Goal: Task Accomplishment & Management: Manage account settings

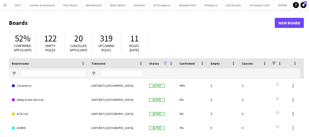
click at [7, 3] on button "Menu" at bounding box center [5, 5] width 10 height 10
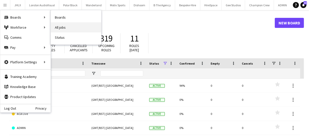
click at [77, 24] on link "All jobs" at bounding box center [76, 27] width 50 height 10
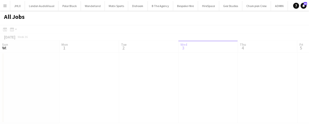
scroll to position [0, 120]
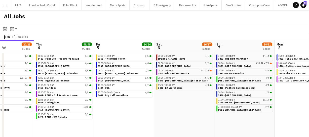
drag, startPoint x: 216, startPoint y: 104, endPoint x: 130, endPoint y: 99, distance: 86.8
click at [130, 99] on app-calendar-viewport "Sun 31 21/21 8 Jobs Mon 1 50/51 12 Jobs Tue 2 11/11 6 Jobs Wed 3 20/21 8 Jobs T…" at bounding box center [154, 92] width 309 height 104
drag, startPoint x: 163, startPoint y: 100, endPoint x: 129, endPoint y: 98, distance: 34.3
click at [129, 98] on app-calendar-viewport "Sun 31 21/21 8 Jobs Mon 1 50/51 12 Jobs Tue 2 11/11 6 Jobs Wed 3 20/21 8 Jobs T…" at bounding box center [154, 92] width 309 height 104
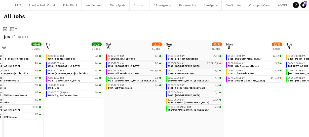
click at [193, 67] on span "3399 - King's Observatory" at bounding box center [184, 65] width 32 height 3
click at [203, 66] on link "08:00-18:00 BST 13I 2A • 7/8 3399 - King's Observatory" at bounding box center [194, 65] width 53 height 6
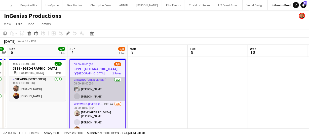
scroll to position [22, 0]
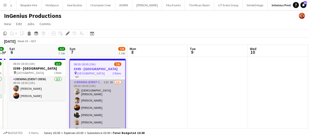
click at [103, 101] on app-card-role "Crewing (Event Crew) 13I 2A 5/6 08:00-18:00 (10h) Christian Skinner Alexander C…" at bounding box center [97, 107] width 55 height 55
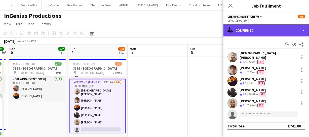
click at [249, 29] on div "single-neutral-actions-check-2 Confirmed" at bounding box center [267, 30] width 86 height 12
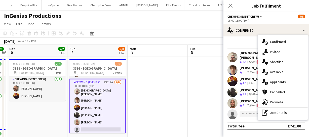
click at [288, 86] on div "single-neutral-actions-information Applicants" at bounding box center [283, 82] width 50 height 10
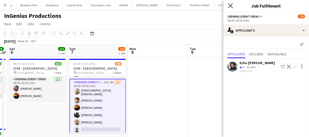
click at [232, 5] on icon at bounding box center [230, 5] width 5 height 5
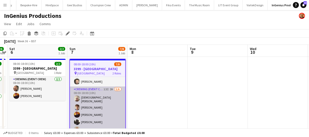
scroll to position [22, 0]
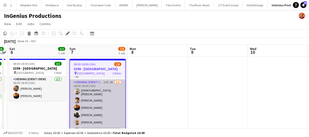
click at [101, 109] on app-card-role "Crewing (Event Crew) 13I 2A 5/6 08:00-18:00 (10h) Christian Skinner Alexander C…" at bounding box center [97, 107] width 55 height 55
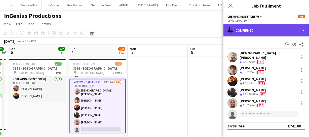
click at [270, 28] on div "single-neutral-actions-check-2 Confirmed" at bounding box center [267, 30] width 86 height 12
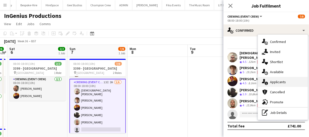
click at [283, 80] on span "Applicants" at bounding box center [278, 82] width 16 height 5
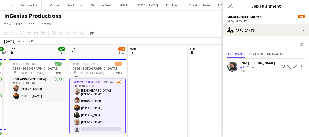
click at [297, 66] on app-icon "Confirm" at bounding box center [295, 67] width 4 height 4
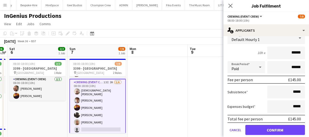
scroll to position [54, 0]
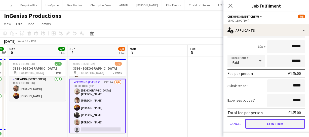
click at [289, 121] on button "Confirm" at bounding box center [276, 124] width 60 height 10
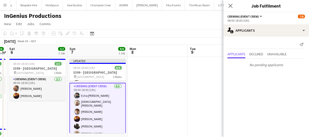
scroll to position [0, 0]
click at [229, 5] on icon "Close pop-in" at bounding box center [230, 5] width 5 height 5
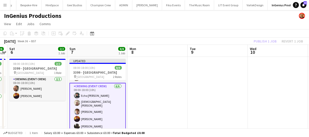
click at [269, 40] on div "Publish 1 job Revert 1 job" at bounding box center [278, 41] width 61 height 7
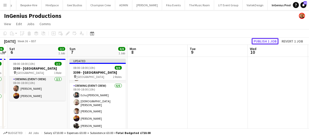
click at [269, 40] on button "Publish 1 job" at bounding box center [265, 41] width 27 height 7
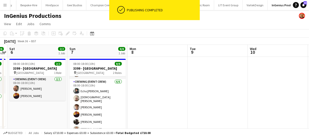
scroll to position [21, 0]
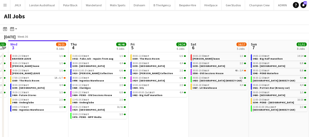
scroll to position [0, 191]
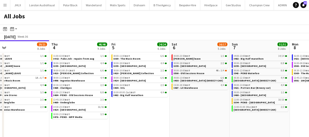
drag, startPoint x: 265, startPoint y: 104, endPoint x: 207, endPoint y: 108, distance: 58.0
click at [207, 108] on app-calendar-viewport "Sun 31 21/21 8 Jobs Mon 1 50/51 12 Jobs Tue 2 11/11 6 Jobs Wed 3 20/21 8 Jobs T…" at bounding box center [154, 92] width 309 height 104
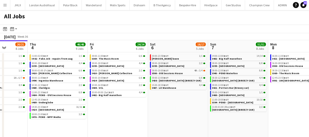
scroll to position [0, 212]
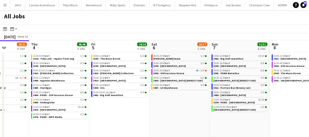
drag, startPoint x: 177, startPoint y: 123, endPoint x: 157, endPoint y: 125, distance: 20.0
click at [157, 125] on app-calendar-viewport "Sun 31 21/21 8 Jobs Mon 1 50/51 12 Jobs Tue 2 11/11 6 Jobs Wed 3 20/21 8 Jobs T…" at bounding box center [154, 92] width 309 height 104
click at [115, 85] on div "10:00-16:00 BST 2/2" at bounding box center [119, 85] width 53 height 3
click at [90, 91] on app-calendar-viewport "Sun 31 21/21 8 Jobs Mon 1 50/51 12 Jobs Tue 2 11/11 6 Jobs Wed 3 20/21 8 Jobs T…" at bounding box center [154, 92] width 309 height 104
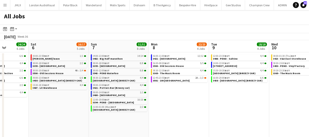
click at [146, 85] on app-all-jobs "All Jobs Date picker SEP 2025 SEP 2025 Monday M Tuesday T Wednesday W Thursday …" at bounding box center [154, 77] width 309 height 134
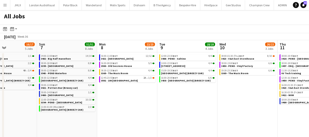
drag, startPoint x: 228, startPoint y: 86, endPoint x: 191, endPoint y: 86, distance: 36.5
click at [194, 86] on app-calendar-viewport "Thu 4 46/46 9 Jobs Fri 5 24/24 6 Jobs Sat 6 16/17 5 Jobs Sun 7 51/51 8 Jobs Mon…" at bounding box center [154, 92] width 309 height 104
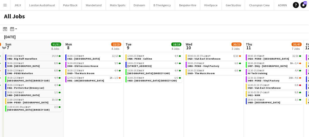
drag, startPoint x: 188, startPoint y: 83, endPoint x: 214, endPoint y: 83, distance: 26.2
click at [146, 83] on app-calendar-viewport "Thu 4 46/46 9 Jobs Fri 5 24/24 6 Jobs Sat 6 16/17 5 Jobs Sun 7 51/51 8 Jobs Mon…" at bounding box center [154, 92] width 309 height 104
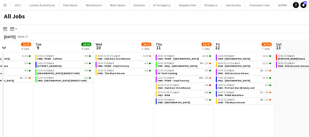
click at [146, 86] on app-calendar-viewport "Sat 6 16/17 5 Jobs Sun 7 51/51 8 Jobs Mon 8 22/23 4 Jobs Tue 9 18/18 4 Jobs Wed…" at bounding box center [154, 92] width 309 height 104
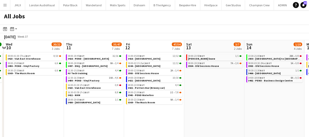
click at [115, 86] on app-all-jobs "All Jobs Date picker SEP 2025 SEP 2025 Monday M Tuesday T Wednesday W Thursday …" at bounding box center [154, 77] width 309 height 134
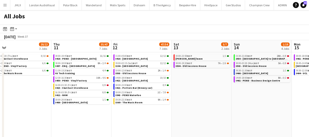
drag, startPoint x: 122, startPoint y: 78, endPoint x: 145, endPoint y: 75, distance: 23.2
click at [78, 78] on app-calendar-viewport "Mon 8 22/23 4 Jobs Tue 9 18/18 4 Jobs Wed 10 20/22 3 Jobs Thu 11 35/47 7 Jobs F…" at bounding box center [154, 92] width 309 height 104
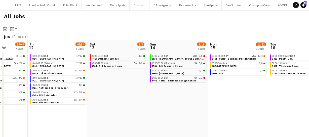
click at [88, 78] on app-calendar-viewport "Mon 8 22/23 4 Jobs Tue 9 18/18 4 Jobs Wed 10 20/22 3 Jobs Thu 11 35/47 7 Jobs F…" at bounding box center [154, 92] width 309 height 104
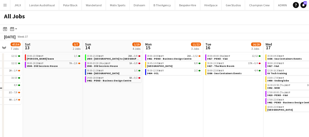
click at [39, 76] on app-all-jobs "All Jobs Date picker SEP 2025 SEP 2025 Monday M Tuesday T Wednesday W Thursday …" at bounding box center [154, 77] width 309 height 134
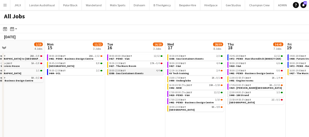
click at [29, 73] on app-calendar-viewport "Fri 12 47/54 7 Jobs Sat 13 3/7 2 Jobs Sun 14 1/19 4 Jobs Mon 15 11/22 3 Jobs Tu…" at bounding box center [154, 92] width 309 height 104
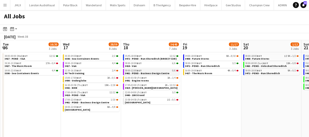
drag, startPoint x: 42, startPoint y: 73, endPoint x: 95, endPoint y: 72, distance: 52.9
click at [30, 73] on app-calendar-viewport "Fri 12 47/54 7 Jobs Sat 13 3/7 2 Jobs Sun 14 1/19 4 Jobs Mon 15 11/22 3 Jobs Tu…" at bounding box center [154, 92] width 309 height 104
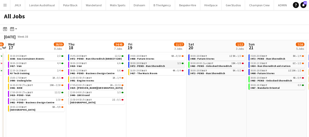
click at [29, 74] on app-calendar-viewport "Sun 14 1/19 4 Jobs Mon 15 11/22 3 Jobs Tue 16 16/20 3 Jobs Wed 17 28/59 8 Jobs …" at bounding box center [154, 92] width 309 height 104
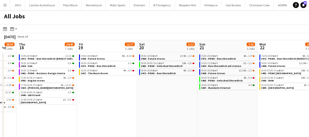
click at [81, 75] on app-all-jobs "All Jobs Date picker SEP 2025 SEP 2025 Monday M Tuesday T Wednesday W Thursday …" at bounding box center [154, 77] width 309 height 134
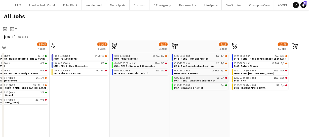
drag, startPoint x: 92, startPoint y: 76, endPoint x: 167, endPoint y: 78, distance: 75.3
click at [93, 78] on app-calendar-viewport "Tue 16 16/20 3 Jobs Wed 17 28/59 8 Jobs Thu 18 34/45 7 Jobs Fri 19 11/17 3 Jobs…" at bounding box center [154, 92] width 309 height 104
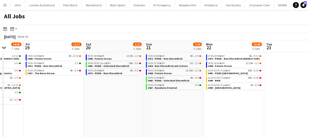
click at [78, 78] on app-calendar-viewport "Tue 16 16/20 3 Jobs Wed 17 28/59 8 Jobs Thu 18 34/45 7 Jobs Fri 19 11/17 3 Jobs…" at bounding box center [154, 92] width 309 height 104
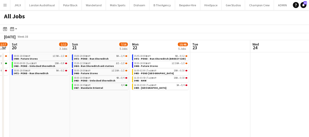
click at [65, 83] on app-calendar-viewport "Tue 16 16/20 3 Jobs Wed 17 28/59 8 Jobs Thu 18 34/45 7 Jobs Fri 19 11/17 3 Jobs…" at bounding box center [154, 92] width 309 height 104
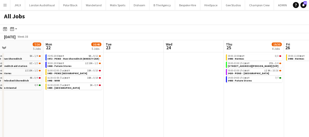
drag, startPoint x: 143, startPoint y: 75, endPoint x: 81, endPoint y: 76, distance: 62.0
click at [88, 76] on app-calendar-viewport "Thu 18 34/45 7 Jobs Fri 19 11/17 3 Jobs Sat 20 1/12 3 Jobs Sun 21 7/16 5 Jobs M…" at bounding box center [154, 92] width 309 height 104
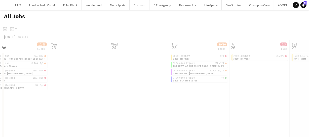
click at [93, 73] on app-calendar-viewport "Sat 20 1/12 3 Jobs Sun 21 7/16 5 Jobs Mon 22 10/46 5 Jobs Tue 23 Wed 24 Thu 25 …" at bounding box center [154, 92] width 309 height 104
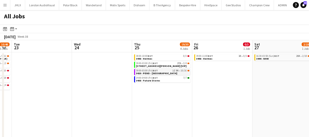
drag, startPoint x: 108, startPoint y: 76, endPoint x: 137, endPoint y: 71, distance: 30.2
click at [82, 76] on app-calendar-viewport "Sat 20 1/12 3 Jobs Sun 21 7/16 5 Jobs Mon 22 10/46 5 Jobs Tue 23 Wed 24 Thu 25 …" at bounding box center [154, 92] width 309 height 104
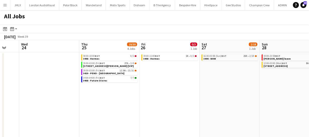
click at [80, 71] on app-calendar-viewport "Sat 20 1/12 3 Jobs Sun 21 7/16 5 Jobs Mon 22 10/46 5 Jobs Tue 23 Wed 24 Thu 25 …" at bounding box center [154, 92] width 309 height 104
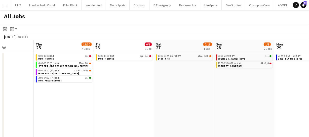
drag, startPoint x: 100, startPoint y: 70, endPoint x: 78, endPoint y: 71, distance: 21.4
click at [79, 71] on app-calendar-viewport "Mon 22 10/46 5 Jobs Tue 23 Wed 24 Thu 25 19/30 4 Jobs Fri 26 0/3 1 Job Sat 27 2…" at bounding box center [154, 92] width 309 height 104
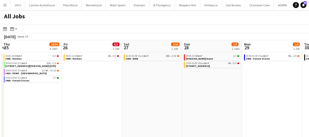
drag, startPoint x: 97, startPoint y: 69, endPoint x: 91, endPoint y: 70, distance: 6.6
click at [92, 69] on app-calendar-viewport "Mon 22 10/46 5 Jobs Tue 23 Wed 24 Thu 25 19/30 4 Jobs Fri 26 0/3 1 Job Sat 27 2…" at bounding box center [154, 92] width 309 height 104
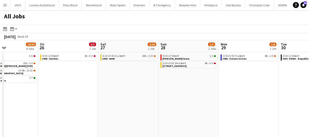
click at [96, 68] on app-calendar-viewport "Mon 22 10/46 5 Jobs Tue 23 Wed 24 Thu 25 19/30 4 Jobs Fri 26 0/3 1 Job Sat 27 2…" at bounding box center [154, 92] width 309 height 104
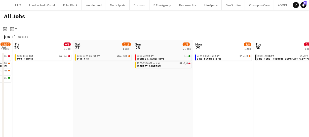
click at [86, 73] on app-calendar-viewport "Mon 22 10/46 5 Jobs Tue 23 Wed 24 Thu 25 19/30 4 Jobs Fri 26 0/3 1 Job Sat 27 2…" at bounding box center [154, 92] width 309 height 104
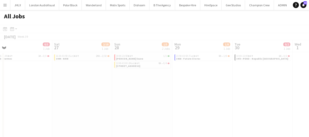
click at [83, 74] on app-calendar-viewport "Wed 24 Thu 25 19/30 4 Jobs Fri 26 0/3 1 Job Sat 27 2/18 1 Job Sun 28 1/5 2 Jobs…" at bounding box center [154, 92] width 309 height 104
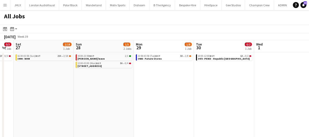
drag, startPoint x: 85, startPoint y: 74, endPoint x: 133, endPoint y: 69, distance: 48.7
click at [79, 75] on app-calendar-viewport "Wed 24 Thu 25 19/30 4 Jobs Fri 26 0/3 1 Job Sat 27 2/18 1 Job Sun 28 1/5 2 Jobs…" at bounding box center [154, 92] width 309 height 104
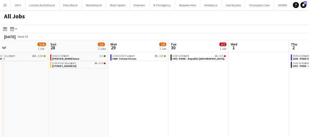
drag, startPoint x: 129, startPoint y: 73, endPoint x: 98, endPoint y: 71, distance: 31.1
click at [88, 74] on app-calendar-viewport "Wed 24 Thu 25 19/30 4 Jobs Fri 26 0/3 1 Job Sat 27 2/18 1 Job Sun 28 1/5 2 Jobs…" at bounding box center [154, 92] width 309 height 104
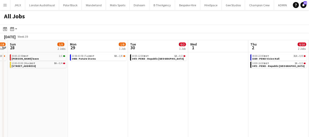
drag, startPoint x: 95, startPoint y: 71, endPoint x: 123, endPoint y: 69, distance: 28.1
click at [81, 72] on app-calendar-viewport "Wed 24 Thu 25 19/30 4 Jobs Fri 26 0/3 1 Job Sat 27 2/18 1 Job Sun 28 1/5 2 Jobs…" at bounding box center [154, 92] width 309 height 104
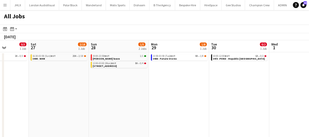
click at [58, 71] on app-calendar-viewport "Wed 24 Thu 25 19/30 4 Jobs Fri 26 0/3 1 Job Sat 27 2/18 1 Job Sun 28 1/5 2 Jobs…" at bounding box center [154, 92] width 309 height 104
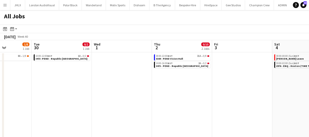
click at [53, 71] on app-all-jobs "All Jobs Date picker SEP 2025 SEP 2025 Monday M Tuesday T Wednesday W Thursday …" at bounding box center [154, 77] width 309 height 134
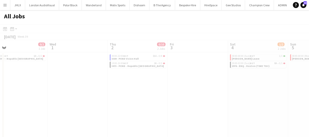
drag, startPoint x: 72, startPoint y: 73, endPoint x: 55, endPoint y: 70, distance: 16.9
click at [52, 73] on app-calendar-viewport "Sun 28 1/5 2 Jobs Mon 29 1/8 1 Job Tue 30 0/2 1 Job Wed 1 Thu 2 0/10 2 Jobs Fri…" at bounding box center [154, 92] width 309 height 104
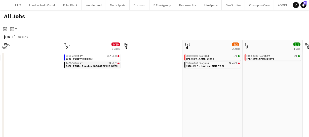
click at [59, 71] on app-calendar-viewport "Sun 28 1/5 2 Jobs Mon 29 1/8 1 Job Tue 30 0/2 1 Job Wed 1 Thu 2 0/10 2 Jobs Fri…" at bounding box center [154, 92] width 309 height 104
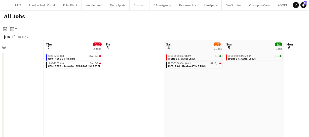
click at [61, 71] on app-calendar-viewport "Sun 28 1/5 2 Jobs Mon 29 1/8 1 Job Tue 30 0/2 1 Job Wed 1 Thu 2 0/10 2 Jobs Fri…" at bounding box center [154, 92] width 309 height 104
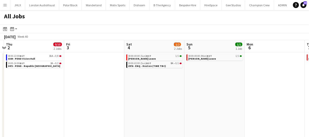
drag, startPoint x: 71, startPoint y: 73, endPoint x: 105, endPoint y: 72, distance: 34.3
click at [66, 73] on app-calendar-viewport "Sun 28 1/5 2 Jobs Mon 29 1/8 1 Job Tue 30 0/2 1 Job Wed 1 Thu 2 0/10 2 Jobs Fri…" at bounding box center [154, 92] width 309 height 104
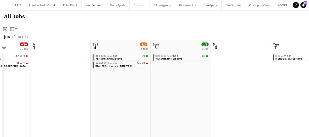
drag, startPoint x: 82, startPoint y: 74, endPoint x: 98, endPoint y: 53, distance: 26.7
click at [77, 76] on app-calendar-viewport "Tue 30 0/2 1 Job Wed 1 Thu 2 0/10 2 Jobs Fri 3 Sat 4 1/2 2 Jobs Sun 5 1/1 1 Job…" at bounding box center [154, 92] width 309 height 104
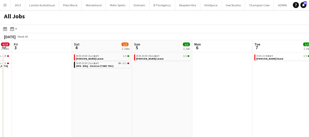
click at [84, 79] on app-calendar-viewport "Tue 30 0/2 1 Job Wed 1 Thu 2 0/10 2 Jobs Fri 3 Sat 4 1/2 2 Jobs Sun 5 1/1 1 Job…" at bounding box center [154, 92] width 309 height 104
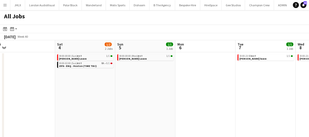
click at [73, 82] on app-calendar-viewport "Tue 30 0/2 1 Job Wed 1 Thu 2 0/10 2 Jobs Fri 3 Sat 4 1/2 2 Jobs Sun 5 1/1 1 Job…" at bounding box center [154, 92] width 309 height 104
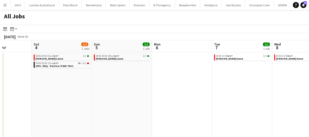
drag, startPoint x: 83, startPoint y: 78, endPoint x: 75, endPoint y: 62, distance: 17.8
click at [51, 80] on app-calendar-viewport "Tue 30 0/2 1 Job Wed 1 Thu 2 0/10 2 Jobs Fri 3 Sat 4 1/2 2 Jobs Sun 5 1/1 1 Job…" at bounding box center [154, 92] width 309 height 104
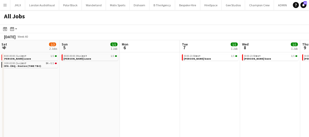
click at [49, 89] on app-all-jobs "All Jobs Date picker SEP 2025 SEP 2025 Monday M Tuesday T Wednesday W Thursday …" at bounding box center [154, 77] width 309 height 134
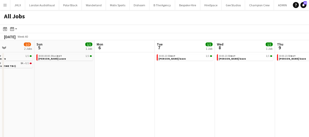
drag, startPoint x: 79, startPoint y: 84, endPoint x: 82, endPoint y: 78, distance: 6.9
click at [53, 88] on app-calendar-viewport "Thu 2 0/10 2 Jobs Fri 3 Sat 4 1/2 2 Jobs Sun 5 1/1 1 Job Mon 6 Tue 7 1/1 1 Job …" at bounding box center [154, 92] width 309 height 104
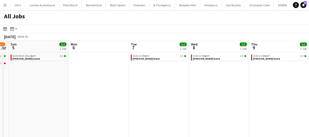
click at [90, 91] on app-calendar-viewport "Thu 2 0/10 2 Jobs Fri 3 Sat 4 1/2 2 Jobs Sun 5 1/1 1 Job Mon 6 Tue 7 1/1 1 Job …" at bounding box center [154, 92] width 309 height 104
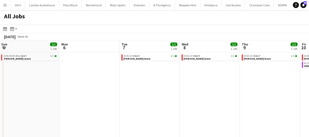
drag, startPoint x: 97, startPoint y: 86, endPoint x: 89, endPoint y: 88, distance: 8.8
click at [81, 90] on app-calendar-viewport "Thu 2 0/10 2 Jobs Fri 3 Sat 4 1/2 2 Jobs Sun 5 1/1 1 Job Mon 6 Tue 7 1/1 1 Job …" at bounding box center [154, 92] width 309 height 104
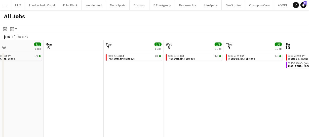
click at [76, 86] on app-calendar-viewport "Thu 2 0/10 2 Jobs Fri 3 Sat 4 1/2 2 Jobs Sun 5 1/1 1 Job Mon 6 Tue 7 1/1 1 Job …" at bounding box center [154, 92] width 309 height 104
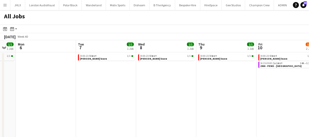
click at [79, 83] on app-calendar-viewport "Thu 2 0/10 2 Jobs Fri 3 Sat 4 1/2 2 Jobs Sun 5 1/1 1 Job Mon 6 Tue 7 1/1 1 Job …" at bounding box center [154, 92] width 309 height 104
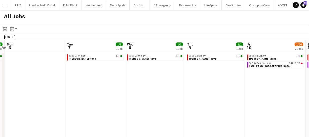
click at [39, 85] on app-calendar-viewport "Thu 2 0/10 2 Jobs Fri 3 Sat 4 1/2 2 Jobs Sun 5 1/1 1 Job Mon 6 Tue 7 1/1 1 Job …" at bounding box center [154, 92] width 309 height 104
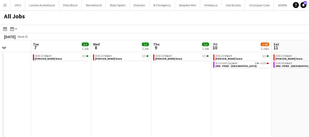
drag, startPoint x: 50, startPoint y: 81, endPoint x: 55, endPoint y: 76, distance: 7.5
click at [29, 82] on app-calendar-viewport "Sat 4 1/2 2 Jobs Sun 5 1/1 1 Job Mon 6 Tue 7 1/1 1 Job Wed 8 1/1 1 Job Thu 9 1/…" at bounding box center [154, 92] width 309 height 104
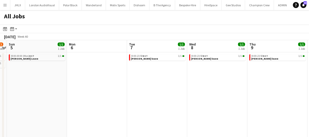
drag, startPoint x: 57, startPoint y: 75, endPoint x: 217, endPoint y: 74, distance: 160.2
click at [217, 74] on app-calendar-viewport "Fri 3 Sat 4 1/2 2 Jobs Sun 5 1/1 1 Job Mon 6 Tue 7 1/1 1 Job Wed 8 1/1 1 Job Th…" at bounding box center [154, 92] width 309 height 104
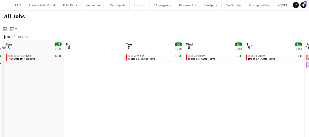
drag, startPoint x: 143, startPoint y: 73, endPoint x: 137, endPoint y: 71, distance: 6.5
click at [105, 78] on app-calendar-viewport "Thu 2 0/10 2 Jobs Fri 3 Sat 4 1/2 2 Jobs Sun 5 1/1 1 Job Mon 6 Tue 7 1/1 1 Job …" at bounding box center [154, 92] width 309 height 104
click at [121, 74] on app-calendar-viewport "Thu 2 0/10 2 Jobs Fri 3 Sat 4 1/2 2 Jobs Sun 5 1/1 1 Job Mon 6 Tue 7 1/1 1 Job …" at bounding box center [154, 92] width 309 height 104
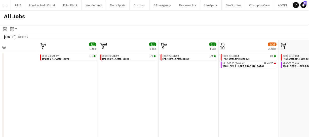
click at [98, 81] on app-calendar-viewport "Sat 4 1/2 2 Jobs Sun 5 1/1 1 Job Mon 6 Tue 7 1/1 1 Job Wed 8 1/1 1 Job Thu 9 1/…" at bounding box center [154, 92] width 309 height 104
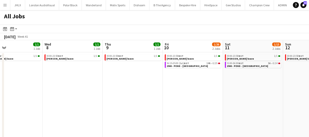
click at [104, 79] on app-calendar-viewport "Sat 4 1/2 2 Jobs Sun 5 1/1 1 Job Mon 6 Tue 7 1/1 1 Job Wed 8 1/1 1 Job Thu 9 1/…" at bounding box center [154, 92] width 309 height 104
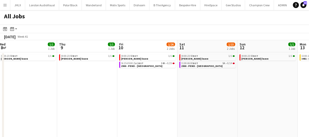
click at [106, 78] on app-all-jobs "All Jobs Date picker SEP 2025 SEP 2025 Monday M Tuesday T Wednesday W Thursday …" at bounding box center [154, 77] width 309 height 134
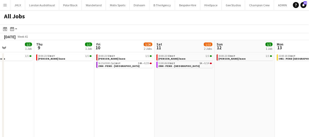
drag, startPoint x: 167, startPoint y: 80, endPoint x: 148, endPoint y: 80, distance: 18.9
click at [132, 82] on app-calendar-viewport "Mon 6 Tue 7 1/1 1 Job Wed 8 1/1 1 Job Thu 9 1/1 1 Job Fri 10 1/26 2 Jobs Sat 11…" at bounding box center [154, 92] width 309 height 104
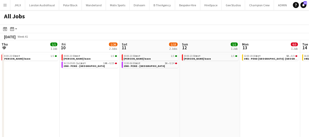
click at [104, 81] on app-calendar-viewport "Mon 6 Tue 7 1/1 1 Job Wed 8 1/1 1 Job Thu 9 1/1 1 Job Fri 10 1/26 2 Jobs Sat 11…" at bounding box center [154, 92] width 309 height 104
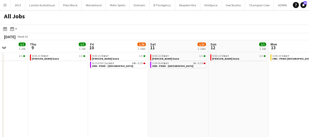
drag, startPoint x: 105, startPoint y: 78, endPoint x: 193, endPoint y: 80, distance: 88.2
click at [184, 81] on app-calendar-viewport "Mon 6 Tue 7 1/1 1 Job Wed 8 1/1 1 Job Thu 9 1/1 1 Job Fri 10 1/26 2 Jobs Sat 11…" at bounding box center [154, 92] width 309 height 104
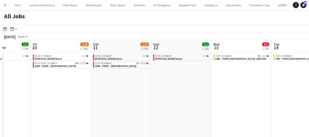
drag, startPoint x: 136, startPoint y: 77, endPoint x: 116, endPoint y: 78, distance: 20.2
click at [76, 78] on app-calendar-viewport "Mon 6 Tue 7 1/1 1 Job Wed 8 1/1 1 Job Thu 9 1/1 1 Job Fri 10 1/26 2 Jobs Sat 11…" at bounding box center [154, 92] width 309 height 104
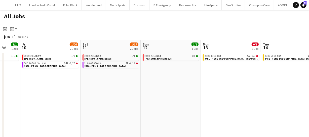
click at [44, 80] on app-calendar-viewport "Mon 6 Tue 7 1/1 1 Job Wed 8 1/1 1 Job Thu 9 1/1 1 Job Fri 10 1/26 2 Jobs Sat 11…" at bounding box center [154, 92] width 309 height 104
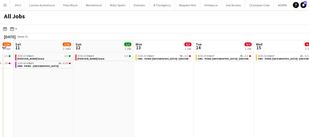
drag, startPoint x: 81, startPoint y: 76, endPoint x: 151, endPoint y: 77, distance: 70.0
click at [139, 76] on app-calendar-viewport "Wed 8 1/1 1 Job Thu 9 1/1 1 Job Fri 10 1/26 2 Jobs Sat 11 1/15 2 Jobs Sun 12 1/…" at bounding box center [154, 92] width 309 height 104
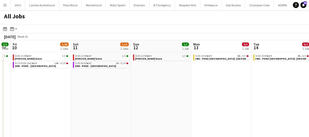
drag, startPoint x: 61, startPoint y: 76, endPoint x: 144, endPoint y: 82, distance: 83.4
click at [103, 81] on app-calendar-viewport "Wed 8 1/1 1 Job Thu 9 1/1 1 Job Fri 10 1/26 2 Jobs Sat 11 1/15 2 Jobs Sun 12 1/…" at bounding box center [154, 92] width 309 height 104
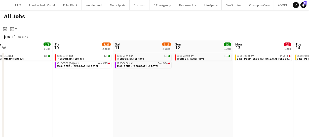
drag, startPoint x: 108, startPoint y: 82, endPoint x: 139, endPoint y: 84, distance: 31.3
click at [110, 82] on app-calendar-viewport "Tue 7 1/1 1 Job Wed 8 1/1 1 Job Thu 9 1/1 1 Job Fri 10 1/26 2 Jobs Sat 11 1/15 …" at bounding box center [154, 92] width 309 height 104
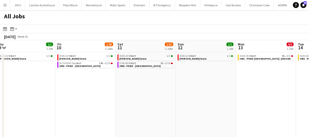
drag, startPoint x: 62, startPoint y: 80, endPoint x: 147, endPoint y: 81, distance: 85.6
click at [75, 81] on app-calendar-viewport "Tue 7 1/1 1 Job Wed 8 1/1 1 Job Thu 9 1/1 1 Job Fri 10 1/26 2 Jobs Sat 11 1/15 …" at bounding box center [154, 92] width 309 height 104
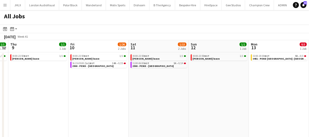
drag, startPoint x: 5, startPoint y: 80, endPoint x: 133, endPoint y: 84, distance: 127.8
click at [100, 82] on app-calendar-viewport "Tue 7 1/1 1 Job Wed 8 1/1 1 Job Thu 9 1/1 1 Job Fri 10 1/26 2 Jobs Sat 11 1/15 …" at bounding box center [154, 92] width 309 height 104
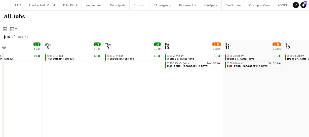
click at [115, 84] on app-calendar-viewport "Sun 5 1/1 1 Job Mon 6 Tue 7 1/1 1 Job Wed 8 1/1 1 Job Thu 9 1/1 1 Job Fri 10 1/…" at bounding box center [154, 92] width 309 height 104
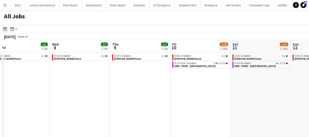
click at [163, 93] on app-calendar-viewport "Sun 5 1/1 1 Job Mon 6 Tue 7 1/1 1 Job Wed 8 1/1 1 Job Thu 9 1/1 1 Job Fri 10 1/…" at bounding box center [154, 92] width 309 height 104
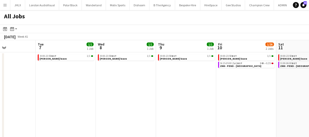
click at [141, 88] on app-calendar-viewport "Sat 4 1/2 2 Jobs Sun 5 1/1 1 Job Mon 6 Tue 7 1/1 1 Job Wed 8 1/1 1 Job Thu 9 1/…" at bounding box center [154, 92] width 309 height 104
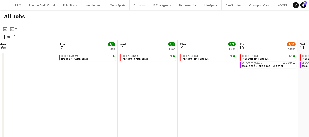
drag, startPoint x: 131, startPoint y: 82, endPoint x: 186, endPoint y: 85, distance: 54.2
click at [158, 83] on app-calendar-viewport "Sat 4 1/2 2 Jobs Sun 5 1/1 1 Job Mon 6 Tue 7 1/1 1 Job Wed 8 1/1 1 Job Thu 9 1/…" at bounding box center [154, 92] width 309 height 104
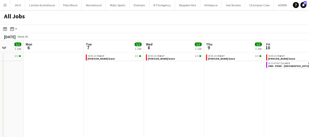
scroll to position [0, 102]
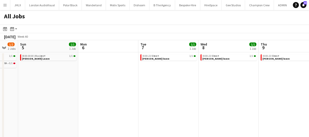
drag
click at [183, 83] on app-calendar-viewport "Fri 3 Sat 4 1/2 2 Jobs Sun 5 1/1 1 Job Mon 6 Tue 7 1/1 1 Job Wed 8 1/1 1 Job Th…" at bounding box center [154, 92] width 309 height 104
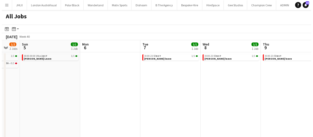
scroll to position [0, 163]
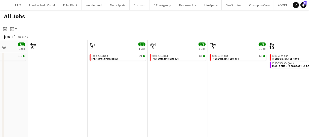
drag, startPoint x: 191, startPoint y: 90, endPoint x: 149, endPoint y: 90, distance: 41.8
click at [146, 91] on app-calendar-viewport "Fri 3 Sat 4 1/2 2 Jobs Sun 5 1/1 1 Job Mon 6 Tue 7 1/1 1 Job Wed 8 1/1 1 Job Th…" at bounding box center [154, 92] width 309 height 104
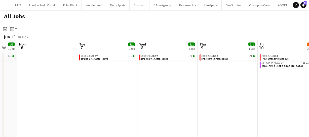
click at [6, 6] on app-icon "Menu" at bounding box center [5, 5] width 4 height 4
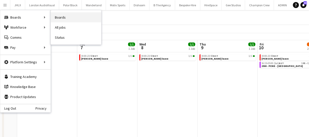
click at [61, 16] on link "Boards" at bounding box center [76, 17] width 50 height 10
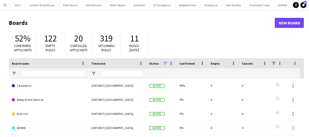
click at [3, 3] on app-icon "Menu" at bounding box center [5, 5] width 4 height 4
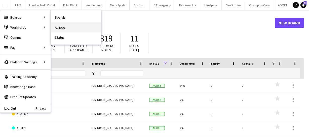
click at [71, 24] on link "All jobs" at bounding box center [76, 27] width 50 height 10
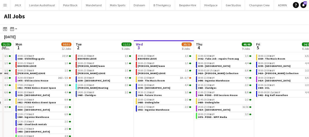
scroll to position [0, 105]
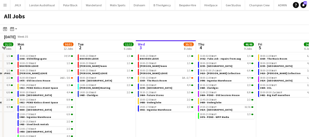
drag, startPoint x: 88, startPoint y: 85, endPoint x: 164, endPoint y: 76, distance: 76.5
click at [164, 76] on app-calendar-viewport "Sat 30 24/24 8 Jobs Sun 31 21/21 8 Jobs Mon 1 50/51 12 Jobs Tue 2 11/11 6 Jobs …" at bounding box center [154, 92] width 309 height 104
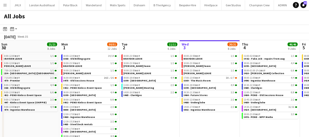
scroll to position [0, 159]
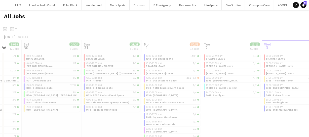
drag, startPoint x: 45, startPoint y: 73, endPoint x: 171, endPoint y: 63, distance: 126.8
click at [175, 64] on app-all-jobs "All Jobs Date picker SEP 2025 SEP 2025 Monday M Tuesday T Wednesday W Thursday …" at bounding box center [154, 77] width 309 height 134
drag, startPoint x: 112, startPoint y: 86, endPoint x: 170, endPoint y: 76, distance: 59.2
click at [162, 69] on div at bounding box center [154, 92] width 309 height 134
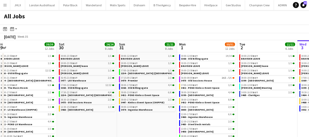
drag, startPoint x: 68, startPoint y: 75, endPoint x: 116, endPoint y: 61, distance: 49.7
click at [116, 60] on app-calendar-viewport "Wed 27 12/13 8 Jobs Thu 28 30/30 9 Jobs Fri 29 39/39 12 Jobs Sat 30 24/24 8 Job…" at bounding box center [154, 92] width 309 height 104
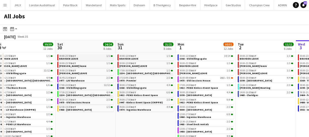
drag, startPoint x: 113, startPoint y: 62, endPoint x: 182, endPoint y: 59, distance: 68.8
click at [176, 60] on app-calendar-viewport "Wed 27 12/13 8 Jobs Thu 28 30/30 9 Jobs Fri 29 39/39 12 Jobs Sat 30 24/24 8 Job…" at bounding box center [154, 92] width 309 height 104
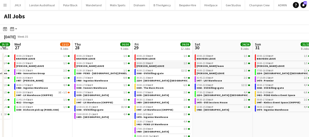
drag, startPoint x: 183, startPoint y: 65, endPoint x: 166, endPoint y: 68, distance: 16.7
click at [201, 64] on app-calendar-viewport "Mon 25 3/3 3 Jobs Tue 26 25/25 9 Jobs Wed 27 12/13 8 Jobs Thu 28 30/30 9 Jobs F…" at bounding box center [154, 92] width 309 height 104
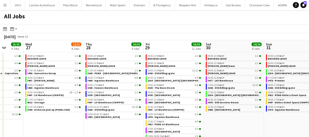
drag, startPoint x: 141, startPoint y: 71, endPoint x: 214, endPoint y: 66, distance: 74.0
click at [205, 66] on app-calendar-viewport "Sun 24 10/10 5 Jobs Mon 25 3/3 3 Jobs Tue 26 25/25 9 Jobs Wed 27 12/13 8 Jobs T…" at bounding box center [154, 92] width 309 height 104
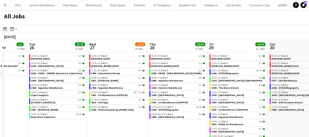
drag, startPoint x: 163, startPoint y: 73, endPoint x: 182, endPoint y: 68, distance: 19.5
click at [198, 67] on app-calendar-viewport "Sat 23 10/10 5 Jobs Sun 24 10/10 5 Jobs Mon 25 3/3 3 Jobs Tue 26 25/25 9 Jobs W…" at bounding box center [154, 92] width 309 height 104
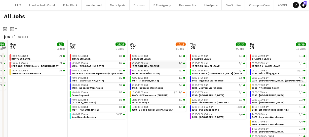
click at [163, 70] on app-calendar-viewport "Sat 23 10/10 5 Jobs Sun 24 10/10 5 Jobs Mon 25 3/3 3 Jobs Tue 26 25/25 9 Jobs W…" at bounding box center [154, 92] width 309 height 104
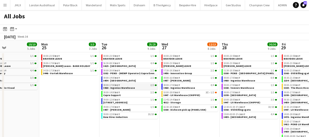
click at [159, 86] on app-calendar-viewport "Fri 22 8/8 3 Jobs Sat 23 10/10 5 Jobs Sun 24 10/10 5 Jobs Mon 25 3/3 3 Jobs Tue…" at bounding box center [154, 92] width 309 height 104
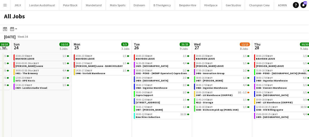
drag, startPoint x: 130, startPoint y: 85, endPoint x: 174, endPoint y: 75, distance: 45.3
click at [156, 78] on app-calendar-viewport "Fri 22 8/8 3 Jobs Sat 23 10/10 5 Jobs Sun 24 10/10 5 Jobs Mon 25 3/3 3 Jobs Tue…" at bounding box center [154, 92] width 309 height 104
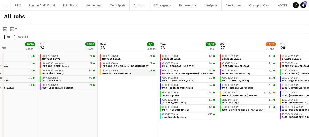
drag, startPoint x: 113, startPoint y: 77, endPoint x: 186, endPoint y: 73, distance: 73.7
click at [163, 71] on app-calendar-viewport "Thu 21 7/8 6 Jobs Fri 22 8/8 3 Jobs Sat 23 10/10 5 Jobs Sun 24 10/10 5 Jobs Mon…" at bounding box center [154, 92] width 309 height 104
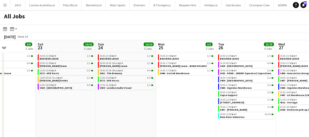
drag, startPoint x: 164, startPoint y: 77, endPoint x: 222, endPoint y: 83, distance: 58.3
click at [208, 73] on app-calendar-viewport "Wed 20 8/10 5 Jobs Thu 21 7/8 6 Jobs Fri 22 8/8 3 Jobs Sat 23 10/10 5 Jobs Sun …" at bounding box center [154, 92] width 309 height 104
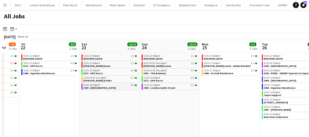
click at [150, 81] on app-all-jobs "All Jobs Date picker SEP 2025 SEP 2025 Monday M Tuesday T Wednesday W Thursday …" at bounding box center [154, 77] width 309 height 134
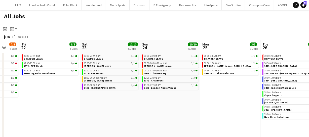
click at [144, 76] on app-calendar-viewport "Tue 19 11/12 5 Jobs Wed 20 8/10 5 Jobs Thu 21 7/8 6 Jobs Fri 22 8/8 3 Jobs Sat …" at bounding box center [154, 92] width 309 height 104
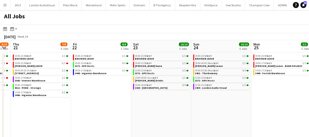
click at [123, 75] on app-calendar-viewport "Tue 19 11/12 5 Jobs Wed 20 8/10 5 Jobs Thu 21 7/8 6 Jobs Fri 22 8/8 3 Jobs Sat …" at bounding box center [154, 92] width 309 height 104
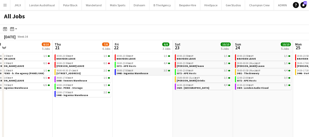
click at [138, 73] on app-calendar-viewport "Mon 18 3/3 3 Jobs Tue 19 11/12 5 Jobs Wed 20 8/10 5 Jobs Thu 21 7/8 6 Jobs Fri …" at bounding box center [154, 92] width 309 height 104
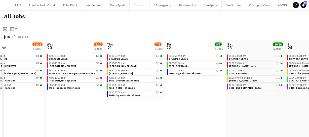
drag, startPoint x: 130, startPoint y: 82, endPoint x: 185, endPoint y: 83, distance: 55.4
click at [158, 78] on app-calendar-viewport "Sun 17 12/12 6 Jobs Mon 18 3/3 3 Jobs Tue 19 11/12 5 Jobs Wed 20 8/10 5 Jobs Th…" at bounding box center [154, 92] width 309 height 104
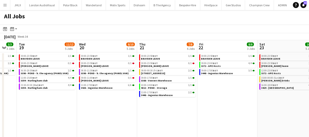
click at [154, 78] on app-calendar-viewport "Sun 17 12/12 6 Jobs Mon 18 3/3 3 Jobs Tue 19 11/12 5 Jobs Wed 20 8/10 5 Jobs Th…" at bounding box center [154, 92] width 309 height 104
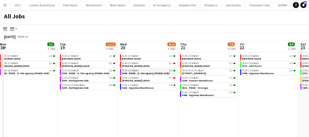
click at [127, 78] on app-calendar-viewport "Sat 16 14/14 4 Jobs Sun 17 12/12 6 Jobs Mon 18 3/3 3 Jobs Tue 19 11/12 5 Jobs W…" at bounding box center [154, 92] width 309 height 104
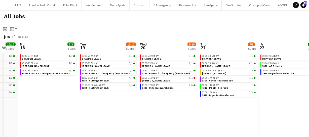
drag, startPoint x: 106, startPoint y: 81, endPoint x: 152, endPoint y: 73, distance: 46.3
click at [117, 79] on app-calendar-viewport "Sat 16 14/14 4 Jobs Sun 17 12/12 6 Jobs Mon 18 3/3 3 Jobs Tue 19 11/12 5 Jobs W…" at bounding box center [154, 92] width 309 height 104
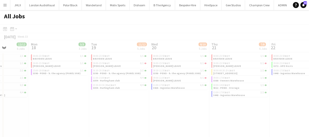
click at [135, 73] on div at bounding box center [154, 92] width 309 height 134
click at [126, 74] on div at bounding box center [154, 92] width 309 height 134
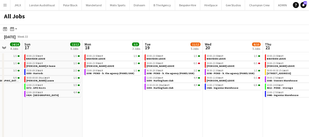
drag, startPoint x: 75, startPoint y: 86, endPoint x: 221, endPoint y: 64, distance: 147.9
click at [219, 64] on app-calendar-viewport "Fri 15 31/31 9 Jobs Sat 16 14/14 4 Jobs Sun 17 12/12 6 Jobs Mon 18 3/3 3 Jobs T…" at bounding box center [154, 92] width 309 height 104
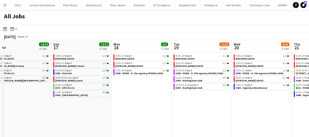
drag, startPoint x: 209, startPoint y: 63, endPoint x: 98, endPoint y: 74, distance: 111.4
click at [107, 74] on app-calendar-viewport "Wed 13 9/9 6 Jobs Thu 14 8/8 4 Jobs Fri 15 31/31 9 Jobs Sat 16 14/14 4 Jobs Sun…" at bounding box center [154, 92] width 309 height 104
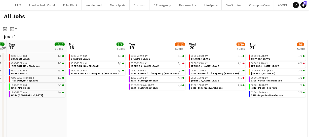
click at [135, 87] on app-calendar-viewport "Wed 13 9/9 6 Jobs Thu 14 8/8 4 Jobs Fri 15 31/31 9 Jobs Sat 16 14/14 4 Jobs Sun…" at bounding box center [154, 92] width 309 height 104
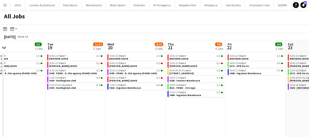
click at [189, 65] on app-calendar-viewport "Fri 15 31/31 9 Jobs Sat 16 14/14 4 Jobs Sun 17 12/12 6 Jobs Mon 18 3/3 3 Jobs T…" at bounding box center [154, 92] width 309 height 104
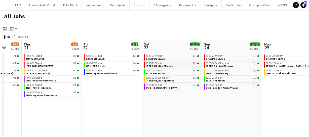
drag, startPoint x: 211, startPoint y: 60, endPoint x: 175, endPoint y: 67, distance: 36.6
click at [143, 64] on app-calendar-viewport "Sun 17 12/12 6 Jobs Mon 18 3/3 3 Jobs Tue 19 11/12 5 Jobs Wed 20 8/10 5 Jobs Th…" at bounding box center [154, 92] width 309 height 104
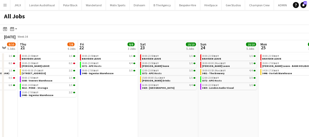
click at [164, 85] on app-calendar-viewport "Sun 17 12/12 6 Jobs Mon 18 3/3 3 Jobs Tue 19 11/12 5 Jobs Wed 20 8/10 5 Jobs Th…" at bounding box center [154, 92] width 309 height 104
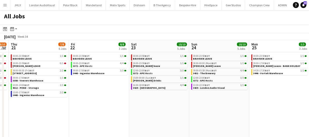
drag, startPoint x: 212, startPoint y: 70, endPoint x: 168, endPoint y: 71, distance: 44.1
click at [168, 71] on app-calendar-viewport "Sun 17 12/12 6 Jobs Mon 18 3/3 3 Jobs Tue 19 11/12 5 Jobs Wed 20 8/10 5 Jobs Th…" at bounding box center [154, 92] width 309 height 104
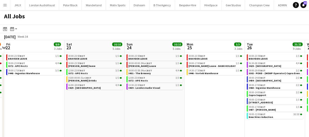
click at [143, 82] on app-calendar-viewport "Tue 19 11/12 5 Jobs Wed 20 8/10 5 Jobs Thu 21 7/8 6 Jobs Fri 22 8/8 3 Jobs Sat …" at bounding box center [154, 92] width 309 height 104
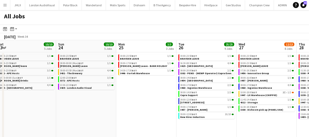
click at [186, 78] on app-calendar-viewport "Tue 19 11/12 5 Jobs Wed 20 8/10 5 Jobs Thu 21 7/8 6 Jobs Fri 22 8/8 3 Jobs Sat …" at bounding box center [154, 92] width 309 height 104
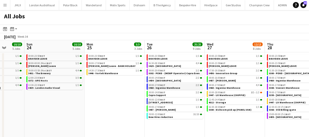
click at [139, 83] on app-calendar-viewport "Thu 21 7/8 6 Jobs Fri 22 8/8 3 Jobs Sat 23 10/10 5 Jobs Sun 24 10/10 5 Jobs Mon…" at bounding box center [154, 92] width 309 height 104
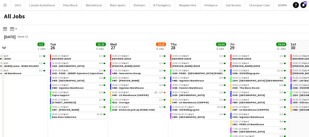
click at [132, 90] on app-calendar-viewport "Sat 23 10/10 5 Jobs Sun 24 10/10 5 Jobs Mon 25 3/3 3 Jobs Tue 26 25/25 9 Jobs W…" at bounding box center [154, 92] width 309 height 104
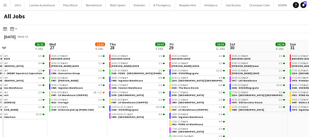
drag, startPoint x: 220, startPoint y: 88, endPoint x: 137, endPoint y: 90, distance: 83.7
click at [153, 90] on app-calendar-viewport "Sat 23 10/10 5 Jobs Sun 24 10/10 5 Jobs Mon 25 3/3 3 Jobs Tue 26 25/25 9 Jobs W…" at bounding box center [154, 92] width 309 height 104
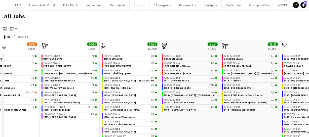
click at [181, 74] on app-calendar-viewport "Mon 25 3/3 3 Jobs Tue 26 25/25 9 Jobs Wed 27 12/13 8 Jobs Thu 28 30/30 9 Jobs F…" at bounding box center [154, 92] width 309 height 104
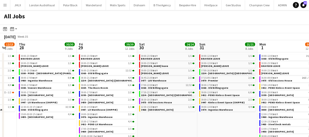
drag, startPoint x: 204, startPoint y: 75, endPoint x: 136, endPoint y: 83, distance: 68.2
click at [123, 83] on app-calendar-viewport "Mon 25 3/3 3 Jobs Tue 26 25/25 9 Jobs Wed 27 12/13 8 Jobs Thu 28 30/30 9 Jobs F…" at bounding box center [154, 92] width 309 height 104
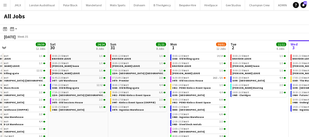
click at [123, 86] on app-calendar-viewport "Wed 27 12/13 8 Jobs Thu 28 30/30 9 Jobs Fri 29 39/39 12 Jobs Sat 30 24/24 8 Job…" at bounding box center [154, 92] width 309 height 104
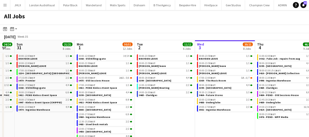
click at [144, 85] on app-calendar-viewport "Wed 27 12/13 8 Jobs Thu 28 30/30 9 Jobs Fri 29 39/39 12 Jobs Sat 30 24/24 8 Job…" at bounding box center [154, 92] width 309 height 104
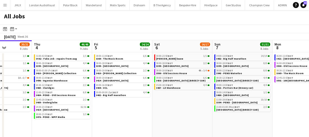
scroll to position [0, 214]
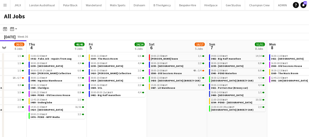
drag, startPoint x: 252, startPoint y: 91, endPoint x: 73, endPoint y: 106, distance: 179.7
click at [73, 106] on app-calendar-viewport "Sun 31 21/21 8 Jobs Mon 1 50/51 12 Jobs Tue 2 11/11 6 Jobs Wed 3 20/21 8 Jobs T…" at bounding box center [154, 92] width 309 height 104
click at [234, 87] on span "3421 - Potters Bar (Breezy car)" at bounding box center [229, 87] width 37 height 3
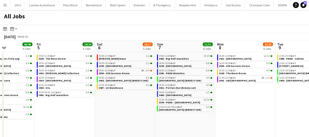
drag, startPoint x: 237, startPoint y: 113, endPoint x: 185, endPoint y: 114, distance: 51.9
click at [185, 114] on app-calendar-viewport "Tue 2 11/11 6 Jobs Wed 3 20/21 8 Jobs Thu 4 46/46 9 Jobs Fri 5 24/24 6 Jobs Sat…" at bounding box center [154, 92] width 309 height 104
drag, startPoint x: 191, startPoint y: 119, endPoint x: 170, endPoint y: 119, distance: 21.4
click at [173, 119] on app-calendar-viewport "Tue 2 11/11 6 Jobs Wed 3 20/21 8 Jobs Thu 4 46/46 9 Jobs Fri 5 24/24 6 Jobs Sat…" at bounding box center [154, 92] width 309 height 104
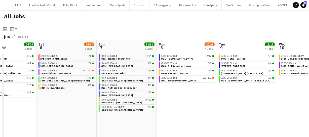
click at [153, 111] on app-all-jobs "All Jobs Date picker SEP 2025 SEP 2025 Monday M Tuesday T Wednesday W Thursday …" at bounding box center [154, 77] width 309 height 134
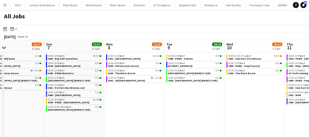
drag, startPoint x: 177, startPoint y: 112, endPoint x: 139, endPoint y: 113, distance: 37.8
click at [131, 108] on app-calendar-viewport "Thu 4 46/46 9 Jobs Fri 5 24/24 6 Jobs Sat 6 16/17 5 Jobs Sun 7 51/51 8 Jobs Mon…" at bounding box center [154, 92] width 309 height 104
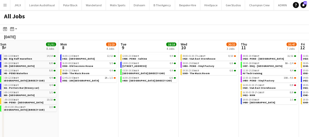
click at [101, 100] on app-calendar-viewport "Thu 4 46/46 9 Jobs Fri 5 24/24 6 Jobs Sat 6 16/17 5 Jobs Sun 7 51/51 8 Jobs Mon…" at bounding box center [154, 92] width 309 height 104
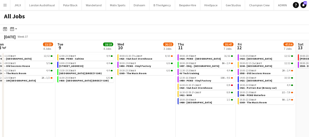
drag, startPoint x: 153, startPoint y: 106, endPoint x: 81, endPoint y: 104, distance: 72.8
click at [87, 105] on app-calendar-viewport "Thu 4 46/46 9 Jobs Fri 5 24/24 6 Jobs Sat 6 16/17 5 Jobs Sun 7 51/51 8 Jobs Mon…" at bounding box center [154, 92] width 309 height 104
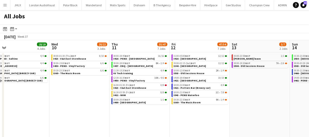
drag, startPoint x: 87, startPoint y: 114, endPoint x: 159, endPoint y: 109, distance: 71.4
click at [144, 110] on app-calendar-viewport "Sat 6 16/17 5 Jobs Sun 7 51/51 8 Jobs Mon 8 22/23 4 Jobs Tue 9 18/18 4 Jobs Wed…" at bounding box center [154, 92] width 309 height 104
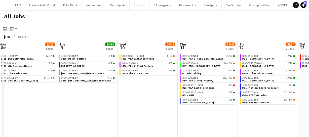
click at [157, 113] on app-calendar-viewport "Sat 6 16/17 5 Jobs Sun 7 51/51 8 Jobs Mon 8 22/23 4 Jobs Tue 9 18/18 4 Jobs Wed…" at bounding box center [154, 92] width 309 height 104
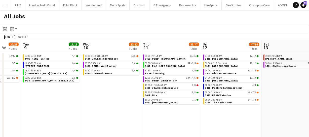
click at [82, 107] on app-calendar-viewport "Sat 6 16/17 5 Jobs Sun 7 51/51 8 Jobs Mon 8 22/23 4 Jobs Tue 9 18/18 4 Jobs Wed…" at bounding box center [154, 92] width 309 height 104
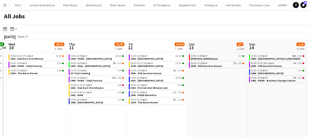
click at [107, 109] on app-all-jobs "All Jobs Date picker SEP 2025 SEP 2025 Monday M Tuesday T Wednesday W Thursday …" at bounding box center [154, 77] width 309 height 134
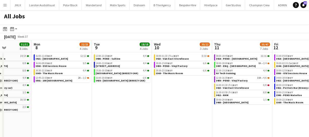
drag, startPoint x: 45, startPoint y: 113, endPoint x: 228, endPoint y: 108, distance: 182.9
click at [228, 108] on app-calendar-viewport "Fri 5 24/24 6 Jobs Sat 6 16/17 5 Jobs Sun 7 51/51 8 Jobs Mon 8 22/23 4 Jobs Tue…" at bounding box center [154, 92] width 309 height 104
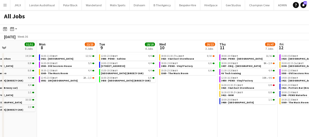
drag, startPoint x: 148, startPoint y: 107, endPoint x: 208, endPoint y: 102, distance: 60.1
click at [208, 102] on app-calendar-viewport "Fri 5 24/24 6 Jobs Sat 6 16/17 5 Jobs Sun 7 51/51 8 Jobs Mon 8 22/23 4 Jobs Tue…" at bounding box center [154, 92] width 309 height 104
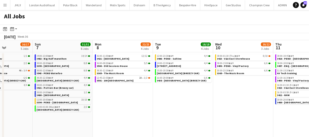
drag, startPoint x: 114, startPoint y: 102, endPoint x: 169, endPoint y: 96, distance: 55.1
click at [147, 98] on app-calendar-viewport "Thu 4 46/46 9 Jobs Fri 5 24/24 6 Jobs Sat 6 16/17 5 Jobs Sun 7 51/51 8 Jobs Mon…" at bounding box center [154, 92] width 309 height 104
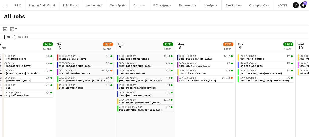
drag, startPoint x: 16, startPoint y: 105, endPoint x: 122, endPoint y: 99, distance: 106.5
click at [122, 99] on app-calendar-viewport "Wed 3 20/21 8 Jobs Thu 4 46/46 9 Jobs Fri 5 24/24 6 Jobs Sat 6 16/17 5 Jobs Sun…" at bounding box center [154, 92] width 309 height 104
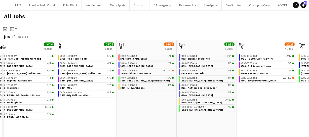
click at [152, 101] on app-calendar-viewport "Tue 2 11/11 6 Jobs Wed 3 20/21 8 Jobs Thu 4 46/46 9 Jobs Fri 5 24/24 6 Jobs Sat…" at bounding box center [154, 92] width 309 height 104
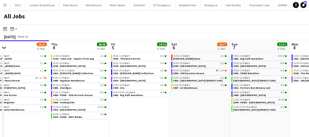
click at [185, 97] on app-calendar-viewport "Mon 1 50/51 12 Jobs Tue 2 11/11 6 Jobs Wed 3 20/21 8 Jobs Thu 4 46/46 9 Jobs Fr…" at bounding box center [154, 92] width 309 height 104
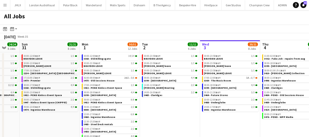
drag, startPoint x: 37, startPoint y: 116, endPoint x: 186, endPoint y: 109, distance: 150.1
click at [186, 109] on app-calendar-viewport "Fri 29 39/39 12 Jobs Sat 30 24/24 8 Jobs Sun 31 21/21 8 Jobs Mon 1 50/51 12 Job…" at bounding box center [154, 92] width 309 height 104
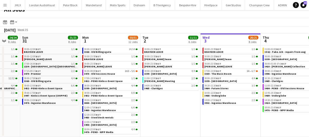
scroll to position [0, 137]
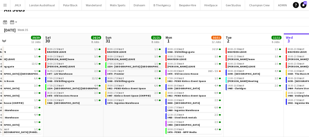
drag, startPoint x: 181, startPoint y: 112, endPoint x: 265, endPoint y: 113, distance: 83.4
click at [265, 113] on app-calendar-viewport "Wed 27 12/13 8 Jobs Thu 28 30/30 9 Jobs Fri 29 39/39 12 Jobs Sat 30 24/24 8 Job…" at bounding box center [154, 86] width 309 height 104
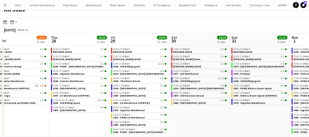
scroll to position [0, 131]
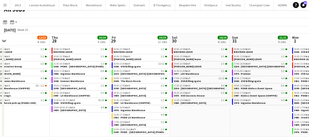
drag, startPoint x: 55, startPoint y: 120, endPoint x: 182, endPoint y: 113, distance: 126.9
click at [182, 113] on app-calendar-viewport "Mon 25 3/3 3 Jobs Tue 26 25/25 9 Jobs Wed 27 12/13 8 Jobs Thu 28 30/30 9 Jobs F…" at bounding box center [154, 86] width 309 height 104
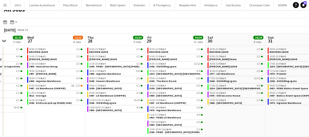
scroll to position [0, 136]
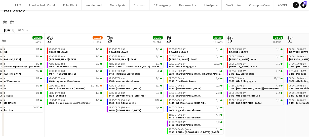
drag, startPoint x: 181, startPoint y: 121, endPoint x: 237, endPoint y: 116, distance: 55.9
click at [237, 116] on app-calendar-viewport "Sun 24 10/10 5 Jobs Mon 25 3/3 3 Jobs Tue 26 25/25 9 Jobs Wed 27 12/13 8 Jobs T…" at bounding box center [154, 86] width 309 height 104
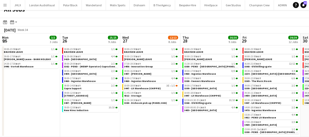
drag, startPoint x: 84, startPoint y: 120, endPoint x: 162, endPoint y: 123, distance: 77.9
click at [162, 123] on app-calendar-viewport "Sat 23 10/10 5 Jobs Sun 24 10/10 5 Jobs Mon 25 3/3 3 Jobs Tue 26 25/25 9 Jobs W…" at bounding box center [154, 86] width 309 height 104
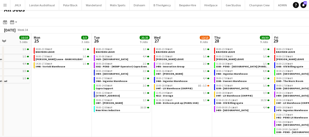
drag, startPoint x: 80, startPoint y: 128, endPoint x: 106, endPoint y: 118, distance: 28.3
click at [106, 118] on app-calendar-viewport "Thu 21 7/8 6 Jobs Fri 22 8/8 3 Jobs Sat 23 10/10 5 Jobs Sun 24 10/10 5 Jobs Mon…" at bounding box center [154, 86] width 309 height 104
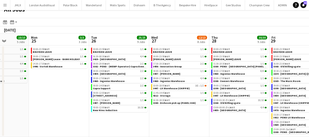
click at [76, 122] on app-calendar-viewport "Thu 21 7/8 6 Jobs Fri 22 8/8 3 Jobs Sat 23 10/10 5 Jobs Sun 24 10/10 5 Jobs Mon…" at bounding box center [154, 86] width 309 height 104
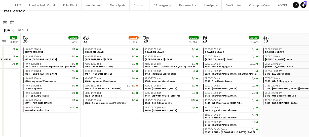
click at [87, 112] on app-calendar-viewport "Sat 23 10/10 5 Jobs Sun 24 10/10 5 Jobs Mon 25 3/3 3 Jobs Tue 26 25/25 9 Jobs W…" at bounding box center [154, 86] width 309 height 104
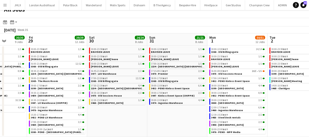
click at [55, 106] on app-calendar-viewport "Mon 25 3/3 3 Jobs Tue 26 25/25 9 Jobs Wed 27 12/13 8 Jobs Thu 28 30/30 9 Jobs F…" at bounding box center [154, 86] width 309 height 104
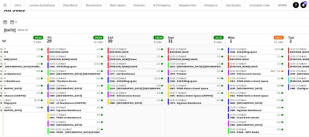
drag, startPoint x: 166, startPoint y: 118, endPoint x: 136, endPoint y: 118, distance: 30.2
click at [137, 118] on app-calendar-viewport "Mon 25 3/3 3 Jobs Tue 26 25/25 9 Jobs Wed 27 12/13 8 Jobs Thu 28 30/30 9 Jobs F…" at bounding box center [154, 86] width 309 height 104
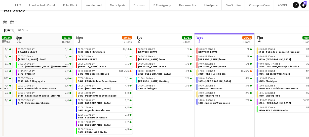
drag, startPoint x: 126, startPoint y: 115, endPoint x: 66, endPoint y: 111, distance: 59.8
click at [27, 110] on app-calendar-viewport "Wed 27 12/13 8 Jobs Thu 28 30/30 9 Jobs Fri 29 39/39 12 Jobs Sat 30 24/24 8 Job…" at bounding box center [154, 86] width 309 height 104
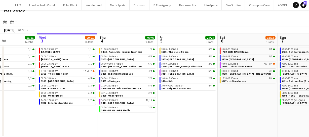
scroll to position [0, 145]
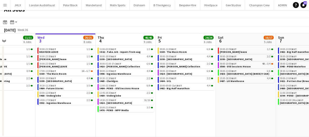
drag, startPoint x: 212, startPoint y: 112, endPoint x: 56, endPoint y: 110, distance: 155.9
click at [56, 110] on app-calendar-viewport "Sun 31 21/21 8 Jobs Mon 1 50/51 12 Jobs Tue 2 11/11 6 Jobs Wed 3 20/21 8 Jobs T…" at bounding box center [154, 86] width 309 height 104
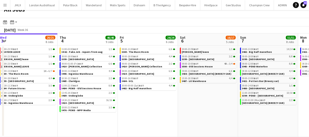
scroll to position [0, 183]
drag, startPoint x: 257, startPoint y: 103, endPoint x: 219, endPoint y: 101, distance: 37.9
click at [219, 101] on app-calendar-viewport "Sun 31 21/21 8 Jobs Mon 1 50/51 12 Jobs Tue 2 11/11 6 Jobs Wed 3 20/21 8 Jobs T…" at bounding box center [154, 86] width 309 height 104
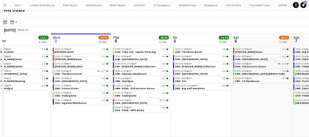
scroll to position [0, 129]
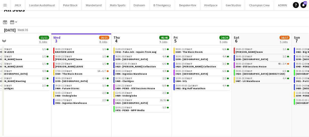
drag, startPoint x: 133, startPoint y: 104, endPoint x: 186, endPoint y: 107, distance: 53.0
click at [186, 107] on app-calendar-viewport "Sun 31 21/21 8 Jobs Mon 1 50/51 12 Jobs Tue 2 11/11 6 Jobs Wed 3 20/21 8 Jobs T…" at bounding box center [154, 86] width 309 height 104
click at [143, 50] on span "34 62 - Fake Job - repairs from aug" at bounding box center [136, 51] width 41 height 3
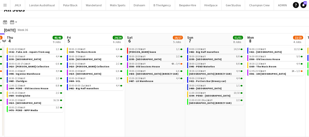
drag, startPoint x: 244, startPoint y: 94, endPoint x: 251, endPoint y: 91, distance: 7.9
click at [151, 91] on app-calendar-viewport "Sun 31 21/21 8 Jobs Mon 1 50/51 12 Jobs Tue 2 11/11 6 Jobs Wed 3 20/21 8 Jobs T…" at bounding box center [154, 86] width 309 height 104
drag, startPoint x: 181, startPoint y: 91, endPoint x: 202, endPoint y: 90, distance: 21.7
click at [172, 91] on app-calendar-viewport "Sun 31 21/21 8 Jobs Mon 1 50/51 12 Jobs Tue 2 11/11 6 Jobs Wed 3 20/21 8 Jobs T…" at bounding box center [154, 86] width 309 height 104
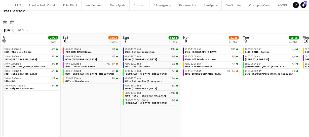
click at [186, 90] on app-calendar-viewport "Tue 2 11/11 6 Jobs Wed 3 20/21 8 Jobs Thu 4 46/46 9 Jobs Fri 5 24/24 6 Jobs Sat…" at bounding box center [154, 86] width 309 height 104
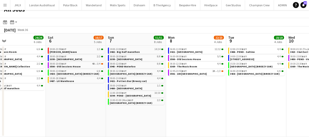
click at [124, 80] on app-calendar-viewport "Tue 2 11/11 6 Jobs Wed 3 20/21 8 Jobs Thu 4 46/46 9 Jobs Fri 5 24/24 6 Jobs Sat…" at bounding box center [154, 86] width 309 height 104
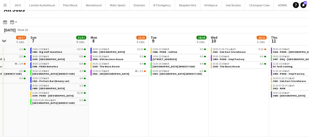
drag, startPoint x: 216, startPoint y: 85, endPoint x: 152, endPoint y: 82, distance: 64.6
click at [152, 83] on app-calendar-viewport "Thu 4 46/46 9 Jobs Fri 5 24/24 6 Jobs Sat 6 16/17 5 Jobs Sun 7 51/51 8 Jobs Mon…" at bounding box center [154, 86] width 309 height 104
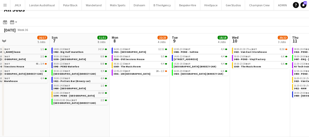
drag, startPoint x: 104, startPoint y: 90, endPoint x: 189, endPoint y: 78, distance: 86.5
click at [189, 78] on app-calendar-viewport "Thu 4 46/46 9 Jobs Fri 5 24/24 6 Jobs Sat 6 16/17 5 Jobs Sun 7 51/51 8 Jobs Mon…" at bounding box center [154, 86] width 309 height 104
drag, startPoint x: 154, startPoint y: 86, endPoint x: 183, endPoint y: 84, distance: 29.1
click at [176, 83] on app-calendar-viewport "Thu 4 46/46 9 Jobs Fri 5 24/24 6 Jobs Sat 6 16/17 5 Jobs Sun 7 51/51 8 Jobs Mon…" at bounding box center [154, 86] width 309 height 104
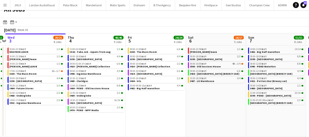
scroll to position [0, 122]
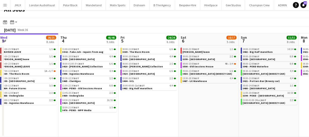
drag, startPoint x: 62, startPoint y: 88, endPoint x: 212, endPoint y: 86, distance: 150.1
click at [212, 86] on app-calendar-viewport "Mon 1 50/51 12 Jobs Tue 2 11/11 6 Jobs Wed 3 20/21 8 Jobs Thu 4 46/46 9 Jobs Fr…" at bounding box center [154, 86] width 309 height 104
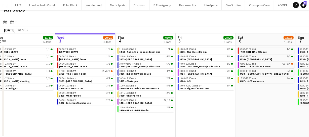
scroll to position [0, 123]
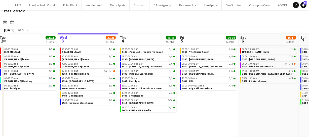
drag, startPoint x: 162, startPoint y: 103, endPoint x: 224, endPoint y: 95, distance: 62.0
click at [221, 94] on app-calendar-viewport "Sun 31 21/21 8 Jobs Mon 1 50/51 12 Jobs Tue 2 11/11 6 Jobs Wed 3 20/21 8 Jobs T…" at bounding box center [154, 86] width 309 height 104
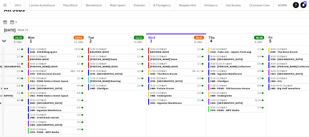
drag, startPoint x: 35, startPoint y: 109, endPoint x: 123, endPoint y: 104, distance: 88.5
click at [123, 104] on app-calendar-viewport "Fri 29 39/39 12 Jobs Sat 30 24/24 8 Jobs Sun 31 21/21 8 Jobs Mon 1 50/51 12 Job…" at bounding box center [154, 86] width 309 height 104
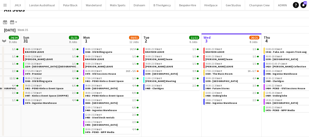
drag, startPoint x: 123, startPoint y: 104, endPoint x: 178, endPoint y: 98, distance: 55.7
click at [178, 98] on app-calendar-viewport "Thu 28 30/30 9 Jobs Fri 29 39/39 12 Jobs Sat 30 24/24 8 Jobs Sun 31 21/21 8 Job…" at bounding box center [154, 86] width 309 height 104
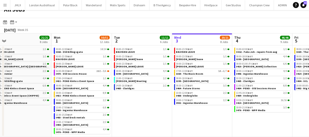
drag, startPoint x: 30, startPoint y: 110, endPoint x: -55, endPoint y: 112, distance: 85.2
click at [0, 112] on html "Menu Boards Boards Boards All jobs Status Workforce Workforce My Workforce Recr…" at bounding box center [154, 65] width 309 height 144
click at [89, 114] on app-calendar-viewport "Thu 28 30/30 9 Jobs Fri 29 39/39 12 Jobs Sat 30 24/24 8 Jobs Sun 31 21/21 8 Job…" at bounding box center [154, 86] width 309 height 104
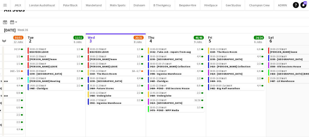
click at [103, 114] on app-calendar-viewport "Sat 30 24/24 8 Jobs Sun 31 21/21 8 Jobs Mon 1 50/51 12 Jobs Tue 2 11/11 6 Jobs …" at bounding box center [154, 86] width 309 height 104
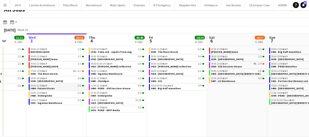
click at [48, 86] on div "09:30-11:30 BST 3/3" at bounding box center [57, 86] width 53 height 3
click at [7, 5] on app-icon "Menu" at bounding box center [5, 5] width 4 height 4
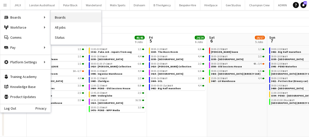
click at [63, 20] on link "Boards" at bounding box center [76, 17] width 50 height 10
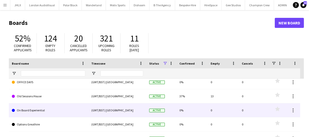
click at [76, 107] on link "On Board Experiential" at bounding box center [49, 111] width 74 height 14
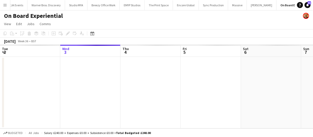
click at [123, 77] on app-calendar-viewport "Sun 31 Mon 1 Tue 2 Wed 3 Thu 4 Fri 5 Sat 6 Sun 7 Mon 8 Tue 9 Wed 10" at bounding box center [156, 87] width 313 height 84
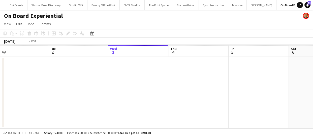
click at [159, 92] on app-calendar-viewport "Sat 30 Sun 31 Mon 1 Tue 2 Wed 3 Thu 4 Fri 5 Sat 6 Sun 7 Mon 8 Tue 9" at bounding box center [156, 87] width 313 height 84
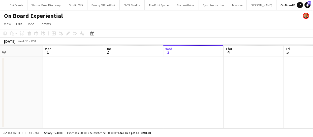
drag, startPoint x: 75, startPoint y: 73, endPoint x: 165, endPoint y: 94, distance: 93.1
click at [159, 92] on app-calendar-viewport "Fri 29 Sat 30 Sun 31 Mon 1 Tue 2 Wed 3 Thu 4 Fri 5 Sat 6 Sun 7 Mon 8" at bounding box center [156, 87] width 313 height 84
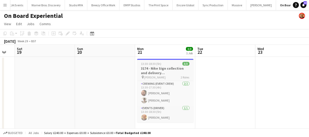
click at [160, 70] on h3 "3174 - Nike Sign collection and delivery (Luton Van)" at bounding box center [165, 70] width 56 height 9
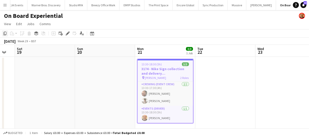
click at [4, 34] on icon at bounding box center [5, 34] width 3 height 4
click at [92, 34] on icon at bounding box center [92, 34] width 2 height 2
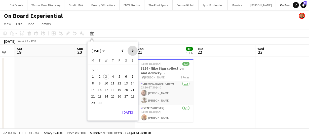
click at [134, 50] on span "Next month" at bounding box center [133, 51] width 10 height 10
click at [94, 80] on span "6" at bounding box center [93, 83] width 6 height 6
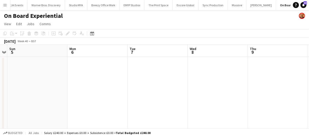
click at [98, 82] on app-date-cell at bounding box center [98, 95] width 60 height 76
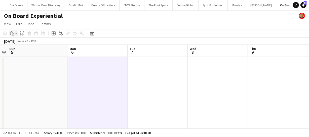
click at [13, 32] on icon "Paste" at bounding box center [12, 33] width 4 height 4
click at [21, 42] on link "Paste Ctrl+V" at bounding box center [36, 43] width 47 height 5
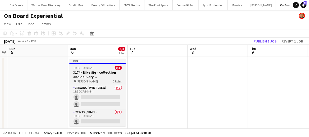
click at [86, 71] on h3 "3174 - Nike Sign collection and delivery (Luton Van)" at bounding box center [98, 74] width 56 height 9
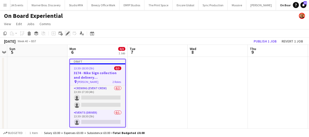
click at [69, 33] on icon "Edit" at bounding box center [68, 33] width 4 height 4
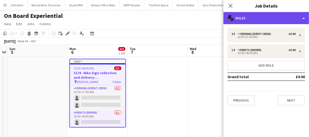
click at [277, 23] on div "multiple-users-add Roles" at bounding box center [267, 18] width 86 height 12
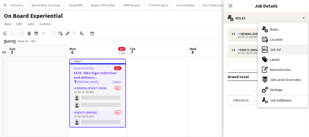
click at [282, 51] on div "ads-window Job Ad" at bounding box center [283, 50] width 50 height 10
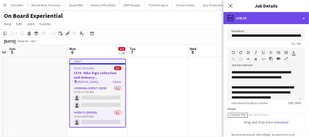
click at [272, 20] on div "ads-window Job Ad" at bounding box center [267, 18] width 86 height 12
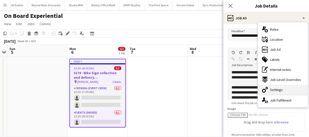
click at [280, 87] on div "cog-double-3 Settings" at bounding box center [283, 90] width 50 height 10
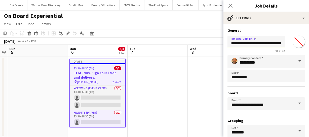
drag, startPoint x: 230, startPoint y: 44, endPoint x: 297, endPoint y: 48, distance: 67.1
click at [297, 48] on div "**********" at bounding box center [267, 43] width 78 height 19
drag, startPoint x: 284, startPoint y: 43, endPoint x: 288, endPoint y: 40, distance: 5.2
click at [288, 40] on div "**********" at bounding box center [267, 43] width 78 height 19
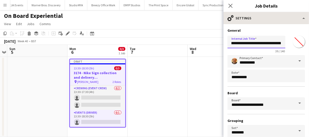
type input "**********"
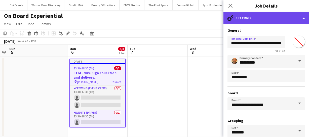
scroll to position [0, 0]
click at [284, 18] on div "cog-double-3 Settings" at bounding box center [267, 18] width 86 height 12
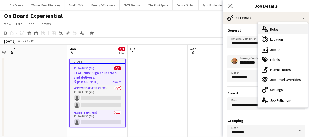
click at [284, 31] on div "multiple-users-add Roles" at bounding box center [283, 29] width 50 height 10
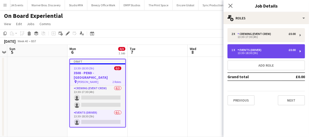
click at [259, 45] on div "1 x Events (Driver) £0.00 13:30-18:30 (5h)" at bounding box center [267, 51] width 78 height 14
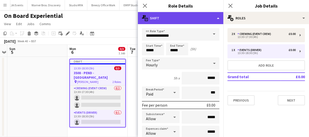
click at [187, 21] on div "multiple-actions-text Shift" at bounding box center [181, 18] width 86 height 12
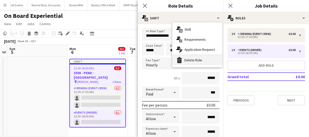
click at [199, 60] on div "bin-2 Delete Role" at bounding box center [198, 60] width 50 height 10
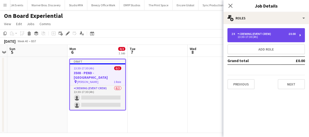
click at [261, 36] on div "13:30-17:30 (4h)" at bounding box center [264, 37] width 64 height 3
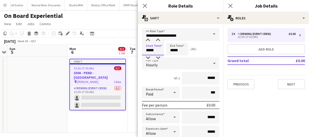
drag, startPoint x: 156, startPoint y: 51, endPoint x: 119, endPoint y: 45, distance: 37.7
click at [119, 45] on body "Menu Boards Boards Boards All jobs Status Workforce Workforce My Workforce Recr…" at bounding box center [154, 71] width 309 height 142
type input "*****"
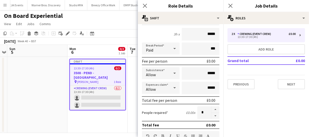
scroll to position [46, 0]
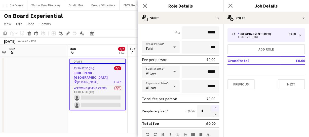
type input "*****"
click at [212, 109] on button "button" at bounding box center [216, 108] width 8 height 7
type input "*"
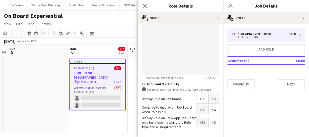
scroll to position [204, 0]
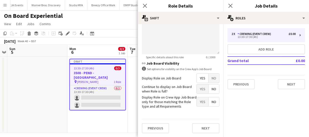
click at [202, 78] on span "Yes" at bounding box center [203, 78] width 12 height 9
click at [142, 6] on app-icon "Close pop-in" at bounding box center [145, 5] width 7 height 7
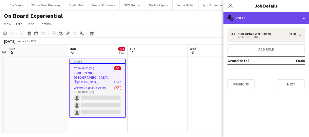
click at [262, 15] on div "multiple-users-add Roles" at bounding box center [267, 18] width 86 height 12
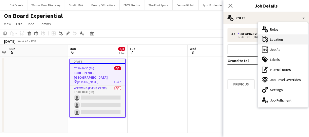
click at [282, 37] on div "maps-pin-1 Location" at bounding box center [283, 40] width 50 height 10
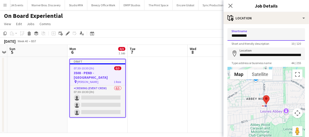
drag, startPoint x: 254, startPoint y: 35, endPoint x: 226, endPoint y: 35, distance: 28.2
click at [226, 35] on form "**********" at bounding box center [267, 101] width 86 height 146
click at [279, 31] on input "*********" at bounding box center [267, 34] width 78 height 13
type input "*********"
click at [257, 103] on div at bounding box center [267, 105] width 78 height 76
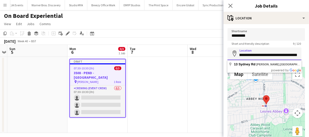
scroll to position [0, 23]
drag, startPoint x: 247, startPoint y: 53, endPoint x: 299, endPoint y: 57, distance: 51.8
click at [299, 57] on input "**********" at bounding box center [265, 54] width 74 height 13
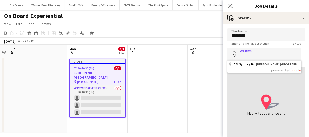
scroll to position [0, 0]
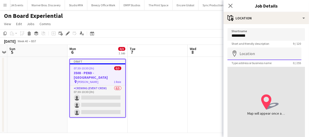
click at [253, 54] on input "Location" at bounding box center [265, 54] width 74 height 13
paste input "**********"
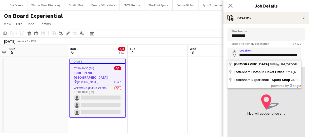
type input "**********"
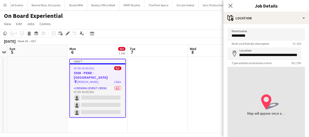
scroll to position [0, 0]
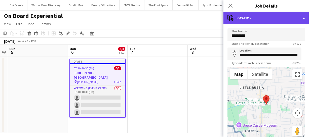
click at [274, 22] on div "maps-pin-1 Location" at bounding box center [267, 18] width 86 height 12
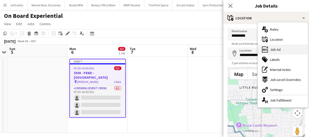
click at [279, 48] on span "Job Ad" at bounding box center [275, 49] width 11 height 5
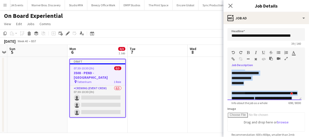
scroll to position [88, 0]
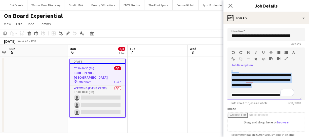
drag, startPoint x: 231, startPoint y: 73, endPoint x: 275, endPoint y: 93, distance: 47.7
click at [275, 93] on div "**********" at bounding box center [265, 85] width 74 height 30
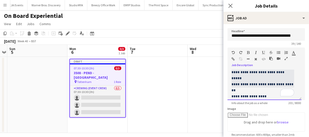
scroll to position [0, 0]
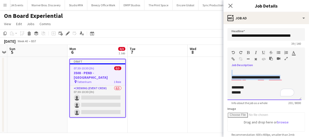
drag, startPoint x: 286, startPoint y: 77, endPoint x: 202, endPoint y: 72, distance: 84.0
click at [202, 72] on body "Menu Boards Boards Boards All jobs Status Workforce Workforce My Workforce Recr…" at bounding box center [154, 71] width 309 height 142
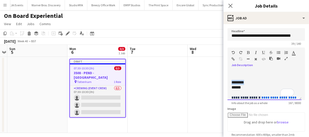
drag, startPoint x: 232, startPoint y: 82, endPoint x: 256, endPoint y: 83, distance: 24.2
click at [256, 83] on p "********" at bounding box center [265, 82] width 66 height 5
click at [237, 76] on p "To enrich screen reader interactions, please activate Accessibility in Grammarl…" at bounding box center [265, 77] width 66 height 5
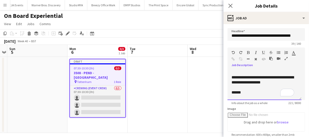
click at [234, 92] on span "******" at bounding box center [237, 93] width 10 height 4
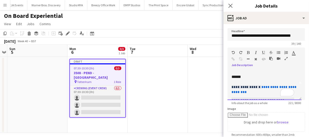
scroll to position [16, 0]
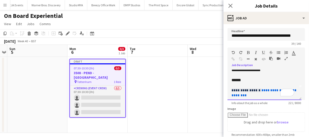
click at [244, 81] on p "******" at bounding box center [265, 80] width 66 height 5
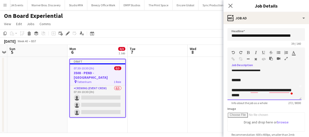
drag, startPoint x: 237, startPoint y: 95, endPoint x: 257, endPoint y: 95, distance: 20.4
click at [257, 95] on p "**********" at bounding box center [265, 93] width 66 height 10
click at [245, 96] on span "**********" at bounding box center [261, 92] width 59 height 9
click at [253, 96] on p "**********" at bounding box center [265, 93] width 66 height 10
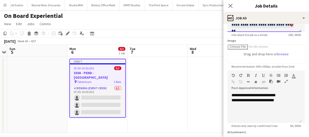
scroll to position [69, 0]
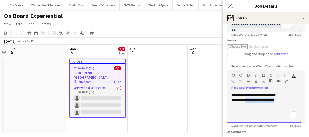
drag, startPoint x: 247, startPoint y: 99, endPoint x: 284, endPoint y: 101, distance: 36.8
click at [284, 101] on div "**********" at bounding box center [265, 100] width 66 height 5
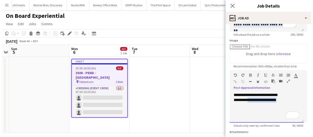
scroll to position [50, 0]
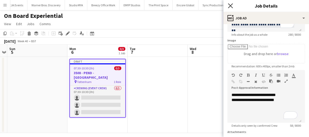
click at [233, 7] on icon "Close pop-in" at bounding box center [230, 5] width 5 height 5
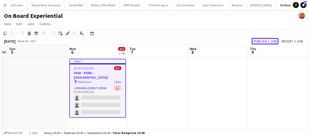
click at [268, 42] on button "Publish 1 job" at bounding box center [265, 41] width 27 height 7
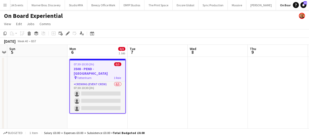
click at [6, 5] on app-icon "Menu" at bounding box center [5, 5] width 4 height 4
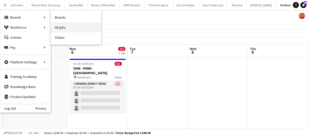
click at [66, 28] on link "All jobs" at bounding box center [76, 27] width 50 height 10
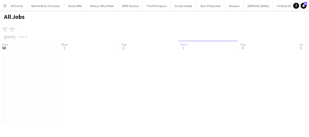
scroll to position [0, 120]
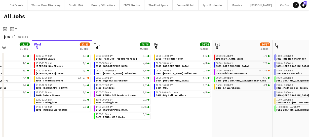
drag, startPoint x: 261, startPoint y: 106, endPoint x: 202, endPoint y: 111, distance: 60.0
click at [201, 111] on app-calendar-viewport "Sun 31 21/21 8 Jobs Mon 1 50/51 12 Jobs Tue 2 11/11 6 Jobs Wed 3 20/21 8 Jobs T…" at bounding box center [154, 92] width 309 height 104
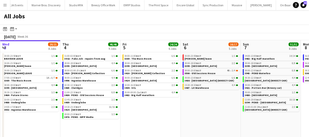
click at [183, 120] on app-calendar-viewport "Sun 31 21/21 8 Jobs Mon 1 50/51 12 Jobs Tue 2 11/11 6 Jobs Wed 3 20/21 8 Jobs T…" at bounding box center [154, 92] width 309 height 104
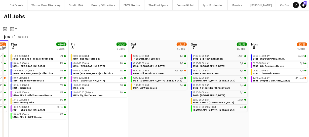
drag, startPoint x: 204, startPoint y: 119, endPoint x: 184, endPoint y: 112, distance: 21.6
click at [191, 116] on app-calendar-viewport "Sun 31 21/21 8 Jobs Mon 1 50/51 12 Jobs Tue 2 11/11 6 Jobs Wed 3 20/21 8 Jobs T…" at bounding box center [154, 92] width 309 height 104
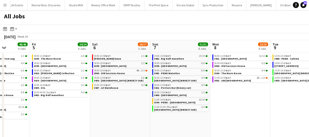
drag, startPoint x: 217, startPoint y: 108, endPoint x: 184, endPoint y: 106, distance: 33.3
click at [167, 104] on app-calendar-viewport "Tue 2 11/11 6 Jobs Wed 3 20/21 8 Jobs Thu 4 46/46 9 Jobs Fri 5 24/24 6 Jobs Sat…" at bounding box center [154, 92] width 309 height 104
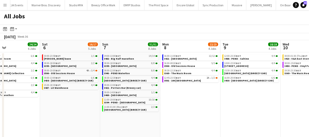
drag, startPoint x: 201, startPoint y: 108, endPoint x: 148, endPoint y: 98, distance: 54.5
click at [150, 98] on app-calendar-viewport "Tue 2 11/11 6 Jobs Wed 3 20/21 8 Jobs Thu 4 46/46 9 Jobs Fri 5 24/24 6 Jobs Sat…" at bounding box center [154, 92] width 309 height 104
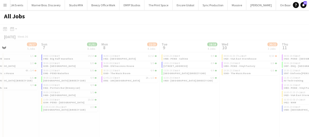
click at [165, 97] on app-calendar-viewport "Thu 4 46/46 9 Jobs Fri 5 24/24 6 Jobs Sat 6 16/17 5 Jobs Sun 7 51/51 8 Jobs Mon…" at bounding box center [154, 92] width 309 height 104
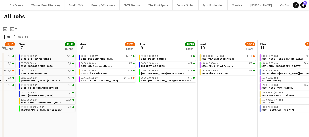
drag, startPoint x: 172, startPoint y: 89, endPoint x: 206, endPoint y: 93, distance: 35.0
click at [170, 88] on app-calendar-viewport "Thu 4 46/46 9 Jobs Fri 5 24/24 6 Jobs Sat 6 16/17 5 Jobs Sun 7 51/51 8 Jobs Mon…" at bounding box center [154, 92] width 309 height 104
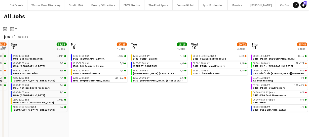
click at [180, 98] on app-calendar-viewport "Thu 4 46/46 9 Jobs Fri 5 24/24 6 Jobs Sat 6 16/17 5 Jobs Sun 7 51/51 8 Jobs Mon…" at bounding box center [154, 92] width 309 height 104
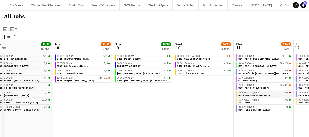
drag, startPoint x: 176, startPoint y: 106, endPoint x: 145, endPoint y: 96, distance: 32.7
click at [67, 88] on app-calendar-viewport "Thu 4 46/46 9 Jobs Fri 5 24/24 6 Jobs Sat 6 16/17 5 Jobs Sun 7 51/51 8 Jobs Mon…" at bounding box center [154, 92] width 309 height 104
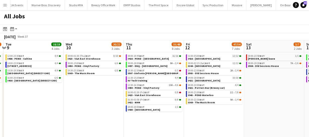
drag, startPoint x: 143, startPoint y: 96, endPoint x: 137, endPoint y: 95, distance: 5.5
click at [137, 95] on app-calendar-viewport "Sat 6 16/17 5 Jobs Sun 7 51/51 8 Jobs Mon 8 22/23 4 Jobs Tue 9 18/18 4 Jobs Wed…" at bounding box center [154, 92] width 309 height 104
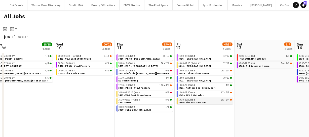
drag, startPoint x: 145, startPoint y: 96, endPoint x: 185, endPoint y: 101, distance: 40.9
click at [127, 94] on app-calendar-viewport "Sat 6 16/17 5 Jobs Sun 7 51/51 8 Jobs Mon 8 22/23 4 Jobs Tue 9 18/18 4 Jobs Wed…" at bounding box center [154, 92] width 309 height 104
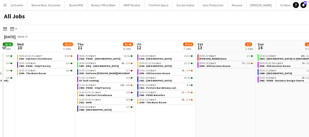
drag, startPoint x: 167, startPoint y: 100, endPoint x: 164, endPoint y: 100, distance: 2.6
click at [164, 100] on app-calendar-viewport "Sat 6 16/17 5 Jobs Sun 7 51/51 8 Jobs Mon 8 22/23 4 Jobs Tue 9 18/18 4 Jobs Wed…" at bounding box center [154, 92] width 309 height 104
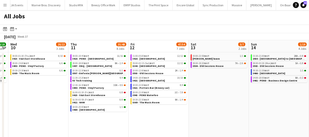
drag, startPoint x: 169, startPoint y: 100, endPoint x: 152, endPoint y: 99, distance: 17.1
click at [152, 99] on app-calendar-viewport "Sat 6 16/17 5 Jobs Sun 7 51/51 8 Jobs Mon 8 22/23 4 Jobs Tue 9 18/18 4 Jobs Wed…" at bounding box center [154, 92] width 309 height 104
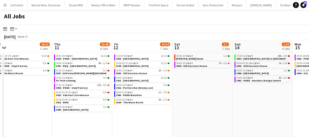
click at [41, 84] on app-calendar-viewport "Mon 8 22/23 4 Jobs Tue 9 18/18 4 Jobs Wed 10 20/22 3 Jobs Thu 11 35/48 8 Jobs F…" at bounding box center [154, 92] width 309 height 104
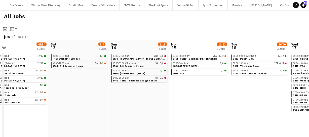
drag, startPoint x: 134, startPoint y: 92, endPoint x: 183, endPoint y: 95, distance: 49.7
click at [134, 92] on app-calendar-viewport "Wed 10 20/22 3 Jobs Thu 11 35/48 8 Jobs Fri 12 47/54 7 Jobs Sat 13 3/7 2 Jobs S…" at bounding box center [154, 92] width 309 height 104
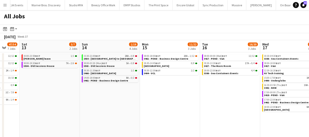
drag, startPoint x: 174, startPoint y: 95, endPoint x: 124, endPoint y: 90, distance: 50.4
click at [121, 90] on app-calendar-viewport "Wed 10 20/22 3 Jobs Thu 11 35/48 8 Jobs Fri 12 47/54 7 Jobs Sat 13 3/7 2 Jobs S…" at bounding box center [154, 92] width 309 height 104
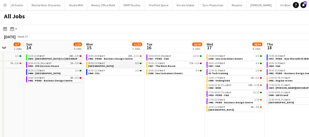
click at [113, 66] on link "08:45-14:45 BST 8/8 3433 - Park Plaza" at bounding box center [114, 65] width 53 height 6
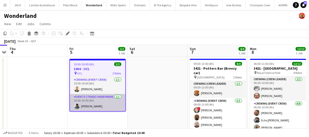
click at [93, 106] on app-card-role "Events (Trade/ Handyman) [DATE] 10:00-16:00 (6h) [PERSON_NAME]" at bounding box center [97, 102] width 55 height 17
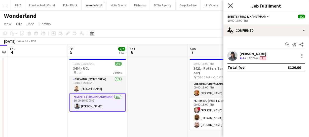
click at [230, 5] on icon at bounding box center [230, 5] width 5 height 5
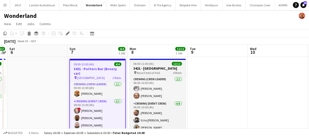
click at [149, 68] on h3 "3421 - [GEOGRAPHIC_DATA]" at bounding box center [158, 68] width 56 height 5
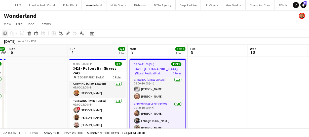
click at [5, 32] on icon "Copy" at bounding box center [5, 33] width 4 height 4
drag, startPoint x: 216, startPoint y: 63, endPoint x: 156, endPoint y: 68, distance: 60.9
click at [174, 68] on app-calendar-viewport "Wed 3 Thu 4 Fri 5 2/2 1 Job Sat 6 Sun 7 4/4 1 Job Mon 8 12/12 1 Job Tue 9 Wed 1…" at bounding box center [154, 131] width 309 height 172
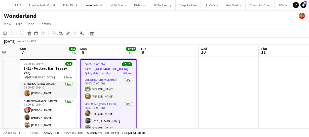
drag, startPoint x: 161, startPoint y: 68, endPoint x: 115, endPoint y: 71, distance: 46.7
click at [130, 70] on app-calendar-viewport "Wed 3 Thu 4 Fri 5 2/2 1 Job Sat 6 Sun 7 4/4 1 Job Mon 8 12/12 1 Job Tue 9 Wed 1…" at bounding box center [154, 131] width 309 height 172
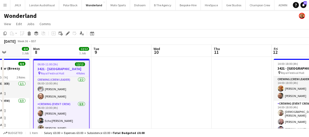
click at [144, 75] on app-calendar-viewport "Fri 5 2/2 1 Job Sat 6 Sun 7 4/4 1 Job Mon 8 12/12 1 Job Tue 9 Wed 10 Thu 11 Fri…" at bounding box center [154, 131] width 309 height 172
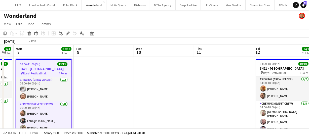
click at [154, 79] on app-calendar-viewport "Fri 5 2/2 1 Job Sat 6 Sun 7 4/4 1 Job Mon 8 12/12 1 Job Tue 9 Wed 10 Thu 11 Fri…" at bounding box center [154, 131] width 309 height 172
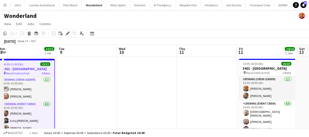
drag, startPoint x: 173, startPoint y: 81, endPoint x: 90, endPoint y: 87, distance: 82.8
click at [117, 86] on app-calendar-viewport "Fri 5 2/2 1 Job Sat 6 Sun 7 4/4 1 Job Mon 8 12/12 1 Job Tue 9 Wed 10 Thu 11 Fri…" at bounding box center [154, 131] width 309 height 172
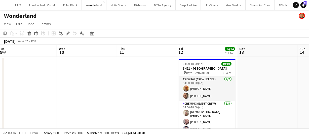
drag, startPoint x: 170, startPoint y: 84, endPoint x: 141, endPoint y: 85, distance: 29.5
click at [156, 84] on app-calendar-viewport "Fri 5 2/2 1 Job Sat 6 Sun 7 4/4 1 Job Mon 8 12/12 1 Job Tue 9 Wed 10 Thu 11 Fri…" at bounding box center [154, 131] width 309 height 172
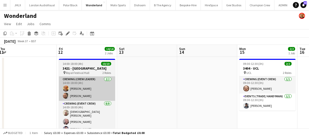
scroll to position [0, 153]
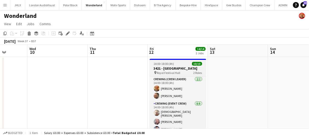
drag, startPoint x: 237, startPoint y: 84, endPoint x: 169, endPoint y: 88, distance: 68.4
click at [201, 87] on app-calendar-viewport "Sun 7 4/4 1 Job Mon 8 12/12 1 Job Tue 9 Wed 10 Thu 11 Fri 12 14/14 2 Jobs Sat 1…" at bounding box center [154, 131] width 309 height 172
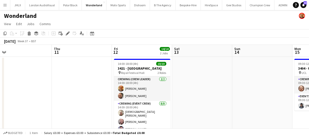
click at [116, 90] on app-calendar-viewport "Sun 7 4/4 1 Job Mon 8 12/12 1 Job Tue 9 Wed 10 Thu 11 Fri 12 14/14 2 Jobs Sat 1…" at bounding box center [154, 131] width 309 height 172
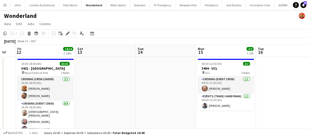
drag, startPoint x: 137, startPoint y: 87, endPoint x: 91, endPoint y: 89, distance: 46.4
click at [106, 88] on app-calendar-viewport "Tue 9 Wed 10 Thu 11 Fri 12 14/14 2 Jobs Sat 13 Sun 14 Mon 15 2/2 1 Job Tue 16 W…" at bounding box center [154, 131] width 309 height 172
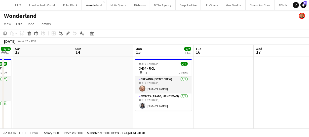
click at [140, 92] on app-calendar-viewport "Tue 9 Wed 10 Thu 11 Fri 12 14/14 2 Jobs Sat 13 Sun 14 Mon 15 2/2 1 Job Tue 16 W…" at bounding box center [154, 131] width 309 height 172
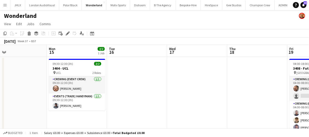
drag, startPoint x: 177, startPoint y: 91, endPoint x: 111, endPoint y: 86, distance: 66.9
click at [128, 88] on app-calendar-viewport "Thu 11 Fri 12 14/14 2 Jobs Sat 13 Sun 14 Mon 15 2/2 1 Job Tue 16 Wed 17 Thu 18 …" at bounding box center [154, 131] width 309 height 172
drag, startPoint x: 163, startPoint y: 78, endPoint x: 136, endPoint y: 77, distance: 27.7
click at [154, 78] on app-calendar-viewport "Thu 11 Fri 12 14/14 2 Jobs Sat 13 Sun 14 Mon 15 2/2 1 Job Tue 16 Wed 17 Thu 18 …" at bounding box center [154, 131] width 309 height 172
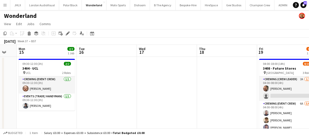
drag, startPoint x: 189, startPoint y: 64, endPoint x: 160, endPoint y: 67, distance: 29.1
click at [167, 66] on app-calendar-viewport "Thu 11 Fri 12 14/14 2 Jobs Sat 13 Sun 14 Mon 15 2/2 1 Job Tue 16 Wed 17 Thu 18 …" at bounding box center [154, 131] width 309 height 172
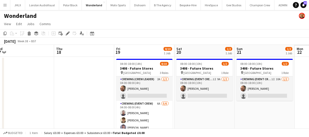
drag, startPoint x: 145, startPoint y: 73, endPoint x: 104, endPoint y: 73, distance: 41.8
click at [110, 73] on app-calendar-viewport "Sat 13 Sun 14 Mon 15 2/2 1 Job Tue 16 Wed 17 Thu 18 Fri 19 8/10 1 Job Sat 20 1/…" at bounding box center [154, 131] width 309 height 172
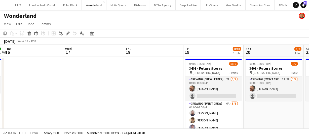
drag, startPoint x: 164, startPoint y: 72, endPoint x: 115, endPoint y: 75, distance: 49.7
click at [125, 74] on app-calendar-viewport "Sat 13 Sun 14 Mon 15 2/2 1 Job Tue 16 Wed 17 Thu 18 Fri 19 8/10 1 Job Sat 20 1/…" at bounding box center [154, 131] width 309 height 172
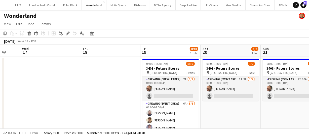
drag, startPoint x: 130, startPoint y: 75, endPoint x: 46, endPoint y: 75, distance: 83.9
click at [56, 76] on app-calendar-viewport "Sat 13 Sun 14 Mon 15 2/2 1 Job Tue 16 Wed 17 Thu 18 Fri 19 8/10 1 Job Sat 20 1/…" at bounding box center [154, 131] width 309 height 172
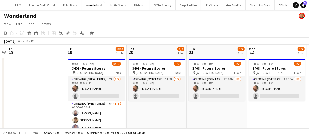
drag, startPoint x: 248, startPoint y: 111, endPoint x: 195, endPoint y: 112, distance: 52.9
click at [173, 115] on app-calendar-viewport "Mon 15 2/2 1 Job Tue 16 Wed 17 Thu 18 Fri 19 8/10 1 Job Sat 20 1/2 1 Job Sun 21…" at bounding box center [154, 131] width 309 height 172
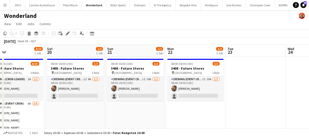
click at [202, 108] on app-calendar-viewport "Wed 17 Thu 18 Fri 19 8/10 1 Job Sat 20 1/2 1 Job Sun 21 1/2 1 Job Mon 22 1/2 1 …" at bounding box center [154, 131] width 309 height 172
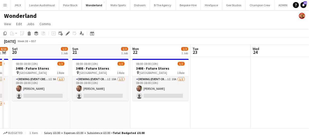
click at [141, 113] on app-calendar-viewport "Wed 17 Thu 18 Fri 19 8/10 1 Job Sat 20 1/2 1 Job Sun 21 1/2 1 Job Mon 22 1/2 1 …" at bounding box center [154, 131] width 309 height 172
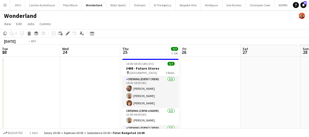
drag, startPoint x: 249, startPoint y: 111, endPoint x: 202, endPoint y: 111, distance: 47.4
click at [210, 111] on app-calendar-viewport "Fri 19 8/10 1 Job Sat 20 1/2 1 Job Sun 21 1/2 1 Job Mon 22 1/2 1 Job Tue 23 Wed…" at bounding box center [154, 131] width 309 height 172
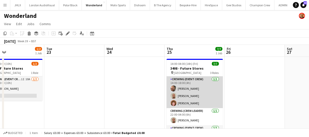
click at [173, 106] on app-calendar-viewport "Fri 19 8/10 1 Job Sat 20 1/2 1 Job Sun 21 1/2 1 Job Mon 22 1/2 1 Job Tue 23 Wed…" at bounding box center [154, 131] width 309 height 172
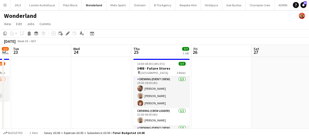
click at [196, 103] on app-calendar-viewport "Fri 19 8/10 1 Job Sat 20 1/2 1 Job Sun 21 1/2 1 Job Mon 22 1/2 1 Job Tue 23 Wed…" at bounding box center [154, 131] width 309 height 172
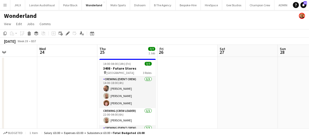
click at [137, 103] on app-calendar-viewport "Sun 21 1/2 1 Job Mon 22 1/2 1 Job Tue 23 Wed 24 Thu 25 7/7 1 Job Fri 26 Sat 27 …" at bounding box center [154, 131] width 309 height 172
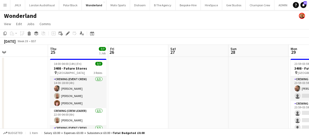
click at [135, 102] on app-calendar-viewport "Sun 21 1/2 1 Job Mon 22 1/2 1 Job Tue 23 Wed 24 Thu 25 7/7 1 Job Fri 26 Sat 27 …" at bounding box center [154, 131] width 309 height 172
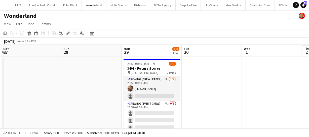
drag, startPoint x: 117, startPoint y: 103, endPoint x: 179, endPoint y: 103, distance: 61.5
click at [109, 103] on app-calendar-viewport "Tue 23 Wed 24 Thu 25 7/7 1 Job Fri 26 Sat 27 Sun 28 Mon 29 1/8 1 Job Tue 30 Wed…" at bounding box center [154, 131] width 309 height 172
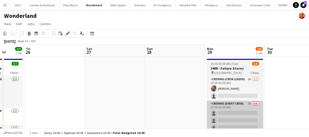
drag, startPoint x: 128, startPoint y: 103, endPoint x: 170, endPoint y: 103, distance: 42.1
click at [121, 103] on app-calendar-viewport "Tue 23 Wed 24 Thu 25 7/7 1 Job Fri 26 Sat 27 Sun 28 Mon 29 1/8 1 Job Tue 30 Wed…" at bounding box center [154, 131] width 309 height 172
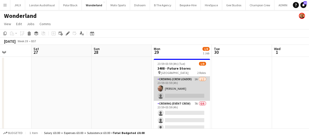
drag, startPoint x: 137, startPoint y: 103, endPoint x: 160, endPoint y: 99, distance: 23.2
click at [112, 102] on app-calendar-viewport "Tue 23 Wed 24 Thu 25 7/7 1 Job Fri 26 Sat 27 Sun 28 Mon 29 1/8 1 Job Tue 30 Wed…" at bounding box center [154, 131] width 309 height 172
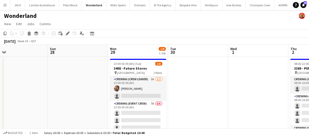
click at [160, 97] on app-calendar-viewport "Thu 25 7/7 1 Job Fri 26 Sat 27 Sun 28 Mon 29 1/8 1 Job Tue 30 Wed 1 Thu 2 0/8 1…" at bounding box center [154, 131] width 309 height 172
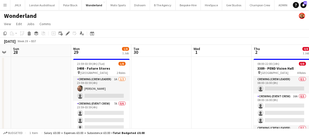
click at [154, 90] on app-calendar-viewport "Thu 25 7/7 1 Job Fri 26 Sat 27 Sun 28 Mon 29 1/8 1 Job Tue 30 Wed 1 Thu 2 0/8 1…" at bounding box center [154, 131] width 309 height 172
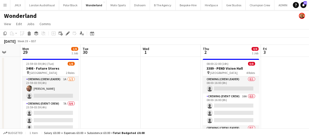
click at [179, 93] on app-calendar-viewport "Thu 25 7/7 1 Job Fri 26 Sat 27 Sun 28 Mon 29 1/8 1 Job Tue 30 Wed 1 Thu 2 0/8 1…" at bounding box center [154, 131] width 309 height 172
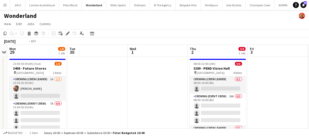
drag, startPoint x: 163, startPoint y: 95, endPoint x: 115, endPoint y: 98, distance: 47.9
click at [129, 97] on app-calendar-viewport "Thu 25 7/7 1 Job Fri 26 Sat 27 Sun 28 Mon 29 1/8 1 Job Tue 30 Wed 1 Thu 2 0/8 1…" at bounding box center [154, 131] width 309 height 172
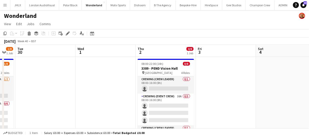
drag, startPoint x: 187, startPoint y: 89, endPoint x: 163, endPoint y: 89, distance: 23.7
click at [164, 89] on app-calendar-viewport "Sat 27 Sun 28 Mon 29 1/8 1 Job Tue 30 Wed 1 Thu 2 0/8 1 Job Fri 3 Sat 4 Sun 5 M…" at bounding box center [154, 131] width 309 height 172
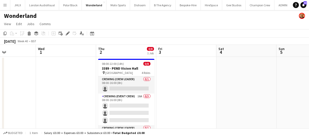
drag, startPoint x: 209, startPoint y: 89, endPoint x: 182, endPoint y: 92, distance: 27.1
click at [191, 91] on app-calendar-viewport "Sat 27 Sun 28 Mon 29 1/8 1 Job Tue 30 Wed 1 Thu 2 0/8 1 Job Fri 3 Sat 4 Sun 5 M…" at bounding box center [154, 131] width 309 height 172
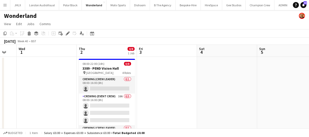
drag, startPoint x: 189, startPoint y: 94, endPoint x: 145, endPoint y: 91, distance: 44.7
click at [154, 96] on app-calendar-viewport "Sat 27 Sun 28 Mon 29 1/8 1 Job Tue 30 Wed 1 Thu 2 0/8 1 Job Fri 3 Sat 4 Sun 5 M…" at bounding box center [154, 131] width 309 height 172
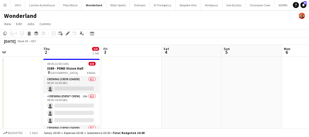
click at [171, 86] on app-calendar-viewport "Mon 29 1/8 1 Job Tue 30 Wed 1 Thu 2 0/8 1 Job Fri 3 Sat 4 Sun 5 Mon 6 Tue 7 Wed…" at bounding box center [154, 131] width 309 height 172
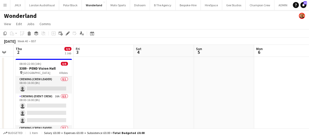
drag, startPoint x: 178, startPoint y: 85, endPoint x: 165, endPoint y: 85, distance: 12.8
click at [165, 85] on app-calendar-viewport "Mon 29 1/8 1 Job Tue 30 Wed 1 Thu 2 0/8 1 Job Fri 3 Sat 4 Sun 5 Mon 6 Tue 7 Wed…" at bounding box center [154, 131] width 309 height 172
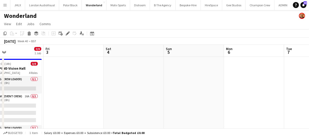
click at [159, 84] on app-calendar-viewport "Mon 29 1/8 1 Job Tue 30 Wed 1 Thu 2 0/8 1 Job Fri 3 Sat 4 Sun 5 Mon 6 Tue 7 Wed…" at bounding box center [154, 131] width 309 height 172
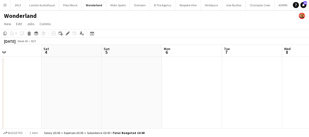
drag, startPoint x: 189, startPoint y: 81, endPoint x: 158, endPoint y: 81, distance: 31.2
click at [158, 81] on app-calendar-viewport "Wed 1 Thu 2 0/8 1 Job Fri 3 Sat 4 Sun 5 Mon 6 Tue 7 Wed 8 Thu 9 Fri 10 Sat 11 0…" at bounding box center [154, 131] width 309 height 172
click at [169, 82] on app-calendar-viewport "Wed 1 Thu 2 0/8 1 Job Fri 3 Sat 4 Sun 5 Mon 6 Tue 7 Wed 8 Thu 9 Fri 10 Sat 11 0…" at bounding box center [154, 131] width 309 height 172
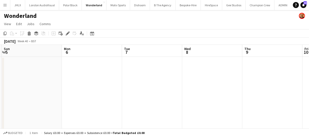
drag, startPoint x: 165, startPoint y: 92, endPoint x: 94, endPoint y: 87, distance: 71.2
click at [94, 87] on app-calendar-viewport "Wed 1 Thu 2 0/8 1 Job Fri 3 Sat 4 Sun 5 Mon 6 Tue 7 Wed 8 Thu 9 Fri 10 Sat 11 0…" at bounding box center [154, 131] width 309 height 172
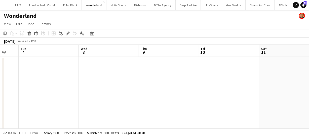
drag, startPoint x: 135, startPoint y: 90, endPoint x: 172, endPoint y: 93, distance: 37.4
click at [104, 89] on app-calendar-viewport "Fri 3 Sat 4 Sun 5 Mon 6 Tue 7 Wed 8 Thu 9 Fri 10 Sat 11 Sun 12 Mon 13" at bounding box center [154, 131] width 309 height 172
drag, startPoint x: 102, startPoint y: 90, endPoint x: 135, endPoint y: 91, distance: 33.8
click at [101, 90] on app-calendar-viewport "Fri 3 Sat 4 Sun 5 Mon 6 Tue 7 Wed 8 Thu 9 Fri 10 Sat 11 Sun 12 Mon 13" at bounding box center [154, 131] width 309 height 172
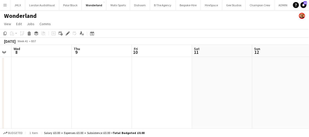
click at [143, 78] on app-date-cell at bounding box center [162, 137] width 60 height 160
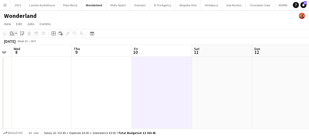
click at [13, 34] on icon at bounding box center [13, 34] width 1 height 0
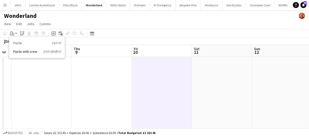
click at [19, 44] on link "Paste Ctrl+V" at bounding box center [36, 43] width 47 height 5
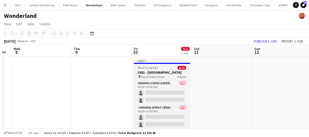
click at [155, 72] on h3 "3421 - Royal Festival Hall" at bounding box center [162, 72] width 56 height 5
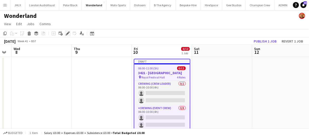
click at [69, 34] on icon "Edit" at bounding box center [68, 33] width 4 height 4
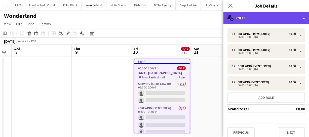
click at [238, 19] on div "multiple-users-add Roles" at bounding box center [267, 18] width 86 height 12
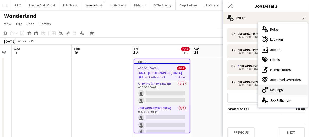
click at [276, 91] on span "Settings" at bounding box center [276, 90] width 13 height 5
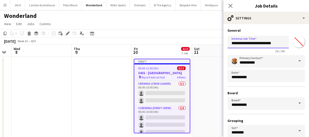
drag, startPoint x: 276, startPoint y: 44, endPoint x: 197, endPoint y: 39, distance: 79.0
click at [208, 41] on body "Menu Boards Boards Boards All jobs Status Workforce Workforce My Workforce Recr…" at bounding box center [154, 113] width 309 height 226
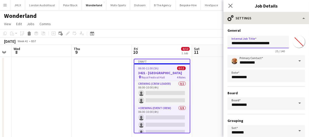
type input "**********"
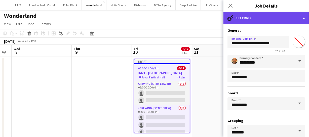
click at [286, 22] on div "cog-double-3 Settings" at bounding box center [267, 18] width 86 height 12
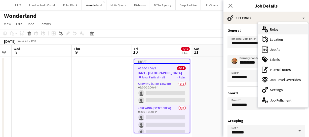
click at [277, 27] on span "Roles" at bounding box center [274, 29] width 9 height 5
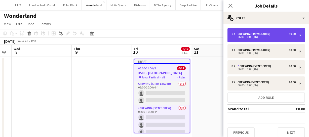
click at [270, 35] on div "Crewing (Crew Leader)" at bounding box center [255, 34] width 35 height 4
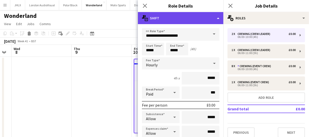
click at [191, 17] on div "multiple-actions-text Shift" at bounding box center [181, 18] width 86 height 12
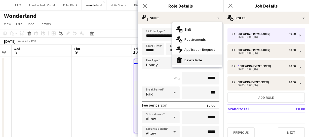
click at [210, 60] on div "bin-2 Delete Role" at bounding box center [198, 60] width 50 height 10
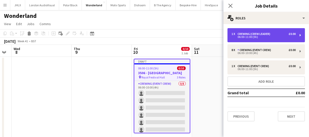
click at [253, 41] on div "1 x Crewing (Crew Leader) £0.00 06:00-11:00 (5h)" at bounding box center [267, 35] width 78 height 14
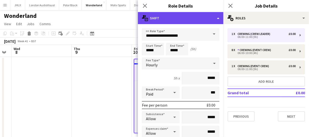
click at [210, 19] on div "multiple-actions-text Shift" at bounding box center [181, 18] width 86 height 12
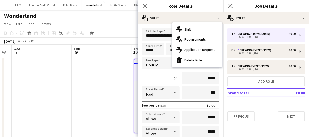
click at [210, 55] on hr at bounding box center [198, 55] width 50 height 1
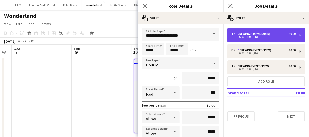
click at [252, 32] on div "1 x Crewing (Crew Leader) £0.00 06:00-11:00 (5h)" at bounding box center [267, 35] width 78 height 14
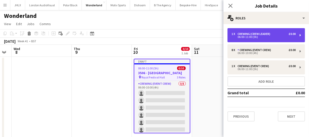
click at [235, 32] on div "1 x" at bounding box center [235, 34] width 6 height 4
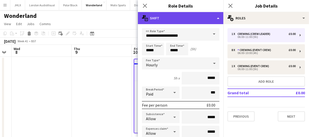
click at [203, 22] on div "multiple-actions-text Shift" at bounding box center [181, 18] width 86 height 12
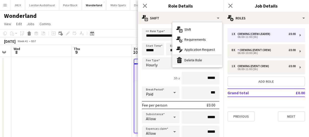
click at [207, 62] on div "bin-2 Delete Role" at bounding box center [198, 60] width 50 height 10
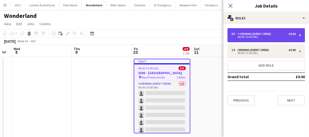
click at [242, 35] on div "Crewing (Event Crew)" at bounding box center [256, 34] width 36 height 4
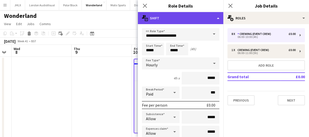
click at [191, 14] on div "multiple-actions-text Shift" at bounding box center [181, 18] width 86 height 12
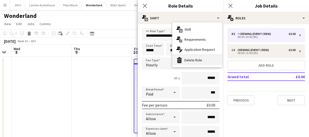
click at [204, 60] on div "bin-2 Delete Role" at bounding box center [198, 60] width 50 height 10
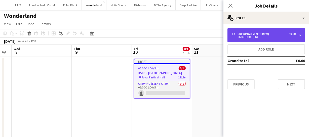
click at [249, 36] on div "06:00-11:00 (5h)" at bounding box center [264, 37] width 64 height 3
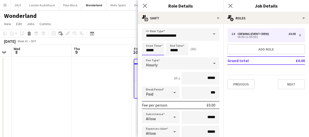
drag, startPoint x: 158, startPoint y: 49, endPoint x: 109, endPoint y: 49, distance: 49.9
click at [111, 49] on body "Menu Boards Boards Boards All jobs Status Workforce Workforce My Workforce Recr…" at bounding box center [154, 113] width 309 height 226
type input "*****"
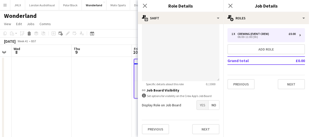
scroll to position [178, 0]
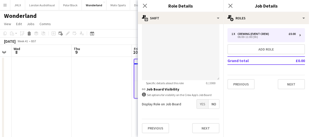
type input "*****"
click at [202, 103] on span "Yes" at bounding box center [203, 104] width 12 height 9
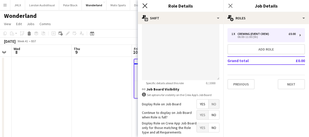
click at [146, 7] on icon "Close pop-in" at bounding box center [145, 5] width 5 height 5
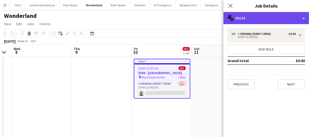
click at [267, 23] on div "multiple-users-add Roles" at bounding box center [267, 18] width 86 height 12
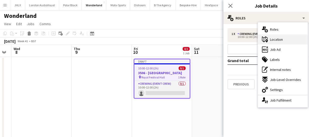
click at [278, 39] on span "Location" at bounding box center [276, 39] width 13 height 5
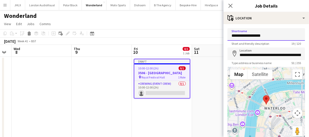
drag, startPoint x: 266, startPoint y: 34, endPoint x: 217, endPoint y: 30, distance: 49.3
click at [217, 30] on body "Menu Boards Boards Boards All jobs Status Workforce Workforce My Workforce Recr…" at bounding box center [154, 113] width 309 height 226
type input "******"
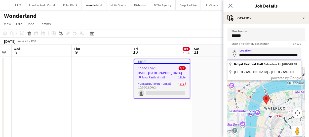
scroll to position [0, 32]
drag, startPoint x: 240, startPoint y: 53, endPoint x: 303, endPoint y: 50, distance: 63.3
click at [304, 54] on form "**********" at bounding box center [267, 101] width 86 height 146
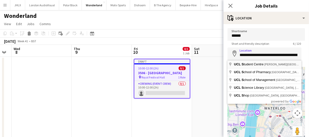
type input "**********"
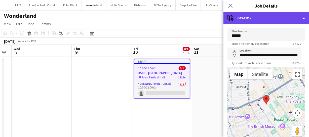
click at [269, 17] on div "maps-pin-1 Location" at bounding box center [267, 18] width 86 height 12
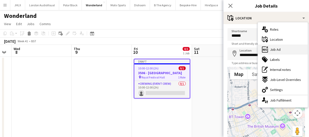
click at [284, 48] on div "ads-window Job Ad" at bounding box center [283, 50] width 50 height 10
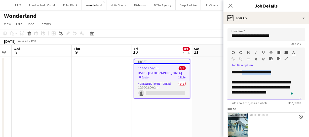
drag, startPoint x: 244, startPoint y: 71, endPoint x: 285, endPoint y: 71, distance: 40.6
click at [285, 71] on div "**********" at bounding box center [265, 85] width 74 height 30
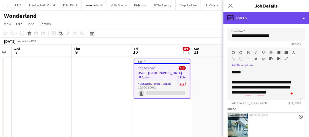
click at [275, 20] on div "ads-window Job Ad" at bounding box center [267, 18] width 86 height 12
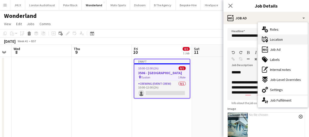
click at [281, 39] on span "Location" at bounding box center [276, 39] width 13 height 5
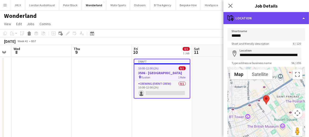
click at [275, 18] on div "maps-pin-1 Location" at bounding box center [267, 18] width 86 height 12
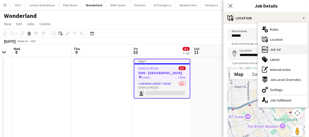
click at [276, 48] on span "Job Ad" at bounding box center [275, 49] width 11 height 5
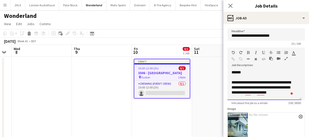
click at [247, 70] on div "**********" at bounding box center [265, 85] width 74 height 30
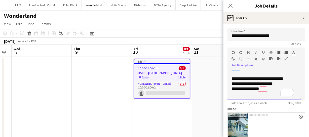
scroll to position [50, 0]
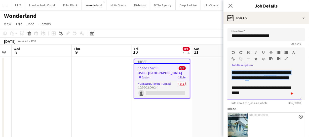
drag, startPoint x: 231, startPoint y: 87, endPoint x: 282, endPoint y: 86, distance: 51.4
click at [282, 86] on div "**********" at bounding box center [265, 85] width 74 height 30
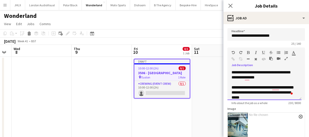
click at [232, 98] on div "**********" at bounding box center [263, 95] width 63 height 10
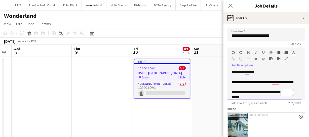
click at [258, 82] on span "**********" at bounding box center [263, 82] width 62 height 4
click at [279, 82] on span "**********" at bounding box center [255, 82] width 47 height 4
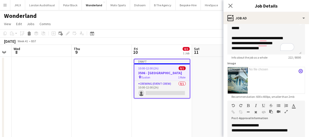
click at [300, 71] on app-icon "close" at bounding box center [301, 71] width 3 height 2
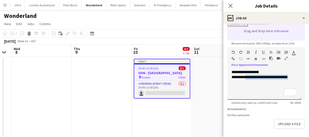
drag, startPoint x: 247, startPoint y: 77, endPoint x: 299, endPoint y: 76, distance: 51.4
click at [299, 76] on div "**********" at bounding box center [265, 85] width 74 height 30
click at [252, 78] on div "********" at bounding box center [265, 77] width 66 height 5
click at [229, 7] on icon at bounding box center [230, 5] width 5 height 5
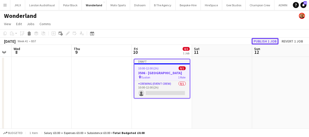
click at [269, 41] on button "Publish 1 job" at bounding box center [265, 41] width 27 height 7
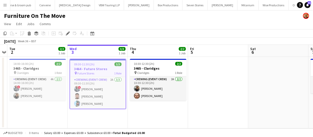
scroll to position [0, 1461]
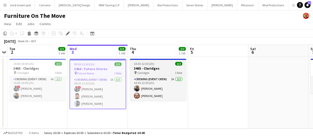
click at [154, 65] on div "10:30-12:30 (2h) 2/2" at bounding box center [158, 64] width 56 height 4
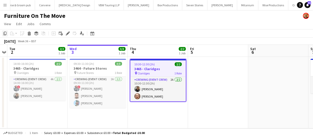
click at [4, 33] on icon at bounding box center [5, 34] width 3 height 4
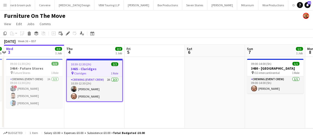
drag, startPoint x: 226, startPoint y: 82, endPoint x: 162, endPoint y: 81, distance: 63.7
click at [162, 81] on app-calendar-viewport "Sat 30 Sun 31 Mon 1 Tue 2 2/2 1 Job Wed 3 3/3 1 Job Thu 4 2/2 1 Job Fri 5 Sat 6…" at bounding box center [156, 87] width 313 height 84
click at [110, 78] on app-calendar-viewport "Sat 30 Sun 31 Mon 1 Tue 2 2/2 1 Job Wed 3 3/3 1 Job Thu 4 2/2 1 Job Fri 5 Sat 6…" at bounding box center [156, 87] width 313 height 84
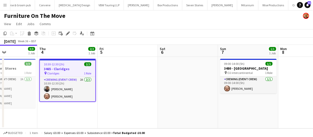
click at [124, 83] on app-calendar-viewport "Mon 1 Tue 2 2/2 1 Job Wed 3 3/3 1 Job Thu 4 2/2 1 Job Fri 5 Sat 6 Sun 7 1/1 1 J…" at bounding box center [156, 87] width 313 height 84
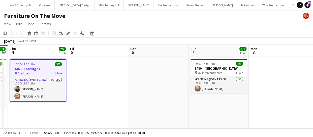
click at [85, 85] on app-calendar-viewport "Mon 1 Tue 2 2/2 1 Job Wed 3 3/3 1 Job Thu 4 2/2 1 Job Fri 5 Sat 6 Sun 7 1/1 1 J…" at bounding box center [156, 87] width 313 height 84
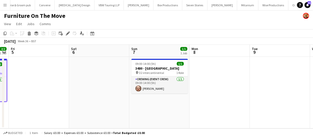
click at [100, 93] on app-calendar-viewport "Mon 1 Tue 2 2/2 1 Job Wed 3 3/3 1 Job Thu 4 2/2 1 Job Fri 5 Sat 6 Sun 7 1/1 1 J…" at bounding box center [156, 87] width 313 height 84
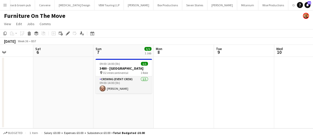
click at [111, 93] on app-calendar-viewport "Wed 3 3/3 1 Job Thu 4 2/2 1 Job Fri 5 Sat 6 Sun 7 1/1 1 Job Mon 8 Tue 9 Wed 10 …" at bounding box center [156, 87] width 313 height 84
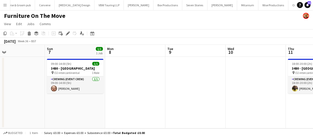
drag, startPoint x: 160, startPoint y: 97, endPoint x: 113, endPoint y: 93, distance: 47.2
click at [113, 93] on app-calendar-viewport "Wed 3 3/3 1 Job Thu 4 2/2 1 Job Fri 5 Sat 6 Sun 7 1/1 1 Job Mon 8 Tue 9 Wed 10 …" at bounding box center [156, 87] width 313 height 84
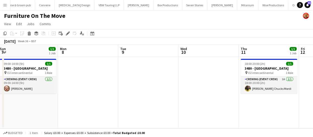
click at [73, 90] on app-calendar-viewport "Wed 3 3/3 1 Job Thu 4 2/2 1 Job Fri 5 Sat 6 Sun 7 1/1 1 Job Mon 8 Tue 9 Wed 10 …" at bounding box center [156, 87] width 313 height 84
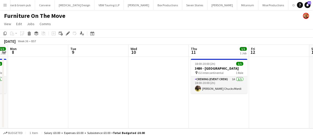
drag, startPoint x: 87, startPoint y: 93, endPoint x: 60, endPoint y: 93, distance: 26.7
click at [72, 93] on app-calendar-viewport "Fri 5 Sat 6 Sun 7 1/1 1 Job Mon 8 Tue 9 Wed 10 Thu 11 1/1 1 Job Fri 12 Sat 13 S…" at bounding box center [156, 87] width 313 height 84
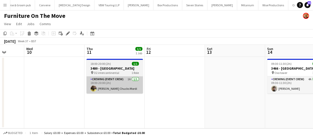
drag, startPoint x: 82, startPoint y: 93, endPoint x: 101, endPoint y: 91, distance: 19.0
click at [73, 92] on app-calendar-viewport "Sun 7 1/1 1 Job Mon 8 Tue 9 Wed 10 Thu 11 1/1 1 Job Fri 12 Sat 13 Sun 14 1/1 1 …" at bounding box center [156, 87] width 313 height 84
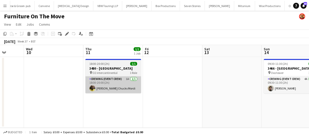
scroll to position [0, 178]
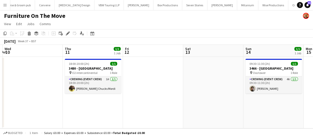
click at [87, 102] on app-date-cell "18:00-20:00 (2h) 1/1 3480 - O2 Intercontinental pin O2 intercontinental 1 Role …" at bounding box center [93, 93] width 60 height 72
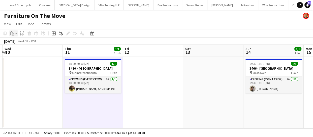
click at [12, 34] on icon "Paste" at bounding box center [12, 33] width 4 height 4
click at [25, 44] on link "Paste Ctrl+V" at bounding box center [36, 43] width 47 height 5
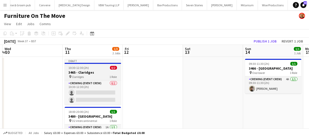
click at [84, 72] on h3 "3465 - Claridges" at bounding box center [93, 72] width 56 height 5
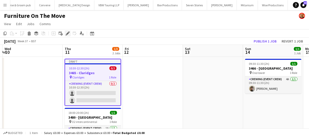
click at [69, 33] on icon "Edit" at bounding box center [68, 33] width 4 height 4
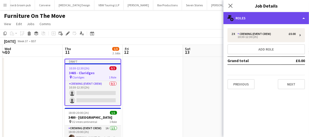
click at [273, 20] on div "multiple-users-add Roles" at bounding box center [267, 18] width 86 height 12
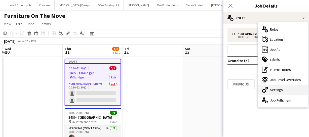
click at [279, 89] on span "Settings" at bounding box center [276, 90] width 13 height 5
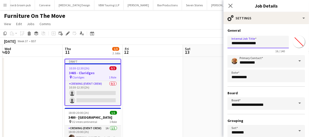
drag, startPoint x: 260, startPoint y: 41, endPoint x: 212, endPoint y: 37, distance: 48.6
click at [212, 37] on body "Menu Boards Boards Boards All jobs Status Workforce Workforce My Workforce Recr…" at bounding box center [154, 83] width 309 height 166
paste input "**********"
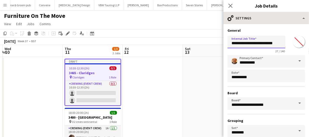
type input "**********"
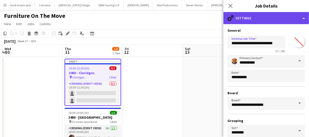
click at [279, 22] on div "cog-double-3 Settings" at bounding box center [267, 18] width 86 height 12
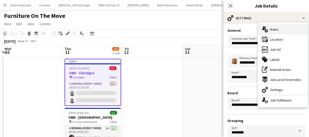
click at [279, 29] on div "multiple-users-add Roles" at bounding box center [283, 29] width 50 height 10
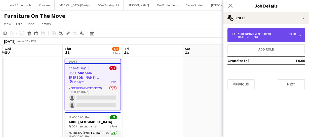
click at [271, 34] on div "Crewing (Event Crew)" at bounding box center [256, 34] width 36 height 4
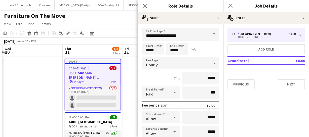
drag, startPoint x: 155, startPoint y: 48, endPoint x: 119, endPoint y: 48, distance: 36.8
click at [131, 48] on body "Menu Boards Boards Boards All jobs Status Workforce Workforce My Workforce Recr…" at bounding box center [154, 83] width 309 height 166
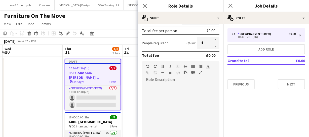
scroll to position [114, 0]
click at [214, 46] on button "button" at bounding box center [216, 46] width 8 height 6
type input "*"
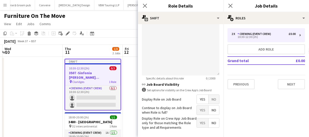
scroll to position [183, 0]
click at [200, 100] on span "Yes" at bounding box center [203, 98] width 12 height 9
click at [144, 4] on icon "Close pop-in" at bounding box center [145, 5] width 5 height 5
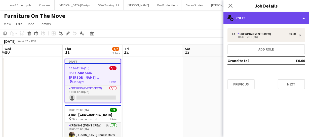
click at [281, 17] on div "multiple-users-add Roles" at bounding box center [267, 18] width 86 height 12
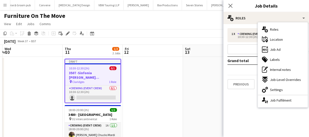
click at [276, 37] on div "maps-pin-1 Location" at bounding box center [283, 40] width 50 height 10
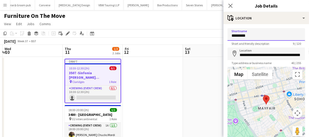
drag, startPoint x: 235, startPoint y: 32, endPoint x: 192, endPoint y: 27, distance: 43.0
click at [189, 26] on body "Menu Boards Boards Boards All jobs Status Workforce Workforce My Workforce Recr…" at bounding box center [154, 81] width 309 height 163
type input "**********"
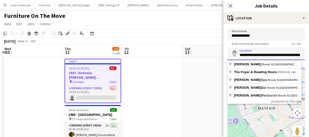
scroll to position [0, 12]
drag, startPoint x: 239, startPoint y: 55, endPoint x: 307, endPoint y: 55, distance: 68.0
click at [307, 55] on mat-expansion-panel "**********" at bounding box center [267, 80] width 86 height 113
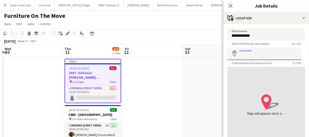
paste input "**********"
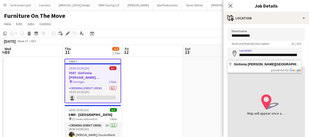
type input "**********"
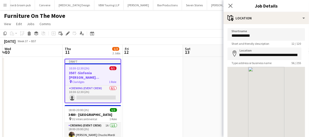
scroll to position [0, 0]
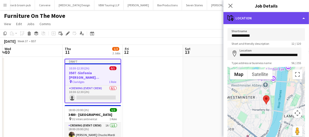
click at [283, 18] on div "maps-pin-1 Location" at bounding box center [267, 18] width 86 height 12
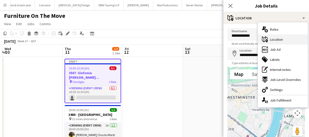
click at [284, 44] on div "maps-pin-1 Location" at bounding box center [283, 40] width 50 height 10
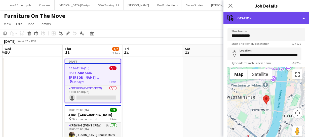
click at [276, 21] on div "maps-pin-1 Location" at bounding box center [267, 18] width 86 height 12
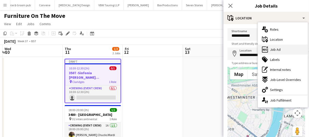
click at [281, 47] on div "ads-window Job Ad" at bounding box center [283, 50] width 50 height 10
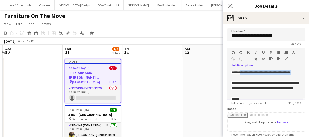
drag, startPoint x: 243, startPoint y: 72, endPoint x: 272, endPoint y: 83, distance: 30.7
click at [272, 83] on div "**********" at bounding box center [267, 85] width 78 height 30
paste div "To enrich screen reader interactions, please activate Accessibility in Grammarl…"
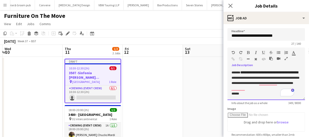
click at [232, 84] on span "**********" at bounding box center [266, 80] width 68 height 9
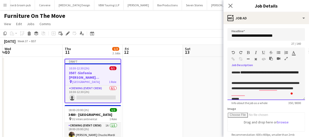
click at [249, 78] on div "**********" at bounding box center [267, 85] width 78 height 30
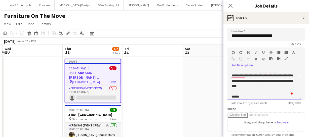
scroll to position [23, 0]
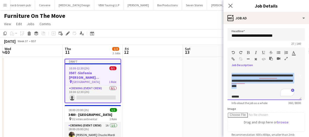
drag, startPoint x: 231, startPoint y: 74, endPoint x: 272, endPoint y: 87, distance: 43.4
click at [272, 87] on div "**********" at bounding box center [265, 85] width 74 height 30
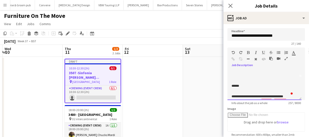
click at [230, 86] on div "**********" at bounding box center [265, 85] width 74 height 30
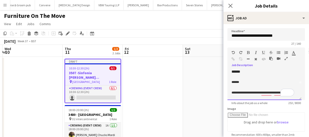
scroll to position [24, 0]
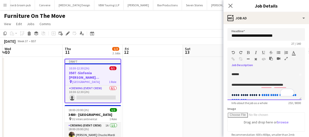
click at [245, 73] on div "******" at bounding box center [265, 74] width 66 height 5
click at [230, 85] on div "**********" at bounding box center [265, 85] width 74 height 30
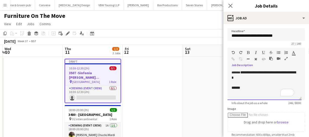
scroll to position [0, 0]
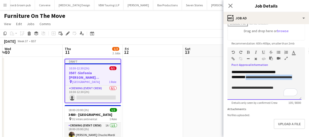
drag, startPoint x: 247, startPoint y: 76, endPoint x: 274, endPoint y: 82, distance: 27.1
click at [274, 82] on div "**********" at bounding box center [265, 80] width 66 height 11
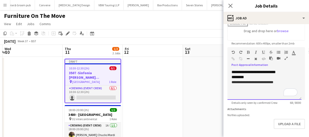
click at [249, 82] on span "**********" at bounding box center [253, 83] width 42 height 4
click at [230, 7] on icon "Close pop-in" at bounding box center [230, 5] width 5 height 5
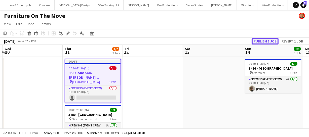
click at [259, 40] on button "Publish 1 job" at bounding box center [265, 41] width 27 height 7
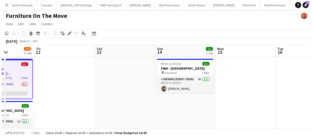
scroll to position [0, 143]
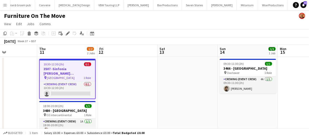
drag, startPoint x: 227, startPoint y: 93, endPoint x: 202, endPoint y: 86, distance: 26.4
click at [202, 86] on app-calendar-viewport "Mon 8 Tue 9 Wed 10 Thu 11 1/2 2 Jobs Fri 12 Sat 13 Sun 14 1/1 1 Job Mon 15 Tue …" at bounding box center [154, 98] width 309 height 106
click at [1, 7] on button "Menu" at bounding box center [5, 5] width 10 height 10
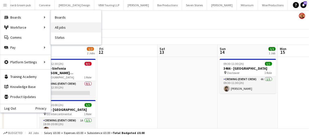
click at [64, 26] on link "All jobs" at bounding box center [76, 27] width 50 height 10
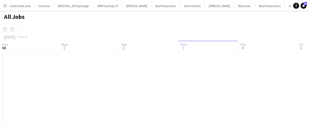
scroll to position [0, 120]
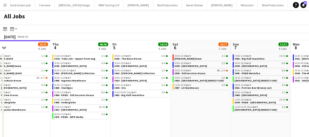
drag, startPoint x: 256, startPoint y: 113, endPoint x: 168, endPoint y: 112, distance: 88.2
click at [170, 112] on app-calendar-viewport "Sun 31 21/21 8 Jobs Mon 1 50/51 12 Jobs Tue 2 11/11 6 Jobs Wed 3 20/21 8 Jobs T…" at bounding box center [154, 92] width 309 height 104
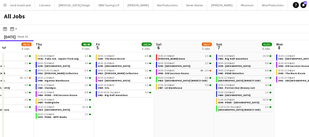
click at [160, 108] on app-calendar-viewport "Sun 31 21/21 8 Jobs Mon 1 50/51 12 Jobs Tue 2 11/11 6 Jobs Wed 3 20/21 8 Jobs T…" at bounding box center [154, 92] width 309 height 104
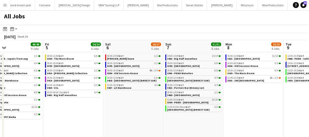
drag, startPoint x: 162, startPoint y: 106, endPoint x: 156, endPoint y: 104, distance: 6.4
click at [157, 104] on app-calendar-viewport "Tue 2 11/11 6 Jobs Wed 3 20/21 8 Jobs Thu 4 46/46 9 Jobs Fri 5 24/24 6 Jobs Sat…" at bounding box center [154, 92] width 309 height 104
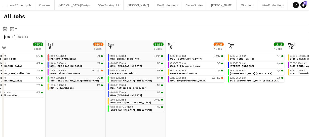
click at [94, 83] on app-all-jobs "All Jobs Date picker SEP 2025 SEP 2025 Monday M Tuesday T Wednesday W Thursday …" at bounding box center [154, 77] width 309 height 134
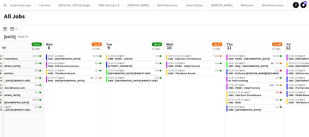
drag, startPoint x: 256, startPoint y: 98, endPoint x: 203, endPoint y: 92, distance: 53.3
click at [203, 92] on app-calendar-viewport "Thu 4 46/46 9 Jobs Fri 5 24/24 6 Jobs Sat 6 16/17 5 Jobs Sun 7 51/51 8 Jobs Mon…" at bounding box center [154, 92] width 309 height 104
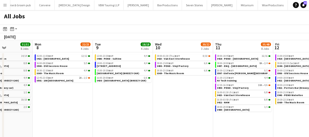
drag, startPoint x: 208, startPoint y: 89, endPoint x: 146, endPoint y: 80, distance: 62.7
click at [146, 80] on app-calendar-viewport "Thu 4 46/46 9 Jobs Fri 5 24/24 6 Jobs Sat 6 16/17 5 Jobs Sun 7 51/51 8 Jobs Mon…" at bounding box center [154, 92] width 309 height 104
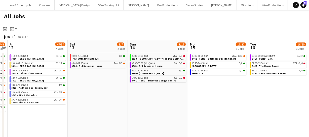
scroll to position [0, 240]
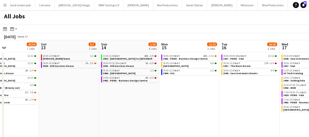
drag, startPoint x: 277, startPoint y: 93, endPoint x: 60, endPoint y: 84, distance: 217.1
click at [56, 86] on app-calendar-viewport "Wed 10 20/22 3 Jobs Thu 11 35/48 8 Jobs Fri 12 47/54 7 Jobs Sat 13 3/7 2 Jobs S…" at bounding box center [154, 92] width 309 height 104
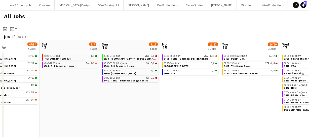
drag, startPoint x: 144, startPoint y: 87, endPoint x: 123, endPoint y: 86, distance: 20.2
click at [124, 86] on app-calendar-viewport "Wed 10 20/22 3 Jobs Thu 11 35/48 8 Jobs Fri 12 47/54 7 Jobs Sat 13 3/7 2 Jobs S…" at bounding box center [154, 92] width 309 height 104
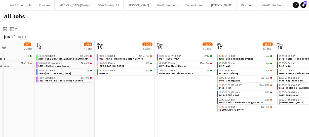
click at [131, 91] on app-all-jobs "All Jobs Date picker SEP 2025 SEP 2025 Monday M Tuesday T Wednesday W Thursday …" at bounding box center [154, 77] width 309 height 134
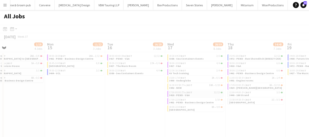
click at [149, 91] on app-calendar-viewport "Fri 12 47/54 7 Jobs Sat 13 3/7 2 Jobs Sun 14 1/19 4 Jobs Mon 15 11/22 3 Jobs Tu…" at bounding box center [154, 92] width 309 height 104
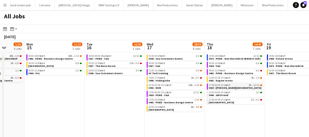
drag, startPoint x: 155, startPoint y: 90, endPoint x: 164, endPoint y: 87, distance: 9.4
click at [93, 80] on app-calendar-viewport "Fri 12 47/54 7 Jobs Sat 13 3/7 2 Jobs Sun 14 1/19 4 Jobs Mon 15 11/22 3 Jobs Tu…" at bounding box center [154, 92] width 309 height 104
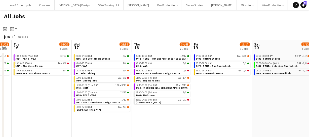
drag, startPoint x: 141, startPoint y: 88, endPoint x: 158, endPoint y: 87, distance: 17.4
click at [140, 88] on app-calendar-viewport "Fri 12 47/54 7 Jobs Sat 13 3/7 2 Jobs Sun 14 1/19 4 Jobs Mon 15 11/22 3 Jobs Tu…" at bounding box center [154, 92] width 309 height 104
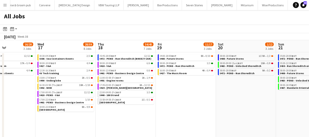
click at [106, 83] on app-calendar-viewport "Sun 14 1/19 4 Jobs Mon 15 11/22 3 Jobs Tue 16 16/20 3 Jobs Wed 17 28/59 8 Jobs …" at bounding box center [154, 92] width 309 height 104
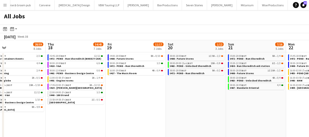
drag, startPoint x: 125, startPoint y: 83, endPoint x: 182, endPoint y: 92, distance: 57.9
click at [119, 83] on app-calendar-viewport "Sun 14 1/19 4 Jobs Mon 15 11/22 3 Jobs Tue 16 16/20 3 Jobs Wed 17 28/59 8 Jobs …" at bounding box center [154, 92] width 309 height 104
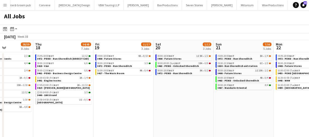
click at [140, 91] on app-calendar-viewport "Sun 14 1/19 4 Jobs Mon 15 11/22 3 Jobs Tue 16 16/20 3 Jobs Wed 17 28/59 8 Jobs …" at bounding box center [154, 92] width 309 height 104
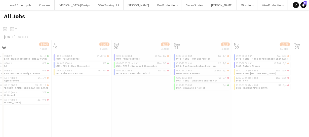
drag, startPoint x: 175, startPoint y: 102, endPoint x: 168, endPoint y: 98, distance: 8.3
click at [153, 100] on app-calendar-viewport "Tue 16 16/20 3 Jobs Wed 17 28/59 8 Jobs Thu 18 34/45 7 Jobs Fri 19 11/17 3 Jobs…" at bounding box center [154, 92] width 309 height 104
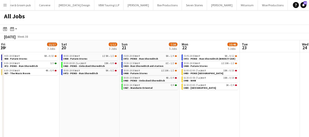
click at [140, 97] on app-calendar-viewport "Tue 16 16/20 3 Jobs Wed 17 28/59 8 Jobs Thu 18 34/45 7 Jobs Fri 19 11/17 3 Jobs…" at bounding box center [154, 92] width 309 height 104
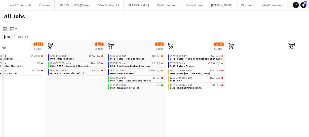
click at [152, 96] on app-calendar-viewport "Tue 16 16/20 3 Jobs Wed 17 28/59 8 Jobs Thu 18 34/45 7 Jobs Fri 19 11/17 3 Jobs…" at bounding box center [154, 92] width 309 height 104
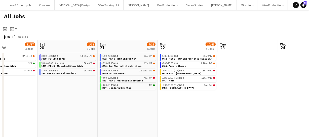
drag, startPoint x: 202, startPoint y: 97, endPoint x: 187, endPoint y: 98, distance: 14.7
click at [186, 98] on app-calendar-viewport "Tue 16 16/20 3 Jobs Wed 17 28/59 8 Jobs Thu 18 34/45 7 Jobs Fri 19 11/17 3 Jobs…" at bounding box center [154, 92] width 309 height 104
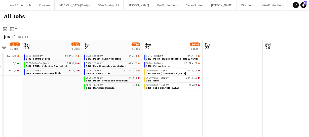
drag, startPoint x: 184, startPoint y: 96, endPoint x: 139, endPoint y: 75, distance: 50.4
click at [97, 77] on app-calendar-viewport "Tue 16 16/20 3 Jobs Wed 17 28/59 8 Jobs Thu 18 34/45 7 Jobs Fri 19 11/17 3 Jobs…" at bounding box center [154, 92] width 309 height 104
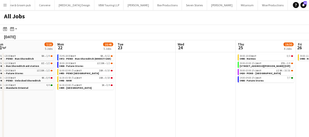
click at [110, 73] on app-all-jobs "All Jobs Date picker SEP 2025 SEP 2025 Monday M Tuesday T Wednesday W Thursday …" at bounding box center [154, 77] width 309 height 134
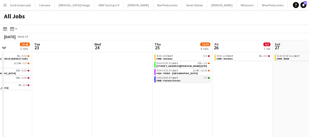
drag, startPoint x: 155, startPoint y: 84, endPoint x: 138, endPoint y: 82, distance: 18.0
click at [132, 83] on app-calendar-viewport "Sat 20 1/12 3 Jobs Sun 21 7/16 5 Jobs Mon 22 10/46 5 Jobs Tue 23 Wed 24 Thu 25 …" at bounding box center [154, 92] width 309 height 104
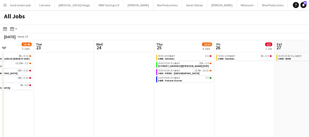
drag, startPoint x: 194, startPoint y: 86, endPoint x: 186, endPoint y: 76, distance: 12.7
click at [148, 77] on app-calendar-viewport "Sat 20 1/12 3 Jobs Sun 21 7/16 5 Jobs Mon 22 10/46 5 Jobs Tue 23 Wed 24 Thu 25 …" at bounding box center [154, 92] width 309 height 104
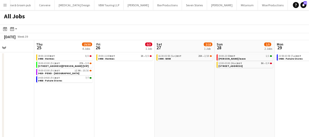
drag, startPoint x: 168, startPoint y: 76, endPoint x: 157, endPoint y: 76, distance: 10.3
click at [157, 76] on app-calendar-viewport "Mon 22 10/46 5 Jobs Tue 23 Wed 24 Thu 25 19/30 4 Jobs Fri 26 0/3 1 Job Sat 27 2…" at bounding box center [154, 92] width 309 height 104
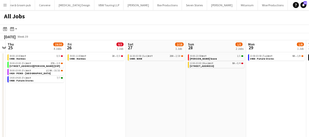
drag, startPoint x: 171, startPoint y: 80, endPoint x: 166, endPoint y: 76, distance: 6.0
click at [117, 76] on app-calendar-viewport "Mon 22 10/46 5 Jobs Tue 23 Wed 24 Thu 25 19/30 4 Jobs Fri 26 0/3 1 Job Sat 27 2…" at bounding box center [154, 92] width 309 height 104
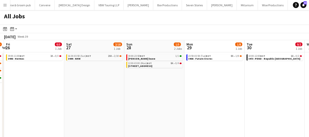
click at [101, 73] on app-all-jobs "All Jobs Date picker SEP 2025 SEP 2025 Monday M Tuesday T Wednesday W Thursday …" at bounding box center [154, 77] width 309 height 134
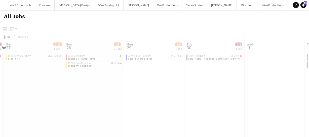
drag, startPoint x: 151, startPoint y: 78, endPoint x: 100, endPoint y: 74, distance: 51.1
click at [100, 74] on app-calendar-viewport "Wed 24 Thu 25 19/30 4 Jobs Fri 26 0/3 1 Job Sat 27 2/18 1 Job Sun 28 1/5 2 Jobs…" at bounding box center [154, 92] width 309 height 104
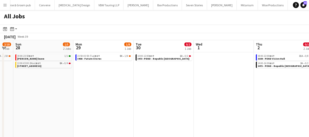
click at [123, 81] on app-calendar-viewport "Wed 24 Thu 25 19/30 4 Jobs Fri 26 0/3 1 Job Sat 27 2/18 1 Job Sun 28 1/5 2 Jobs…" at bounding box center [154, 92] width 309 height 104
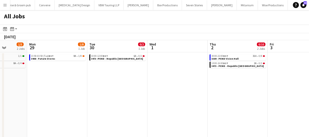
drag, startPoint x: 123, startPoint y: 79, endPoint x: 149, endPoint y: 79, distance: 26.5
click at [102, 76] on app-calendar-viewport "Fri 26 0/3 1 Job Sat 27 2/18 1 Job Sun 28 1/5 2 Jobs Mon 29 1/8 1 Job Tue 30 0/…" at bounding box center [154, 92] width 309 height 104
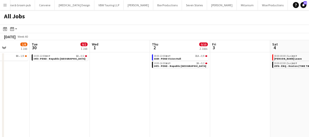
click at [151, 87] on app-calendar-viewport "Fri 26 0/3 1 Job Sat 27 2/18 1 Job Sun 28 1/5 2 Jobs Mon 29 1/8 1 Job Tue 30 0/…" at bounding box center [154, 92] width 309 height 104
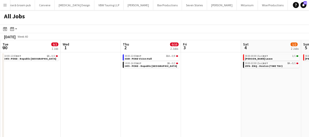
click at [86, 79] on app-all-jobs "All Jobs Date picker SEP 2025 SEP 2025 Monday M Tuesday T Wednesday W Thursday …" at bounding box center [154, 77] width 309 height 134
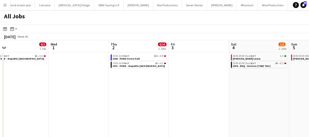
drag, startPoint x: 131, startPoint y: 78, endPoint x: 181, endPoint y: 84, distance: 50.2
click at [126, 78] on app-calendar-viewport "Sun 28 1/5 2 Jobs Mon 29 1/8 1 Job Tue 30 0/2 1 Job Wed 1 Thu 2 0/10 2 Jobs Fri…" at bounding box center [154, 92] width 309 height 104
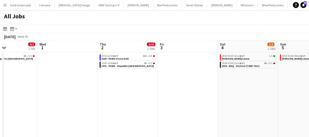
drag, startPoint x: 160, startPoint y: 84, endPoint x: 170, endPoint y: 87, distance: 10.3
click at [153, 85] on app-calendar-viewport "Sun 28 1/5 2 Jobs Mon 29 1/8 1 Job Tue 30 0/2 1 Job Wed 1 Thu 2 0/10 2 Jobs Fri…" at bounding box center [154, 92] width 309 height 104
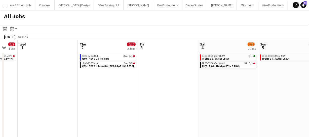
drag, startPoint x: 115, startPoint y: 83, endPoint x: 138, endPoint y: 82, distance: 23.2
click at [113, 83] on app-calendar-viewport "Sun 28 1/5 2 Jobs Mon 29 1/8 1 Job Tue 30 0/2 1 Job Wed 1 Thu 2 0/10 2 Jobs Fri…" at bounding box center [154, 92] width 309 height 104
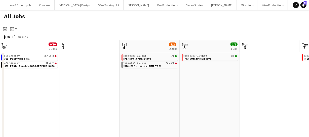
drag, startPoint x: 138, startPoint y: 82, endPoint x: 145, endPoint y: 82, distance: 7.1
click at [125, 82] on app-calendar-viewport "Sun 28 1/5 2 Jobs Mon 29 1/8 1 Job Tue 30 0/2 1 Job Wed 1 Thu 2 0/10 2 Jobs Fri…" at bounding box center [154, 92] width 309 height 104
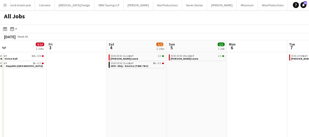
click at [105, 76] on app-calendar-viewport "Tue 30 0/2 1 Job Wed 1 Thu 2 0/10 2 Jobs Fri 3 Sat 4 1/2 2 Jobs Sun 5 1/1 1 Job…" at bounding box center [154, 92] width 309 height 104
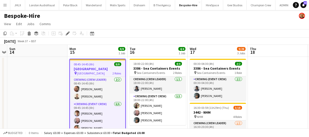
click at [80, 68] on h3 "[GEOGRAPHIC_DATA]" at bounding box center [97, 69] width 55 height 5
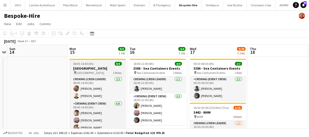
click at [80, 68] on h3 "[GEOGRAPHIC_DATA]" at bounding box center [98, 68] width 56 height 5
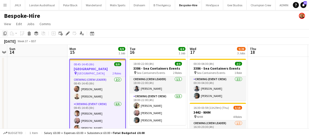
click at [4, 35] on icon "Copy" at bounding box center [5, 33] width 4 height 4
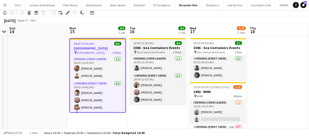
scroll to position [46, 0]
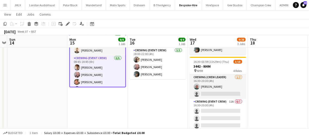
click at [135, 95] on app-date-cell "18:00-22:00 (4h) 4/4 3386 - Sea Containers Events pin Sea Containers Events 2 R…" at bounding box center [158, 117] width 60 height 212
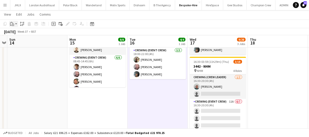
click at [12, 25] on icon at bounding box center [13, 25] width 2 height 2
click at [19, 33] on link "Paste Ctrl+V" at bounding box center [36, 33] width 47 height 5
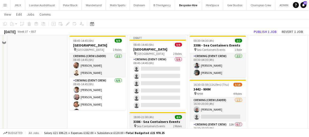
scroll to position [0, 0]
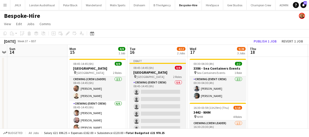
click at [147, 73] on h3 "[GEOGRAPHIC_DATA]" at bounding box center [158, 72] width 56 height 5
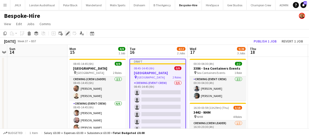
click at [67, 34] on icon at bounding box center [67, 33] width 3 height 3
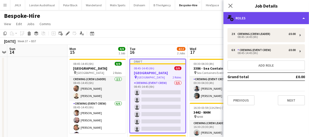
click at [239, 18] on div "multiple-users-add Roles" at bounding box center [267, 18] width 86 height 12
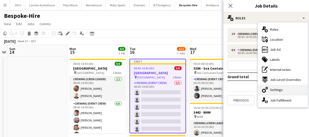
click at [282, 92] on div "cog-double-3 Settings" at bounding box center [283, 90] width 50 height 10
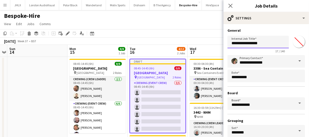
click at [261, 43] on input "**********" at bounding box center [258, 42] width 61 height 13
click at [264, 42] on input "**********" at bounding box center [257, 42] width 58 height 13
click at [273, 43] on input "**********" at bounding box center [257, 42] width 58 height 13
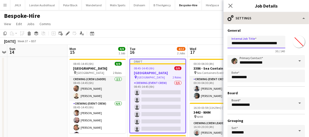
type input "**********"
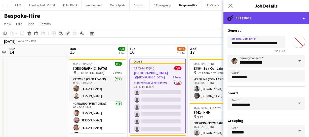
click at [269, 19] on div "cog-double-3 Settings" at bounding box center [267, 18] width 86 height 12
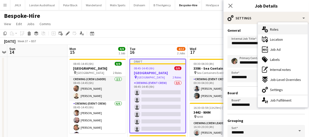
click at [275, 27] on span "Roles" at bounding box center [274, 29] width 9 height 5
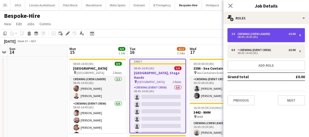
click at [254, 40] on div "2 x Crewing (Crew Leader) £0.00 08:45-14:45 (6h)" at bounding box center [267, 35] width 78 height 14
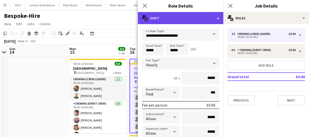
click at [181, 20] on div "multiple-actions-text Shift" at bounding box center [181, 18] width 86 height 12
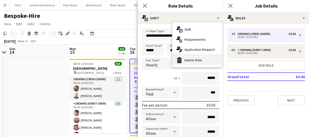
click at [194, 59] on div "bin-2 Delete Role" at bounding box center [198, 60] width 50 height 10
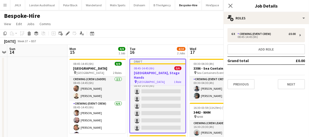
scroll to position [1, 0]
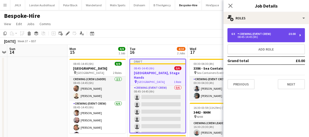
click at [256, 32] on div "Crewing (Event Crew)" at bounding box center [256, 34] width 36 height 4
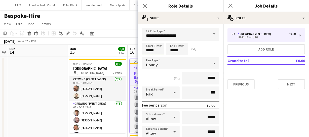
drag, startPoint x: 156, startPoint y: 49, endPoint x: 110, endPoint y: 49, distance: 45.8
click at [110, 49] on body "Menu Boards Boards Boards All jobs Status Workforce Workforce My Workforce Recr…" at bounding box center [154, 139] width 309 height 278
type input "*****"
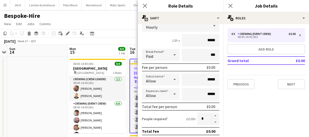
scroll to position [46, 0]
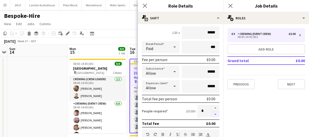
type input "*****"
click at [213, 115] on button "button" at bounding box center [216, 115] width 8 height 6
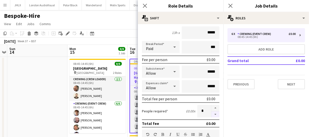
type input "*"
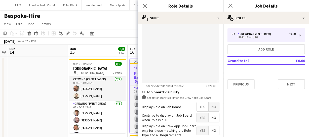
scroll to position [183, 0]
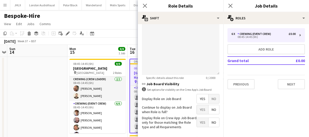
click at [199, 98] on span "Yes" at bounding box center [203, 98] width 12 height 9
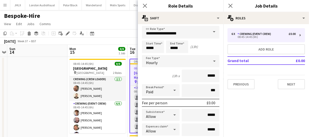
scroll to position [0, 0]
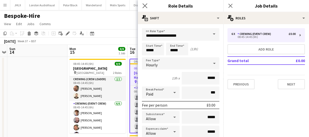
click at [146, 8] on app-icon "Close pop-in" at bounding box center [145, 5] width 7 height 7
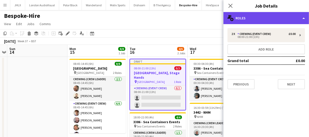
click at [264, 18] on div "multiple-users-add Roles" at bounding box center [267, 18] width 86 height 12
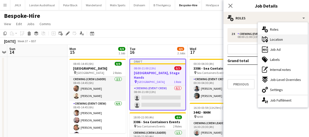
click at [280, 41] on span "Location" at bounding box center [276, 39] width 13 height 5
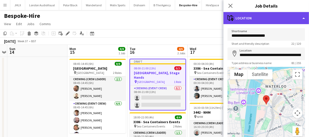
click at [277, 20] on div "maps-pin-1 Location" at bounding box center [267, 18] width 86 height 12
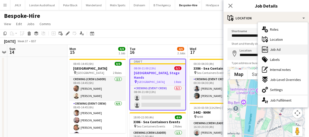
click at [281, 49] on div "ads-window Job Ad" at bounding box center [283, 50] width 50 height 10
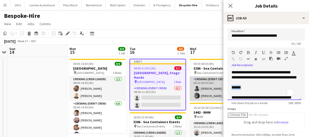
drag, startPoint x: 245, startPoint y: 93, endPoint x: 216, endPoint y: 92, distance: 29.0
click at [216, 92] on body "Menu Boards Boards Boards All jobs Status Workforce Workforce My Workforce Recr…" at bounding box center [154, 139] width 309 height 278
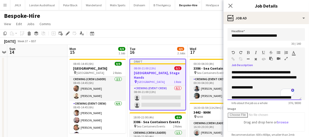
click at [247, 90] on div "**********" at bounding box center [263, 87] width 63 height 5
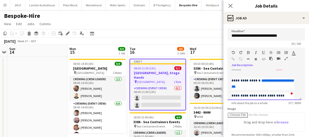
scroll to position [23, 0]
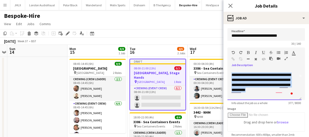
drag, startPoint x: 231, startPoint y: 80, endPoint x: 275, endPoint y: 94, distance: 45.4
click at [275, 94] on div "**********" at bounding box center [265, 85] width 74 height 30
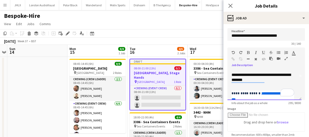
click at [231, 99] on div "**********" at bounding box center [265, 85] width 74 height 30
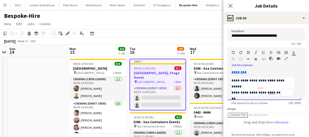
scroll to position [0, 0]
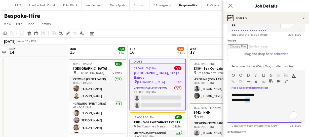
drag, startPoint x: 248, startPoint y: 100, endPoint x: 260, endPoint y: 100, distance: 12.1
click at [260, 100] on div "**********" at bounding box center [265, 100] width 66 height 5
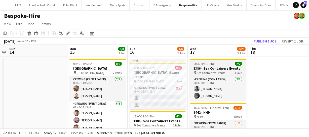
click at [212, 71] on span "Sea Containers Events" at bounding box center [211, 73] width 28 height 4
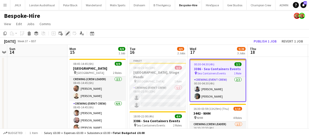
click at [70, 33] on div "Edit" at bounding box center [68, 33] width 6 height 6
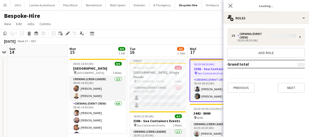
type input "**********"
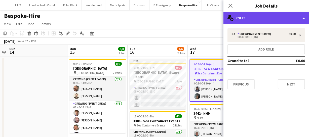
click at [247, 17] on div "multiple-users-add Roles" at bounding box center [267, 18] width 86 height 12
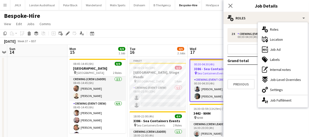
click at [277, 51] on span "Job Ad" at bounding box center [275, 49] width 11 height 5
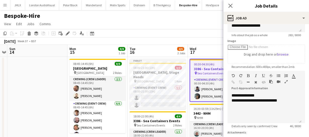
scroll to position [69, 0]
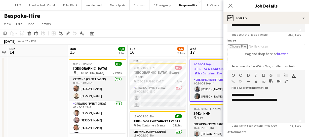
click at [208, 114] on h3 "3442 - NHM" at bounding box center [218, 113] width 56 height 5
type input "**********"
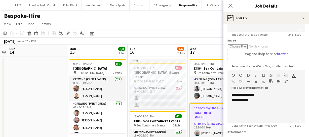
scroll to position [0, 0]
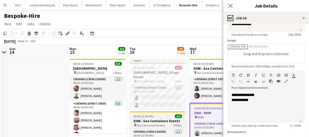
click at [164, 119] on h3 "3386 - Sea Containers Events" at bounding box center [158, 121] width 56 height 5
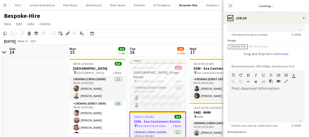
type input "**********"
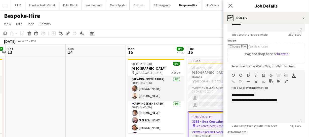
drag, startPoint x: 41, startPoint y: 81, endPoint x: 14, endPoint y: 80, distance: 27.0
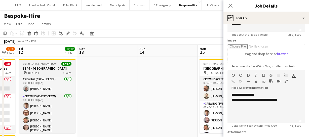
click at [36, 65] on span "09:00-02:15 (17h15m) (Sat)" at bounding box center [40, 64] width 35 height 4
type input "**********"
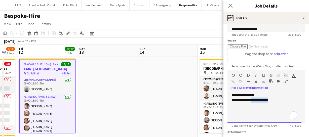
drag, startPoint x: 256, startPoint y: 100, endPoint x: 290, endPoint y: 102, distance: 34.1
click at [290, 102] on div "**********" at bounding box center [265, 100] width 66 height 5
copy div "**********"
drag, startPoint x: 142, startPoint y: 91, endPoint x: 78, endPoint y: 82, distance: 64.4
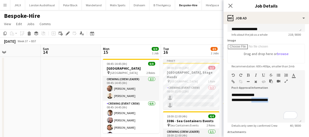
drag, startPoint x: 80, startPoint y: 87, endPoint x: 51, endPoint y: 94, distance: 29.7
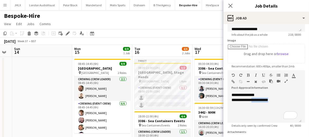
click at [155, 73] on h3 "3433 - Park Plaza, Stage Hands" at bounding box center [163, 74] width 56 height 9
type input "**********"
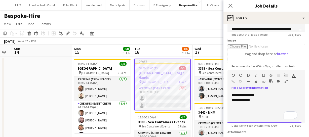
click at [257, 100] on div "**********" at bounding box center [265, 100] width 66 height 5
drag, startPoint x: 247, startPoint y: 98, endPoint x: 267, endPoint y: 99, distance: 20.4
click at [267, 99] on div "**********" at bounding box center [265, 100] width 66 height 5
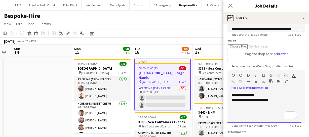
click at [264, 100] on span "**********" at bounding box center [260, 100] width 17 height 4
click at [270, 100] on span "**********" at bounding box center [261, 100] width 18 height 4
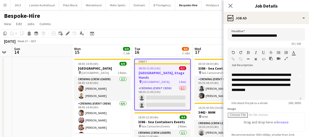
scroll to position [0, 0]
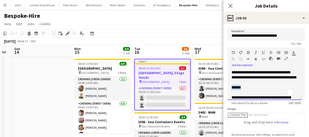
drag, startPoint x: 230, startPoint y: 93, endPoint x: 246, endPoint y: 92, distance: 16.2
click at [246, 92] on div "**********" at bounding box center [265, 85] width 74 height 30
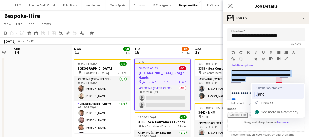
drag, startPoint x: 231, startPoint y: 77, endPoint x: 277, endPoint y: 84, distance: 46.4
click at [277, 84] on html "Menu Boards Boards Boards All jobs Status Workforce Workforce My Workforce Recr…" at bounding box center [154, 139] width 309 height 278
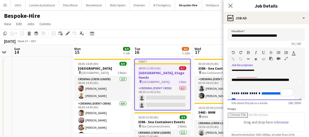
click at [231, 98] on div "**********" at bounding box center [265, 85] width 74 height 30
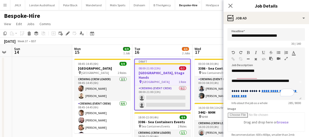
scroll to position [23, 0]
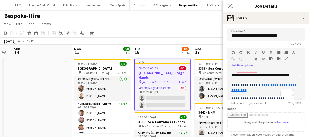
click at [292, 78] on div "**********" at bounding box center [263, 75] width 63 height 5
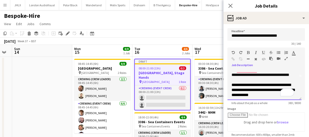
scroll to position [25, 0]
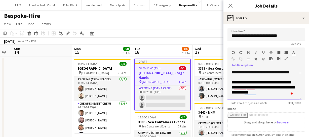
click at [263, 87] on span "**********" at bounding box center [264, 88] width 64 height 14
click at [295, 86] on div "**********" at bounding box center [265, 85] width 74 height 30
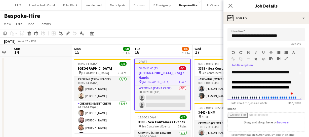
click at [234, 87] on span "**********" at bounding box center [261, 85] width 59 height 9
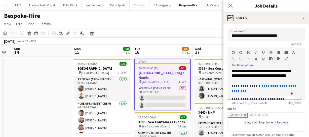
scroll to position [0, 0]
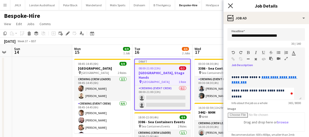
click at [232, 4] on icon "Close pop-in" at bounding box center [230, 5] width 5 height 5
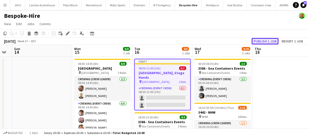
click at [260, 39] on button "Publish 1 job" at bounding box center [265, 41] width 27 height 7
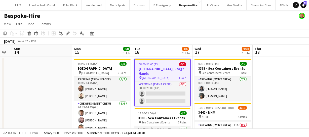
click at [148, 65] on span "08:00-21:00 (13h)" at bounding box center [150, 64] width 22 height 4
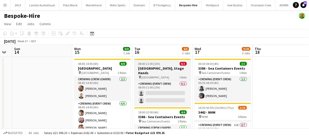
click at [148, 65] on span "08:00-21:00 (13h)" at bounding box center [150, 64] width 22 height 4
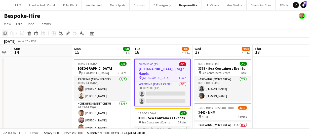
click at [3, 33] on div "Copy" at bounding box center [5, 33] width 6 height 6
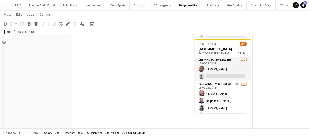
scroll to position [140, 0]
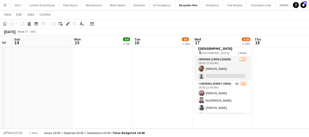
click at [218, 118] on app-date-cell "00:30-04:30 (4h) 2/2 3386 - Sea Containers Events pin Sea Containers Events 1 R…" at bounding box center [223, 22] width 60 height 212
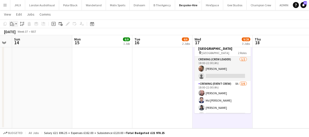
click at [11, 26] on div "Paste" at bounding box center [12, 24] width 6 height 6
click at [14, 35] on link "Paste Ctrl+V" at bounding box center [36, 33] width 47 height 5
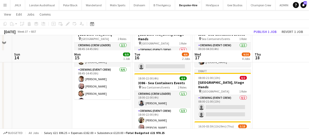
scroll to position [25, 0]
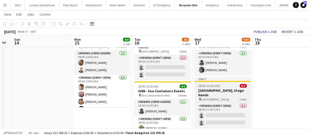
click at [218, 90] on h3 "3433 - Park Plaza, Stage Hands" at bounding box center [223, 92] width 56 height 9
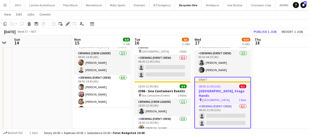
click at [67, 24] on icon at bounding box center [67, 24] width 3 height 3
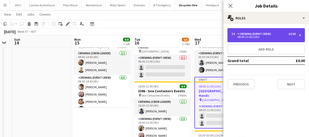
click at [249, 38] on div "08:00-21:00 (13h)" at bounding box center [264, 37] width 64 height 3
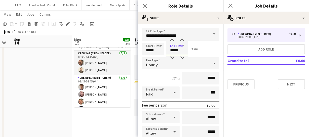
drag, startPoint x: 179, startPoint y: 50, endPoint x: 144, endPoint y: 49, distance: 34.8
click at [145, 49] on div "Start Time ***** End Time ***** (13h)" at bounding box center [181, 49] width 78 height 13
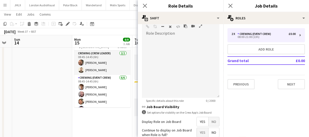
scroll to position [204, 0]
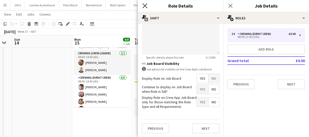
type input "*****"
click at [146, 7] on icon at bounding box center [145, 5] width 5 height 5
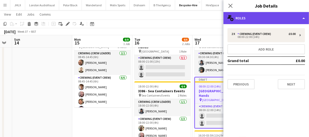
click at [248, 18] on div "multiple-users-add Roles" at bounding box center [267, 18] width 86 height 12
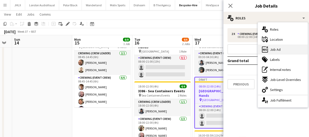
click at [282, 47] on div "ads-window Job Ad" at bounding box center [283, 50] width 50 height 10
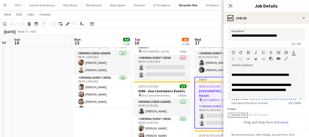
scroll to position [46, 0]
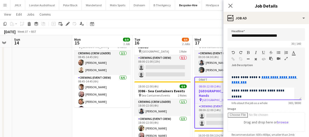
click at [248, 69] on span "**********" at bounding box center [261, 64] width 59 height 9
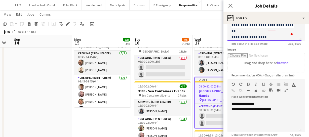
scroll to position [69, 0]
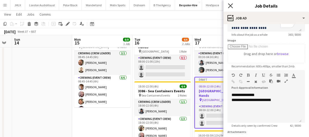
click at [231, 6] on icon "Close pop-in" at bounding box center [230, 5] width 5 height 5
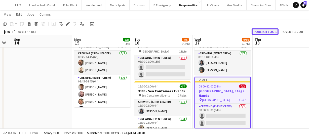
click at [264, 29] on button "Publish 1 job" at bounding box center [265, 31] width 27 height 7
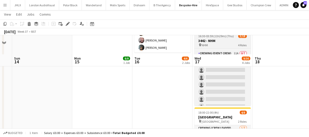
scroll to position [140, 0]
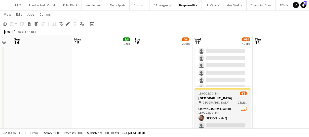
click at [216, 96] on h3 "[GEOGRAPHIC_DATA]" at bounding box center [223, 98] width 56 height 5
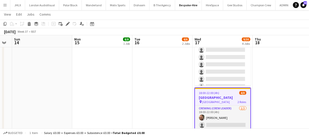
click at [64, 23] on div "Add job Add linked Job Edit Edit linked Job Applicants" at bounding box center [65, 24] width 39 height 6
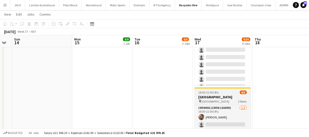
click at [203, 95] on h3 "[GEOGRAPHIC_DATA]" at bounding box center [223, 97] width 56 height 5
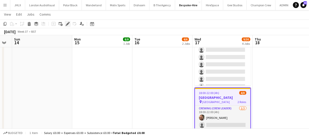
click at [65, 24] on div "Edit" at bounding box center [68, 24] width 6 height 6
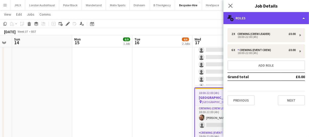
click at [246, 23] on div "multiple-users-add Roles" at bounding box center [267, 18] width 86 height 12
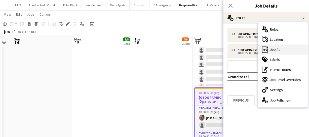
click at [286, 50] on div "ads-window Job Ad" at bounding box center [283, 50] width 50 height 10
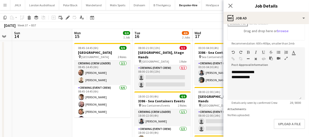
scroll to position [3, 0]
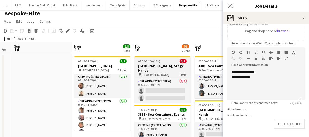
click at [169, 67] on h3 "3433 - Park Plaza, Stage Hands" at bounding box center [163, 68] width 56 height 9
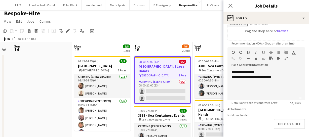
type input "**********"
drag, startPoint x: 247, startPoint y: 76, endPoint x: 292, endPoint y: 77, distance: 44.9
click at [292, 77] on div "**********" at bounding box center [265, 77] width 66 height 5
copy div "**********"
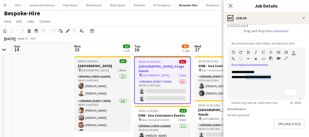
click at [103, 66] on h3 "[GEOGRAPHIC_DATA]" at bounding box center [102, 66] width 56 height 5
type input "**********"
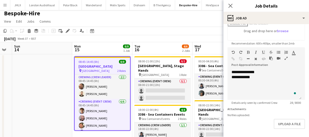
scroll to position [0, 0]
drag, startPoint x: 247, startPoint y: 76, endPoint x: 260, endPoint y: 78, distance: 13.7
click at [260, 78] on div "**********" at bounding box center [265, 77] width 66 height 5
paste div "To enrich screen reader interactions, please activate Accessibility in Grammarl…"
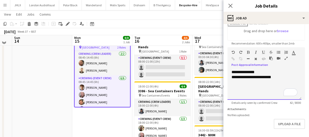
scroll to position [3, 0]
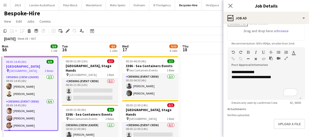
drag, startPoint x: 178, startPoint y: 63, endPoint x: 106, endPoint y: 63, distance: 72.8
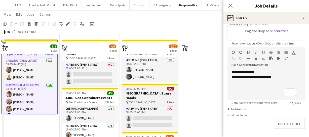
scroll to position [25, 0]
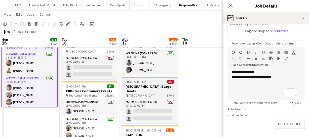
click at [153, 86] on h3 "3433 - Park Plaza, Stage Hands" at bounding box center [150, 88] width 56 height 9
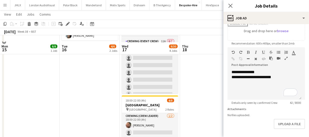
scroll to position [140, 0]
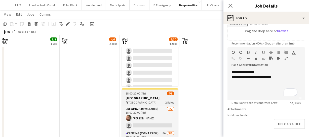
click at [145, 92] on span "18:00-22:00 (4h)" at bounding box center [136, 94] width 20 height 4
type input "**********"
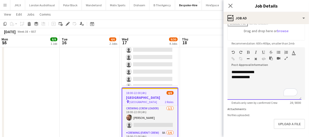
click at [248, 76] on div "**********" at bounding box center [265, 77] width 66 height 5
drag, startPoint x: 247, startPoint y: 77, endPoint x: 262, endPoint y: 76, distance: 15.9
click at [262, 76] on div "**********" at bounding box center [265, 77] width 66 height 5
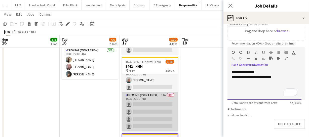
scroll to position [0, 0]
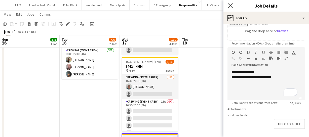
click at [230, 4] on icon "Close pop-in" at bounding box center [230, 5] width 5 height 5
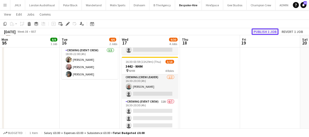
click at [263, 34] on button "Publish 1 job" at bounding box center [265, 31] width 27 height 7
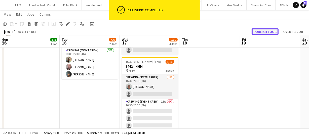
click at [269, 28] on button "Publish 1 job" at bounding box center [265, 31] width 27 height 7
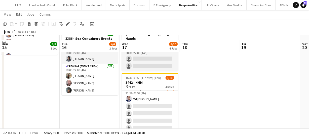
scroll to position [69, 0]
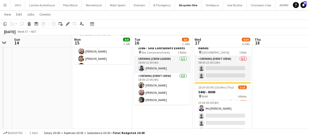
drag, startPoint x: 21, startPoint y: 91, endPoint x: 94, endPoint y: 89, distance: 73.1
click at [94, 89] on app-calendar-viewport "Fri 12 12/12 1 Job Sat 13 Sun 14 Mon 15 8/8 1 Job Tue 16 4/6 2 Jobs Wed 17 9/30…" at bounding box center [154, 100] width 309 height 298
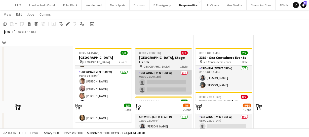
scroll to position [0, 0]
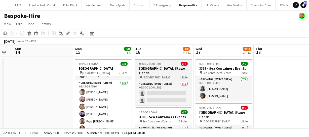
click at [161, 67] on h3 "3433 - Park Plaza, Stage Hands" at bounding box center [164, 70] width 56 height 9
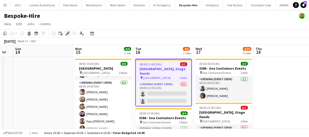
click at [67, 33] on icon at bounding box center [67, 33] width 3 height 3
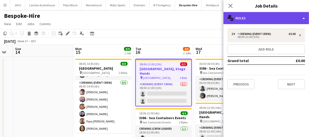
click at [277, 15] on div "multiple-users-add Roles" at bounding box center [267, 18] width 86 height 12
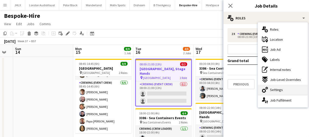
click at [277, 85] on div "cog-double-3 Settings" at bounding box center [283, 90] width 50 height 10
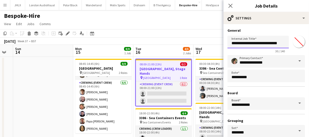
click at [270, 44] on input "**********" at bounding box center [258, 42] width 61 height 13
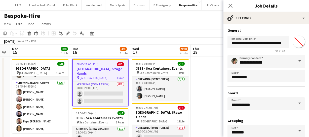
scroll to position [0, 171]
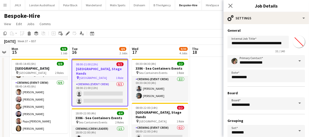
drag, startPoint x: 166, startPoint y: 87, endPoint x: 108, endPoint y: 80, distance: 58.8
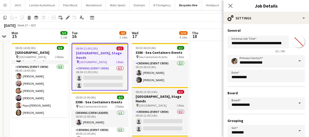
scroll to position [23, 0]
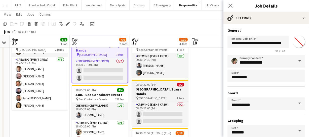
click at [165, 87] on h3 "3433 - Park Plaza, Stage Hands" at bounding box center [160, 91] width 56 height 9
type input "**********"
type input "*******"
type input "**********"
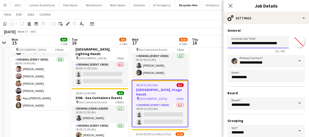
click at [269, 44] on input "**********" at bounding box center [258, 42] width 61 height 13
click at [271, 43] on input "**********" at bounding box center [258, 42] width 61 height 13
type input "**********"
click at [228, 4] on icon "Close pop-in" at bounding box center [230, 5] width 5 height 5
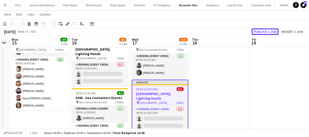
click at [262, 31] on button "Publish 1 job" at bounding box center [265, 31] width 27 height 7
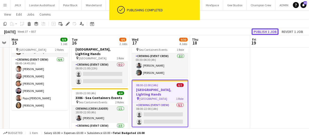
click at [261, 31] on button "Publish 1 job" at bounding box center [265, 31] width 27 height 7
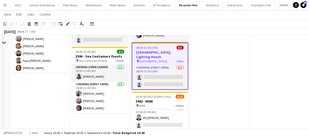
scroll to position [46, 0]
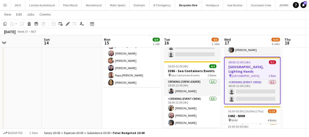
drag, startPoint x: 36, startPoint y: 93, endPoint x: 166, endPoint y: 90, distance: 130.3
click at [159, 90] on app-calendar-viewport "Thu 11 8/16 2 Jobs Fri 12 12/12 1 Job Sat 13 Sun 14 Mon 15 8/8 1 Job Tue 16 4/6…" at bounding box center [154, 123] width 309 height 298
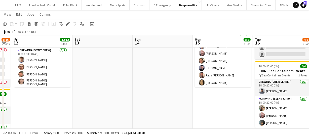
drag, startPoint x: 117, startPoint y: 90, endPoint x: 164, endPoint y: 86, distance: 47.8
click at [156, 88] on app-calendar-viewport "Wed 10 8/10 1 Job Thu 11 8/16 2 Jobs Fri 12 12/12 1 Job Sat 13 Sun 14 Mon 15 8/…" at bounding box center [154, 123] width 309 height 298
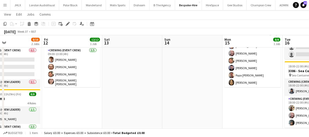
drag, startPoint x: 149, startPoint y: 81, endPoint x: 180, endPoint y: 83, distance: 31.8
click at [174, 82] on app-calendar-viewport "Tue 9 Wed 10 8/10 1 Job Thu 11 8/16 2 Jobs Fri 12 12/12 1 Job Sat 13 Sun 14 Mon…" at bounding box center [154, 123] width 309 height 298
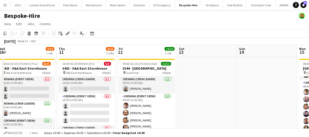
scroll to position [0, 194]
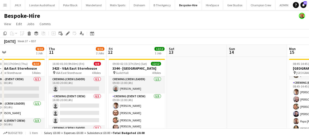
drag, startPoint x: 98, startPoint y: 91, endPoint x: 131, endPoint y: 86, distance: 33.8
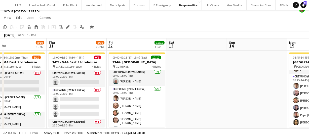
scroll to position [0, 0]
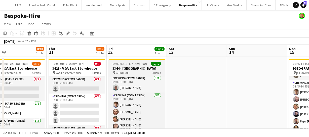
click at [134, 68] on h3 "3344 - Guild Hall" at bounding box center [137, 68] width 56 height 5
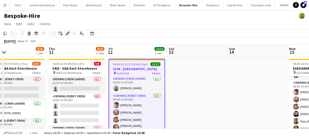
click at [65, 34] on div "Edit" at bounding box center [68, 33] width 6 height 6
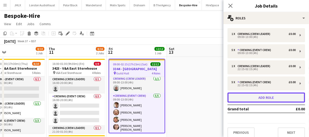
click at [256, 94] on button "Add role" at bounding box center [267, 98] width 78 height 10
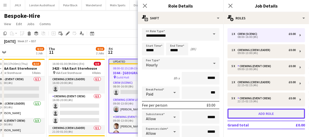
scroll to position [18, 0]
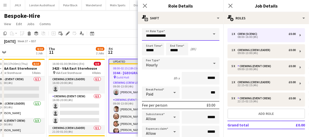
click at [180, 33] on input "**********" at bounding box center [181, 34] width 78 height 13
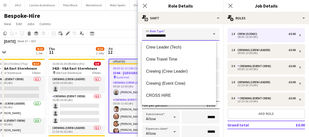
scroll to position [46, 0]
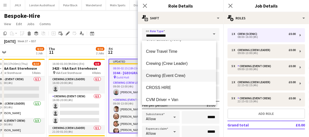
click at [184, 73] on mat-option "Crewing (Event Crew)" at bounding box center [179, 76] width 74 height 12
type input "**********"
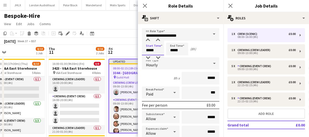
drag, startPoint x: 156, startPoint y: 50, endPoint x: 113, endPoint y: 49, distance: 43.6
type input "*****"
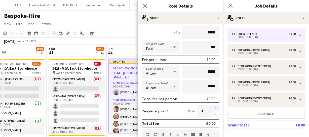
type input "*****"
click at [213, 108] on button "button" at bounding box center [216, 108] width 8 height 7
type input "*"
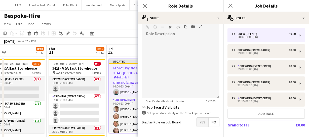
scroll to position [160, 0]
click at [202, 124] on span "Yes" at bounding box center [203, 121] width 12 height 9
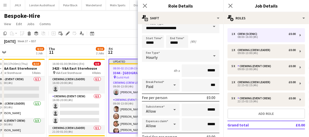
scroll to position [0, 0]
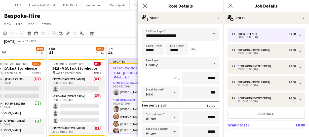
click at [143, 3] on app-icon "Close pop-in" at bounding box center [145, 5] width 7 height 7
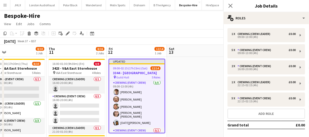
scroll to position [1, 0]
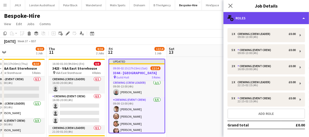
click at [257, 22] on div "multiple-users-add Roles" at bounding box center [267, 18] width 86 height 12
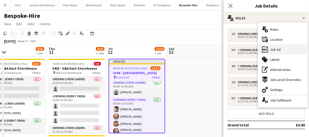
click at [276, 48] on span "Job Ad" at bounding box center [275, 49] width 11 height 5
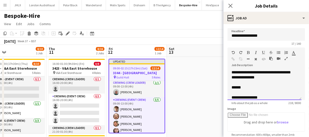
click at [246, 88] on div "******" at bounding box center [263, 87] width 63 height 5
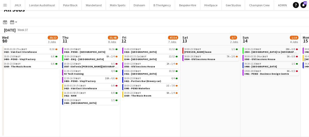
scroll to position [0, 217]
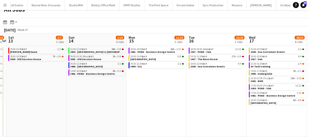
drag, startPoint x: 136, startPoint y: 90, endPoint x: 217, endPoint y: 90, distance: 81.1
click at [216, 90] on app-calendar-viewport "Wed 10 20/22 3 Jobs Thu 11 35/48 8 Jobs Fri 12 47/54 7 Jobs Sat 13 3/7 2 Jobs S…" at bounding box center [154, 86] width 309 height 104
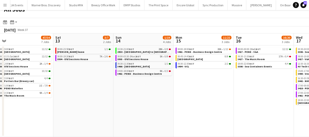
click at [214, 95] on app-calendar-viewport "Wed 10 20/22 3 Jobs Thu 11 35/48 8 Jobs Fri 12 47/54 7 Jobs Sat 13 3/7 2 Jobs S…" at bounding box center [154, 86] width 309 height 104
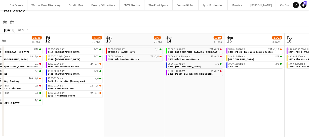
drag, startPoint x: 204, startPoint y: 95, endPoint x: 219, endPoint y: 98, distance: 14.5
click at [215, 96] on app-calendar-viewport "Tue 9 18/18 4 Jobs Wed 10 20/22 3 Jobs Thu 11 35/48 8 Jobs Fri 12 47/54 7 Jobs …" at bounding box center [154, 86] width 309 height 104
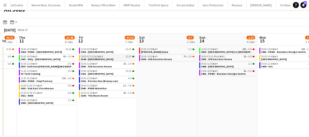
click at [107, 60] on link "09:00-02:15 (Sat) BST 12/12 3344 - [GEOGRAPHIC_DATA]" at bounding box center [107, 58] width 53 height 6
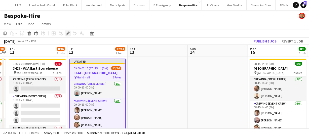
click at [69, 32] on icon at bounding box center [69, 31] width 1 height 1
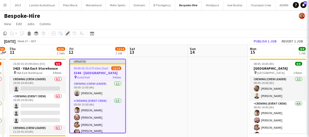
type input "**********"
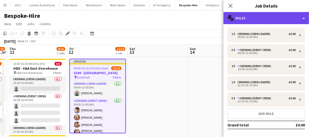
click at [261, 20] on div "multiple-users-add Roles" at bounding box center [267, 18] width 86 height 12
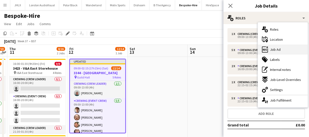
click at [283, 53] on div "ads-window Job Ad" at bounding box center [283, 50] width 50 height 10
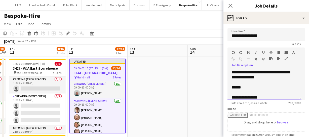
click at [247, 86] on div "******" at bounding box center [263, 87] width 63 height 5
click at [260, 86] on div "**********" at bounding box center [263, 87] width 63 height 5
click at [267, 87] on div "**********" at bounding box center [263, 87] width 63 height 5
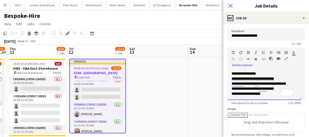
scroll to position [21, 0]
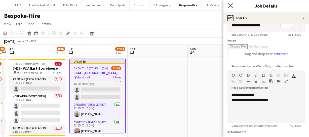
click at [228, 5] on icon "Close pop-in" at bounding box center [230, 5] width 5 height 5
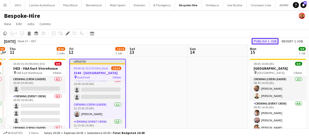
click at [267, 43] on button "Publish 1 job" at bounding box center [265, 41] width 27 height 7
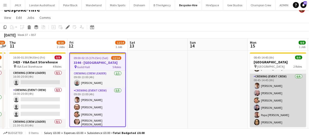
scroll to position [23, 0]
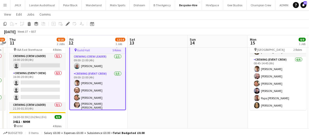
drag, startPoint x: 236, startPoint y: 88, endPoint x: 135, endPoint y: 78, distance: 101.5
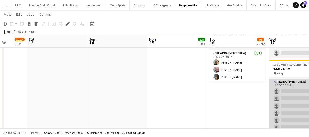
click at [292, 112] on app-card-role "Crewing (Event Crew) 11A 0/7 16:30-20:30 (4h) single-neutral-actions single-neu…" at bounding box center [298, 109] width 56 height 61
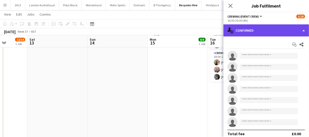
click at [248, 36] on div "single-neutral-actions-check-2 Confirmed" at bounding box center [267, 30] width 86 height 12
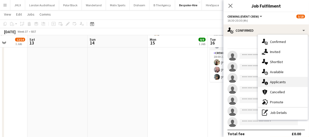
click at [279, 79] on div "single-neutral-actions-information Applicants" at bounding box center [283, 82] width 50 height 10
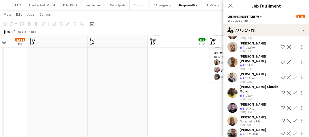
scroll to position [59, 0]
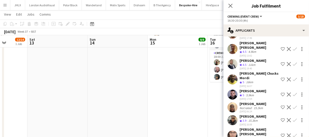
click at [293, 134] on app-icon "Confirm" at bounding box center [295, 136] width 4 height 4
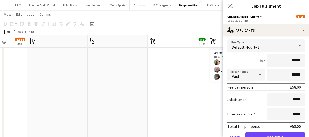
scroll to position [173, 0]
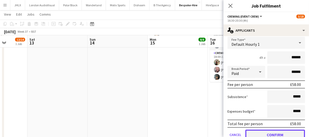
click at [275, 130] on button "Confirm" at bounding box center [276, 135] width 60 height 10
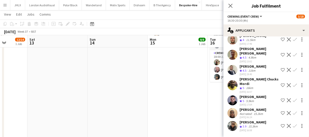
scroll to position [46, 0]
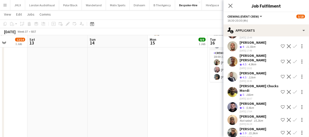
click at [293, 131] on app-icon "Confirm" at bounding box center [295, 133] width 4 height 4
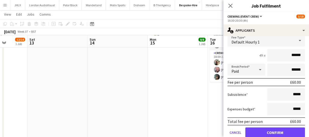
scroll to position [160, 0]
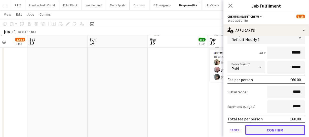
click at [284, 125] on button "Confirm" at bounding box center [276, 130] width 60 height 10
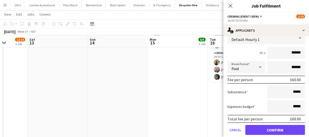
scroll to position [34, 0]
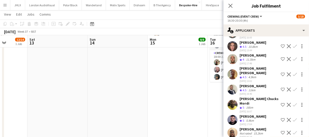
click at [293, 88] on app-icon "Confirm" at bounding box center [295, 90] width 4 height 4
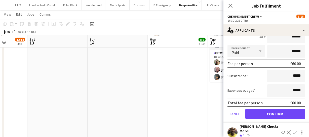
scroll to position [125, 0]
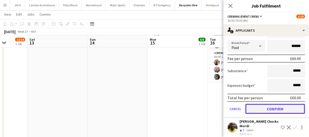
click at [286, 106] on button "Confirm" at bounding box center [276, 109] width 60 height 10
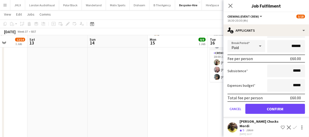
scroll to position [0, 0]
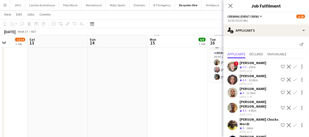
click at [293, 79] on app-icon "Confirm" at bounding box center [295, 80] width 4 height 4
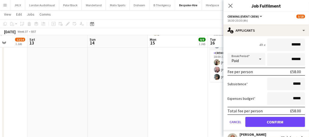
scroll to position [91, 0]
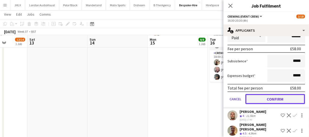
click at [285, 98] on button "Confirm" at bounding box center [276, 99] width 60 height 10
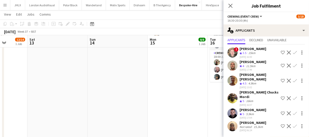
scroll to position [0, 0]
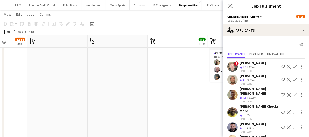
click at [293, 126] on app-icon "Confirm" at bounding box center [295, 128] width 4 height 4
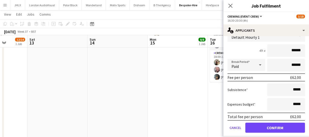
scroll to position [122, 0]
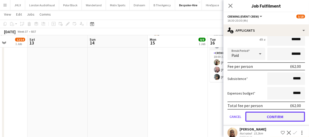
click at [271, 112] on button "Confirm" at bounding box center [276, 117] width 60 height 10
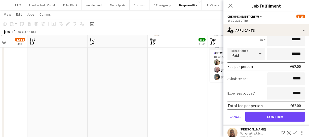
scroll to position [0, 0]
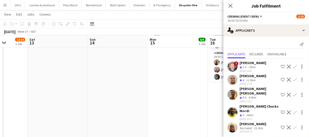
click at [295, 93] on app-icon "Confirm" at bounding box center [295, 95] width 4 height 4
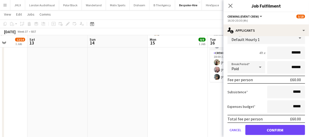
scroll to position [91, 0]
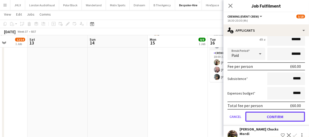
click at [268, 113] on button "Confirm" at bounding box center [276, 117] width 60 height 10
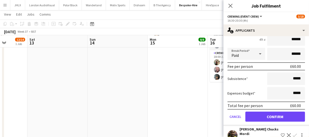
scroll to position [0, 0]
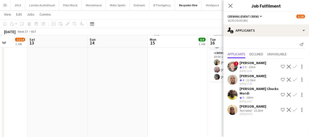
click at [296, 78] on app-icon "Confirm" at bounding box center [295, 80] width 4 height 4
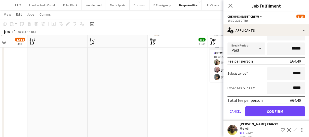
scroll to position [91, 0]
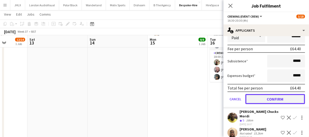
click at [281, 99] on button "Confirm" at bounding box center [276, 99] width 60 height 10
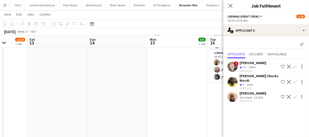
scroll to position [0, 0]
click at [232, 6] on icon "Close pop-in" at bounding box center [231, 6] width 4 height 4
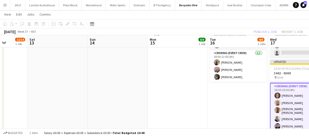
click at [260, 32] on div "Publish 1 job Revert 1 job" at bounding box center [278, 31] width 61 height 7
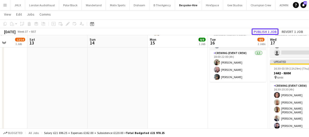
click at [260, 32] on button "Publish 1 job" at bounding box center [265, 31] width 27 height 7
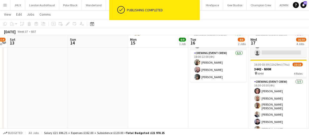
drag, startPoint x: 247, startPoint y: 96, endPoint x: 175, endPoint y: 89, distance: 72.4
click at [169, 90] on app-calendar-viewport "Wed 10 8/10 1 Job Thu 11 8/16 2 Jobs Fri 12 12/14 1 Job Sat 13 Sun 14 Mon 15 8/…" at bounding box center [154, 77] width 309 height 298
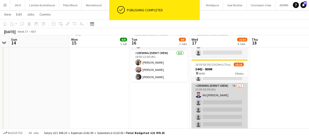
scroll to position [114, 0]
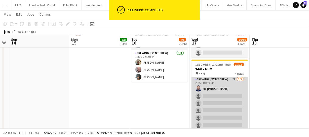
click at [216, 106] on app-card-role "Crewing (Event Crew) 7A 1/7 23:59-03:59 (4h) Md Mosabbit Hridoy single-neutral-…" at bounding box center [220, 107] width 56 height 61
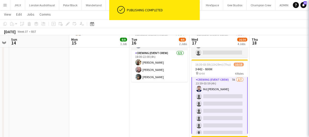
scroll to position [114, 0]
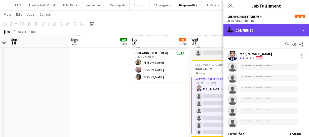
click at [276, 28] on div "single-neutral-actions-check-2 Confirmed" at bounding box center [267, 30] width 86 height 12
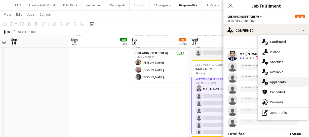
click at [287, 80] on div "single-neutral-actions-information Applicants" at bounding box center [283, 82] width 50 height 10
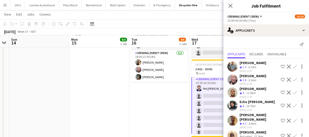
click at [293, 92] on app-icon "Confirm" at bounding box center [295, 93] width 4 height 4
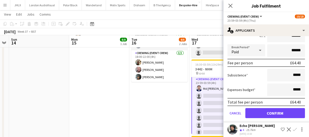
scroll to position [91, 0]
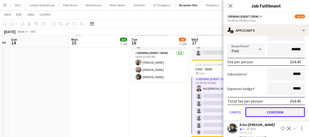
click at [286, 112] on button "Confirm" at bounding box center [276, 112] width 60 height 10
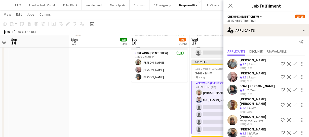
scroll to position [4, 0]
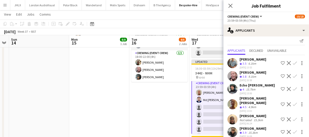
click at [293, 130] on app-icon "Confirm" at bounding box center [295, 132] width 4 height 4
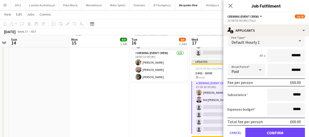
scroll to position [118, 0]
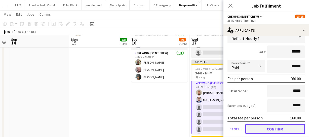
click at [280, 124] on button "Confirm" at bounding box center [276, 129] width 60 height 10
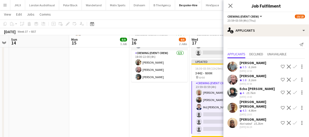
click at [295, 106] on app-icon "Confirm" at bounding box center [295, 108] width 4 height 4
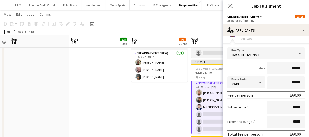
scroll to position [99, 0]
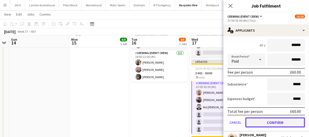
click at [281, 118] on button "Confirm" at bounding box center [276, 123] width 60 height 10
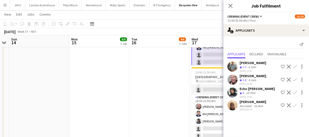
scroll to position [21, 0]
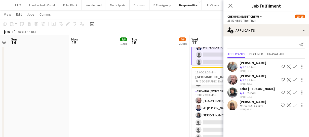
click at [295, 80] on app-icon "Confirm" at bounding box center [295, 80] width 4 height 4
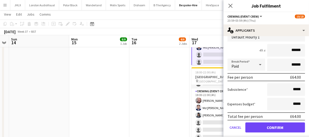
scroll to position [69, 0]
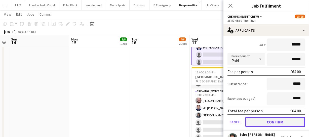
click at [288, 118] on button "Confirm" at bounding box center [276, 122] width 60 height 10
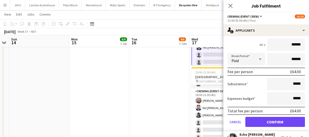
scroll to position [0, 0]
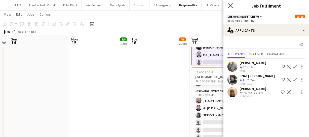
click at [232, 5] on icon "Close pop-in" at bounding box center [230, 5] width 5 height 5
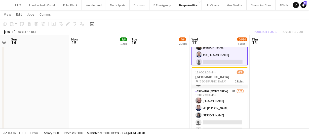
click at [266, 33] on div "Publish 1 job Revert 1 job" at bounding box center [278, 31] width 61 height 7
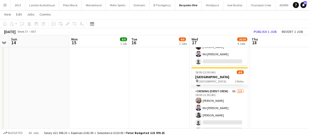
scroll to position [114, 0]
click at [266, 33] on button "Publish 1 job" at bounding box center [265, 31] width 27 height 7
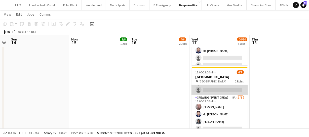
scroll to position [21, 0]
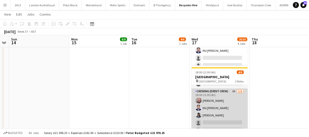
click at [228, 117] on app-card-role "Crewing (Event Crew) 8A 3/6 18:00-22:00 (4h) Eldon Taylor Md Mosabbit Hridoy Ka…" at bounding box center [220, 116] width 56 height 54
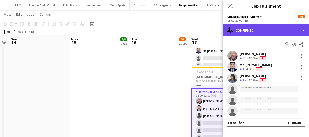
click at [261, 33] on div "single-neutral-actions-check-2 Confirmed" at bounding box center [267, 30] width 86 height 12
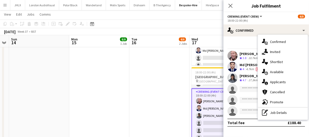
click at [286, 80] on div "single-neutral-actions-information Applicants" at bounding box center [283, 82] width 50 height 10
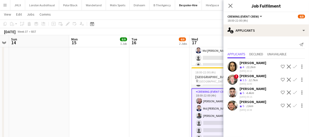
click at [292, 105] on button "Confirm" at bounding box center [295, 106] width 6 height 6
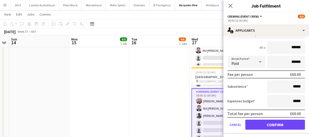
scroll to position [92, 0]
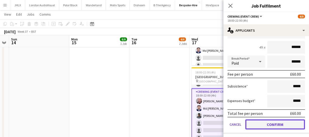
click at [286, 123] on button "Confirm" at bounding box center [276, 125] width 60 height 10
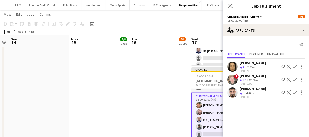
scroll to position [0, 0]
click at [294, 91] on app-icon "Confirm" at bounding box center [295, 93] width 4 height 4
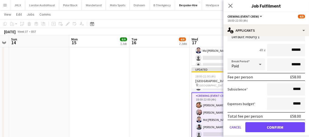
scroll to position [80, 0]
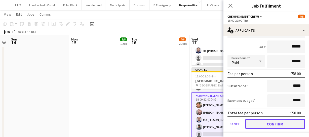
click at [289, 122] on button "Confirm" at bounding box center [276, 124] width 60 height 10
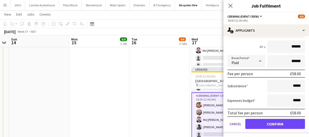
scroll to position [0, 0]
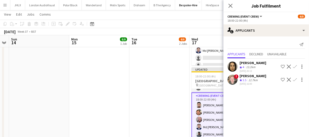
click at [295, 65] on app-icon "Confirm" at bounding box center [295, 67] width 4 height 4
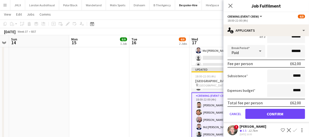
scroll to position [67, 0]
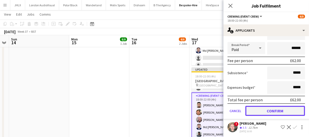
click at [287, 111] on button "Confirm" at bounding box center [276, 111] width 60 height 10
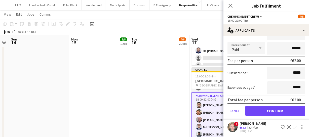
scroll to position [0, 0]
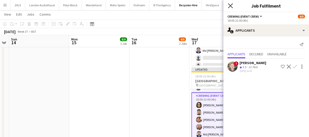
click at [229, 5] on icon "Close pop-in" at bounding box center [230, 5] width 5 height 5
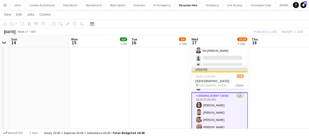
click at [271, 34] on div "Publish 1 job Revert 1 job" at bounding box center [278, 31] width 61 height 7
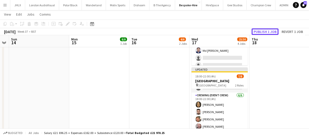
click at [271, 34] on button "Publish 1 job" at bounding box center [265, 31] width 27 height 7
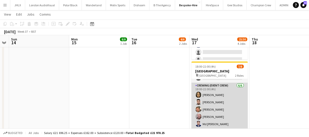
click at [219, 116] on app-card-role "Crewing (Event Crew) 6/6 18:00-22:00 (4h) Ludmila Silveira Caleb Caffoor Adam M…" at bounding box center [220, 110] width 56 height 54
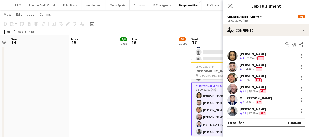
click at [303, 86] on div "Eldon Taylor Crew rating 3.8 10.7km Fee" at bounding box center [267, 89] width 86 height 10
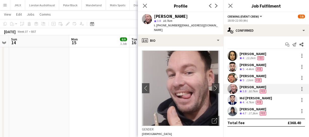
click at [302, 86] on div "Eldon Taylor Crew rating 3.8 10.7km Fee" at bounding box center [267, 89] width 86 height 10
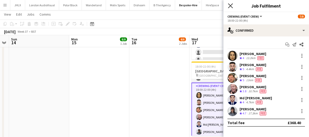
click at [230, 5] on icon at bounding box center [230, 5] width 5 height 5
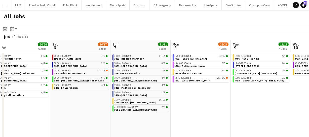
scroll to position [0, 247]
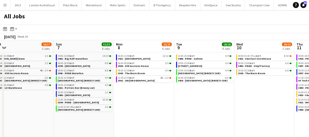
drag, startPoint x: 254, startPoint y: 88, endPoint x: -44, endPoint y: 66, distance: 298.3
click at [0, 66] on html "Menu Boards Boards Boards All jobs Status Workforce Workforce My Workforce Recr…" at bounding box center [154, 72] width 309 height 144
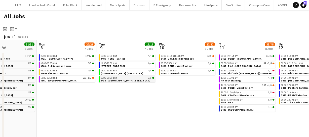
drag, startPoint x: 214, startPoint y: 89, endPoint x: 144, endPoint y: 78, distance: 71.1
click at [140, 78] on app-calendar-viewport "Thu 4 46/46 9 Jobs Fri 5 24/24 6 Jobs Sat 6 16/17 5 Jobs Sun 7 51/51 8 Jobs Mon…" at bounding box center [154, 92] width 309 height 104
click at [135, 80] on app-calendar-viewport "Thu 4 46/46 9 Jobs Fri 5 24/24 6 Jobs Sat 6 16/17 5 Jobs Sun 7 51/51 8 Jobs Mon…" at bounding box center [154, 92] width 309 height 104
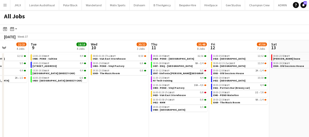
drag, startPoint x: 145, startPoint y: 87, endPoint x: 145, endPoint y: 93, distance: 5.8
click at [144, 87] on app-calendar-viewport "Sat 6 16/17 5 Jobs Sun 7 51/51 8 Jobs Mon 8 22/23 4 Jobs Tue 9 18/18 4 Jobs Wed…" at bounding box center [154, 92] width 309 height 104
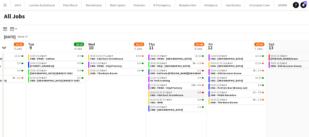
drag, startPoint x: 134, startPoint y: 92, endPoint x: 131, endPoint y: 95, distance: 4.3
click at [129, 92] on app-calendar-viewport "Sat 6 16/17 5 Jobs Sun 7 51/51 8 Jobs Mon 8 22/23 4 Jobs Tue 9 18/18 4 Jobs Wed…" at bounding box center [154, 92] width 309 height 104
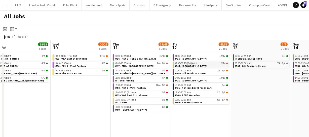
click at [188, 66] on span "3344 - [GEOGRAPHIC_DATA]" at bounding box center [191, 65] width 32 height 3
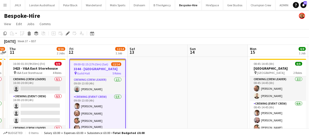
click at [90, 70] on h3 "3344 - [GEOGRAPHIC_DATA]" at bounding box center [97, 69] width 55 height 5
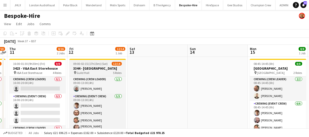
click at [89, 71] on div "pin Guild Hall 5 Roles" at bounding box center [98, 73] width 56 height 4
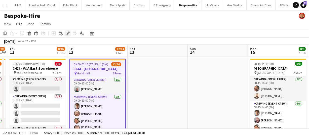
click at [68, 32] on icon at bounding box center [67, 33] width 3 height 3
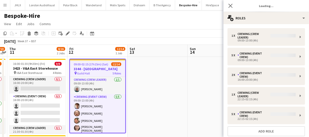
type input "**********"
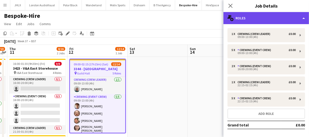
click at [265, 13] on div "multiple-users-add Roles" at bounding box center [267, 18] width 86 height 12
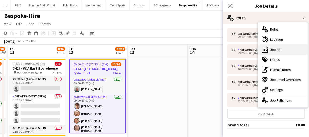
click at [279, 54] on div "ads-window Job Ad" at bounding box center [283, 50] width 50 height 10
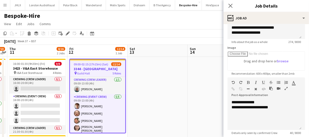
scroll to position [69, 0]
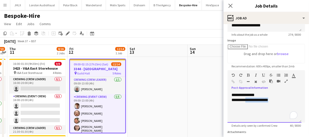
drag, startPoint x: 247, startPoint y: 101, endPoint x: 296, endPoint y: 103, distance: 49.4
click at [296, 103] on div "**********" at bounding box center [265, 100] width 66 height 5
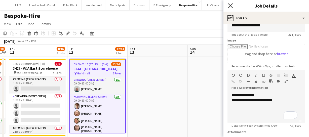
click at [229, 4] on icon "Close pop-in" at bounding box center [230, 5] width 5 height 5
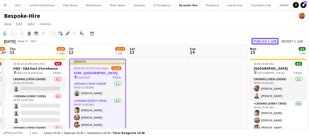
click at [268, 42] on button "Publish 1 job" at bounding box center [265, 41] width 27 height 7
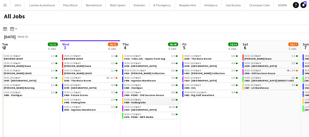
click at [139, 100] on span "BST" at bounding box center [138, 99] width 5 height 3
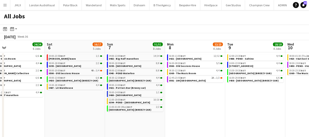
scroll to position [0, 196]
drag, startPoint x: 273, startPoint y: 111, endPoint x: 81, endPoint y: 107, distance: 192.0
click at [78, 107] on app-calendar-viewport "Tue 2 11/11 6 Jobs Wed 3 20/21 8 Jobs Thu 4 46/46 9 Jobs Fri 5 24/24 6 Jobs Sat…" at bounding box center [154, 92] width 309 height 104
click at [187, 110] on app-date-cell "06:00-11:00 BST 12/12 3421 - [GEOGRAPHIC_DATA] 06:00-08:00 BST 5/5 3500 - Old S…" at bounding box center [195, 98] width 60 height 92
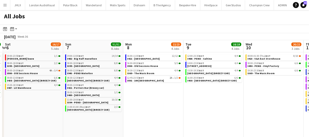
drag, startPoint x: 181, startPoint y: 108, endPoint x: 163, endPoint y: 106, distance: 17.8
click at [151, 105] on app-calendar-viewport "Tue 2 11/11 6 Jobs Wed 3 20/21 8 Jobs Thu 4 46/46 9 Jobs Fri 5 24/24 6 Jobs Sat…" at bounding box center [154, 92] width 309 height 104
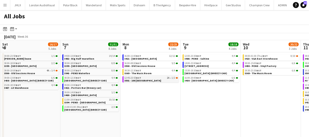
click at [146, 82] on span "3501 - 100 [GEOGRAPHIC_DATA]" at bounding box center [143, 80] width 37 height 3
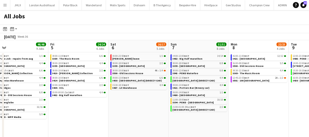
click at [226, 116] on app-all-jobs "All Jobs Date picker [DATE] [DATE] [DATE] M [DATE] T [DATE] W [DATE] T [DATE] F…" at bounding box center [154, 77] width 309 height 134
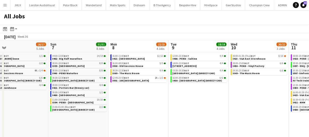
drag, startPoint x: 222, startPoint y: 112, endPoint x: 205, endPoint y: 109, distance: 17.1
click at [196, 107] on app-calendar-viewport "Thu 4 46/46 9 Jobs Fri 5 24/24 6 Jobs Sat 6 16/17 5 Jobs Sun 7 51/51 8 Jobs Mon…" at bounding box center [154, 92] width 309 height 104
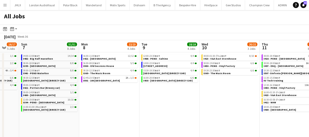
drag, startPoint x: 206, startPoint y: 109, endPoint x: 195, endPoint y: 108, distance: 11.2
click at [195, 108] on app-calendar-viewport "Thu 4 46/46 9 Jobs Fri 5 24/24 6 Jobs Sat 6 16/17 5 Jobs Sun 7 51/51 8 Jobs Mon…" at bounding box center [154, 92] width 309 height 104
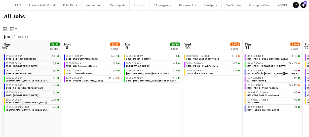
click at [177, 108] on app-calendar-viewport "Thu 4 46/46 9 Jobs Fri 5 24/24 6 Jobs Sat 6 16/17 5 Jobs Sun 7 51/51 8 Jobs Mon…" at bounding box center [154, 92] width 309 height 104
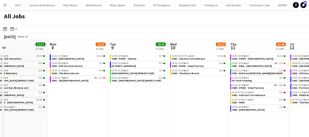
click at [168, 109] on app-calendar-viewport "Thu 4 46/46 9 Jobs Fri 5 24/24 6 Jobs Sat 6 16/17 5 Jobs Sun 7 51/51 8 Jobs Mon…" at bounding box center [154, 92] width 309 height 104
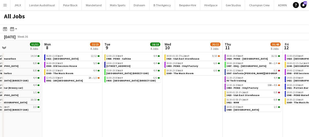
click at [180, 104] on app-calendar-viewport "Thu 4 46/46 9 Jobs Fri 5 24/24 6 Jobs Sat 6 16/17 5 Jobs Sun 7 51/51 8 Jobs Mon…" at bounding box center [154, 92] width 309 height 104
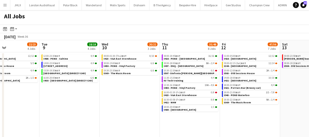
drag, startPoint x: 194, startPoint y: 118, endPoint x: 12, endPoint y: 110, distance: 182.6
click at [8, 111] on app-calendar-viewport "Sat 6 16/17 5 Jobs Sun 7 51/51 8 Jobs Mon 8 22/23 4 Jobs Tue 9 18/18 4 Jobs Wed…" at bounding box center [154, 92] width 309 height 104
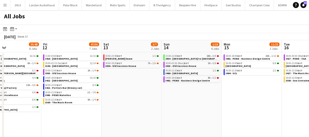
scroll to position [0, 155]
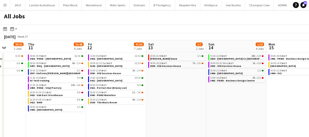
drag, startPoint x: 206, startPoint y: 105, endPoint x: 107, endPoint y: 92, distance: 99.4
click at [101, 92] on app-calendar-viewport "Mon 8 22/23 4 Jobs Tue 9 18/18 4 Jobs Wed 10 20/22 3 Jobs Thu 11 35/48 8 Jobs F…" at bounding box center [154, 92] width 309 height 104
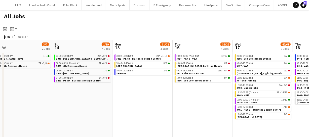
drag, startPoint x: 157, startPoint y: 102, endPoint x: 127, endPoint y: 98, distance: 30.9
click at [135, 100] on app-calendar-viewport "Wed 10 20/22 3 Jobs Thu 11 35/48 8 Jobs Fri 12 47/56 7 Jobs Sat 13 3/7 2 Jobs S…" at bounding box center [154, 92] width 309 height 104
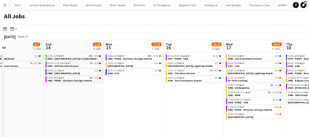
click at [141, 108] on app-all-jobs "All Jobs Date picker [DATE] [DATE] [DATE] M [DATE] T [DATE] W [DATE] T [DATE] F…" at bounding box center [154, 77] width 309 height 134
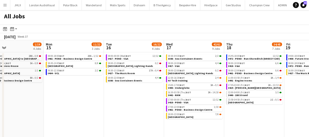
drag, startPoint x: 161, startPoint y: 107, endPoint x: 156, endPoint y: 107, distance: 4.6
click at [156, 107] on app-calendar-viewport "Fri 12 47/56 7 Jobs Sat 13 3/7 2 Jobs Sun 14 1/19 4 Jobs Mon 15 11/22 3 Jobs Tu…" at bounding box center [154, 92] width 309 height 104
drag, startPoint x: 123, startPoint y: 99, endPoint x: 76, endPoint y: 89, distance: 48.3
click at [79, 90] on app-calendar-viewport "Fri 12 47/56 7 Jobs Sat 13 3/7 2 Jobs Sun 14 1/19 4 Jobs Mon 15 11/22 3 Jobs Tu…" at bounding box center [154, 92] width 309 height 104
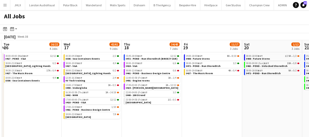
scroll to position [0, 179]
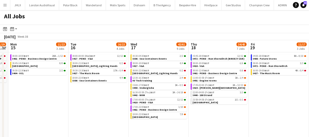
drag, startPoint x: 131, startPoint y: 100, endPoint x: 125, endPoint y: 94, distance: 8.2
click at [88, 91] on app-calendar-viewport "Fri 12 47/56 7 Jobs Sat 13 3/7 2 Jobs Sun 14 1/19 4 Jobs Mon 15 11/22 3 Jobs Tu…" at bounding box center [154, 92] width 309 height 104
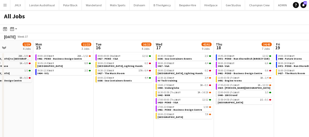
scroll to position [0, 109]
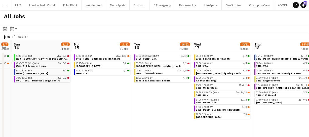
drag, startPoint x: 125, startPoint y: 96, endPoint x: 343, endPoint y: 92, distance: 218.4
click at [309, 92] on html "Menu Boards Boards Boards All jobs Status Workforce Workforce My Workforce Recr…" at bounding box center [154, 72] width 309 height 144
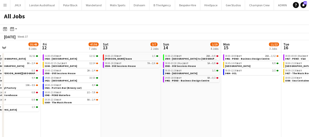
scroll to position [0, 141]
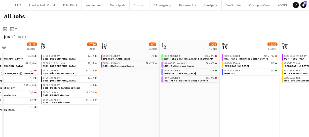
drag, startPoint x: 134, startPoint y: 86, endPoint x: 246, endPoint y: 95, distance: 113.0
click at [246, 95] on app-calendar-viewport "Tue 9 18/18 4 Jobs Wed 10 20/22 3 Jobs Thu 11 35/48 8 Jobs Fri 12 47/56 7 Jobs …" at bounding box center [154, 92] width 309 height 104
click at [183, 57] on span "2930 - [GEOGRAPHIC_DATA] to [GEOGRAPHIC_DATA]" at bounding box center [195, 58] width 62 height 3
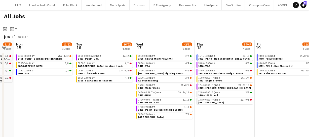
scroll to position [0, 227]
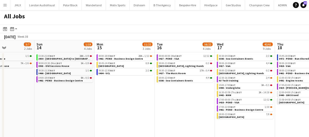
drag, startPoint x: 252, startPoint y: 101, endPoint x: 3, endPoint y: 104, distance: 248.9
click at [3, 104] on div "Thu 11 35/48 8 Jobs Fri 12 47/56 7 Jobs Sat 13 3/7 2 Jobs Sun 14 1/19 4 Jobs Mo…" at bounding box center [154, 92] width 309 height 104
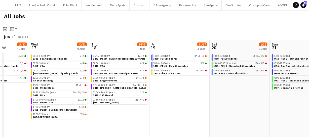
drag, startPoint x: 246, startPoint y: 101, endPoint x: 182, endPoint y: 94, distance: 64.6
click at [182, 94] on app-calendar-viewport "Sat 13 3/7 2 Jobs Sun 14 1/19 4 Jobs Mon 15 11/22 3 Jobs Tue 16 16/22 4 Jobs We…" at bounding box center [154, 92] width 309 height 104
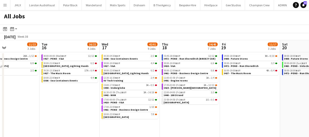
drag, startPoint x: 197, startPoint y: 95, endPoint x: 146, endPoint y: 91, distance: 52.1
click at [148, 87] on app-calendar-viewport "Sat 13 3/7 2 Jobs Sun 14 1/19 4 Jobs Mon 15 11/22 3 Jobs Tue 16 16/22 4 Jobs We…" at bounding box center [154, 92] width 309 height 104
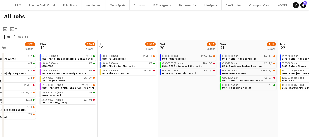
scroll to position [0, 195]
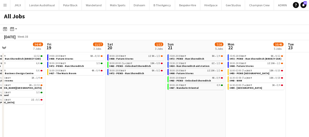
drag, startPoint x: 152, startPoint y: 95, endPoint x: 99, endPoint y: 97, distance: 53.5
click at [100, 96] on app-calendar-viewport "Mon 15 11/22 3 Jobs Tue 16 16/22 4 Jobs Wed 17 42/61 9 Jobs Thu 18 34/45 7 Jobs…" at bounding box center [154, 92] width 309 height 104
click at [129, 59] on span "3408 - Future Stores" at bounding box center [122, 58] width 24 height 3
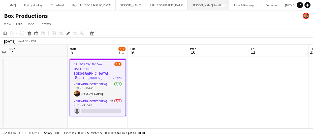
scroll to position [0, 1249]
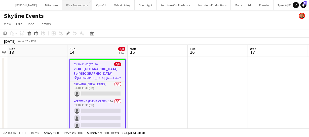
scroll to position [0, 1668]
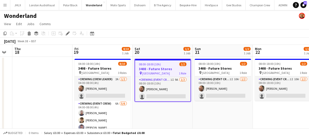
scroll to position [0, 108]
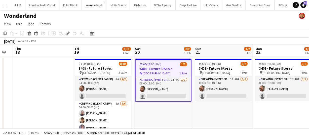
drag, startPoint x: 95, startPoint y: 113, endPoint x: 161, endPoint y: 114, distance: 65.7
click at [161, 114] on app-calendar-viewport "Tue 16 Wed 17 Thu 18 Fri 19 8/10 1 Job Sat 20 1/2 1 Job Sun 21 1/2 1 Job Mon 22…" at bounding box center [154, 94] width 309 height 99
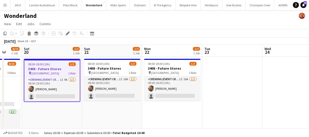
scroll to position [0, 224]
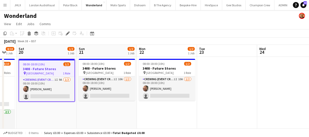
drag, startPoint x: 250, startPoint y: 111, endPoint x: 134, endPoint y: 114, distance: 116.9
click at [134, 114] on app-calendar-viewport "Tue 16 Wed 17 Thu 18 Fri 19 8/10 1 Job Sat 20 1/2 1 Job Sun 21 1/2 1 Job Mon 22…" at bounding box center [154, 94] width 309 height 99
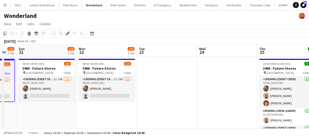
drag, startPoint x: 202, startPoint y: 112, endPoint x: 186, endPoint y: 110, distance: 15.9
click at [186, 110] on app-calendar-viewport "Thu 18 Fri 19 8/10 1 Job Sat 20 1/2 1 Job Sun 21 1/2 1 Job Mon 22 1/2 1 Job Tue…" at bounding box center [154, 94] width 309 height 99
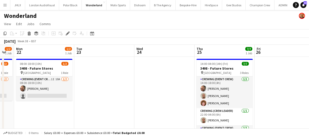
drag, startPoint x: 169, startPoint y: 106, endPoint x: 153, endPoint y: 106, distance: 15.6
click at [156, 106] on app-calendar-viewport "Thu 18 Fri 19 8/10 1 Job Sat 20 1/2 1 Job Sun 21 1/2 1 Job Mon 22 1/2 1 Job Tue…" at bounding box center [154, 94] width 309 height 99
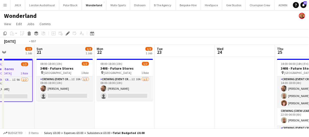
drag, startPoint x: 266, startPoint y: 104, endPoint x: 260, endPoint y: 103, distance: 6.4
click at [262, 104] on app-calendar-viewport "Thu 18 Fri 19 8/10 1 Job Sat 20 1/2 1 Job Sun 21 1/2 1 Job Mon 22 1/2 1 Job Tue…" at bounding box center [154, 94] width 309 height 99
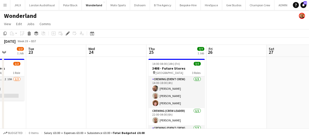
scroll to position [0, 167]
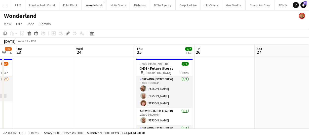
drag, startPoint x: 223, startPoint y: 96, endPoint x: 219, endPoint y: 96, distance: 4.5
click at [219, 96] on app-calendar-viewport "Sat 20 1/2 1 Job Sun 21 1/2 1 Job Mon 22 1/2 1 Job Tue 23 Wed 24 Thu 25 7/7 1 J…" at bounding box center [154, 94] width 309 height 99
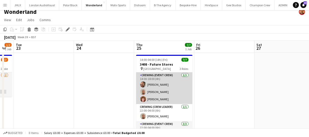
scroll to position [0, 0]
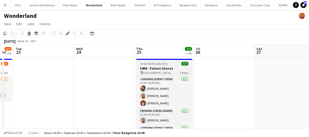
click at [159, 65] on span "14:00-04:00 (14h) (Fri)" at bounding box center [154, 64] width 28 height 4
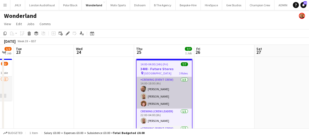
click at [155, 103] on app-card-role "Crewing (Event Crew) 3/3 14:00-18:00 (4h) Ben Turner Stephen Lyle Alfie Dyer" at bounding box center [164, 93] width 55 height 32
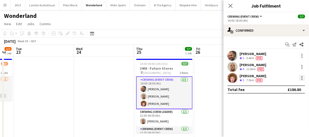
click at [302, 80] on div at bounding box center [302, 79] width 1 height 1
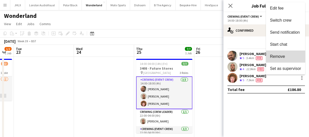
click at [300, 55] on span "Remove" at bounding box center [285, 56] width 31 height 5
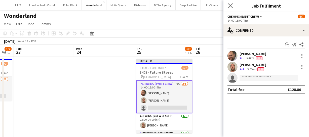
click at [227, 5] on app-icon "Close pop-in" at bounding box center [230, 5] width 7 height 7
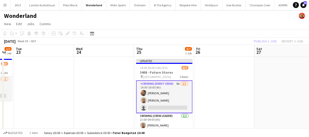
click at [267, 40] on div "Publish 1 job Revert 1 job" at bounding box center [278, 41] width 61 height 7
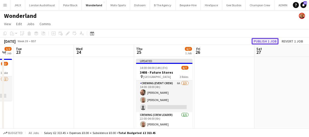
click at [267, 41] on button "Publish 1 job" at bounding box center [265, 41] width 27 height 7
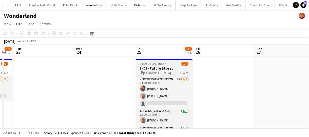
click at [156, 72] on span "Oxford Street" at bounding box center [158, 73] width 28 height 4
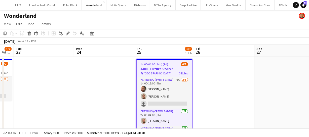
click at [162, 73] on div "pin Oxford Street 3 Roles" at bounding box center [164, 73] width 55 height 4
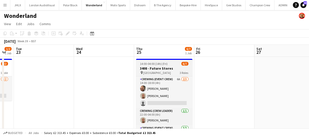
click at [162, 72] on div "pin Oxford Street 3 Roles" at bounding box center [164, 73] width 56 height 4
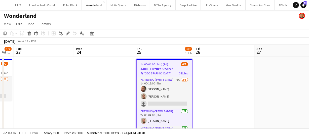
scroll to position [0, 167]
click at [65, 35] on div "Edit" at bounding box center [68, 33] width 6 height 6
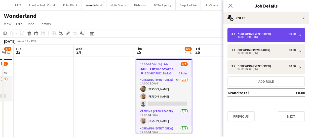
click at [267, 37] on div "14:00-18:00 (4h)" at bounding box center [264, 37] width 64 height 3
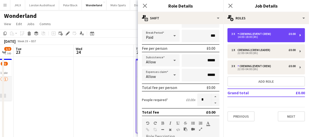
scroll to position [69, 0]
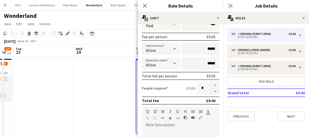
click at [212, 91] on button "button" at bounding box center [216, 92] width 8 height 6
type input "*"
click at [145, 8] on app-icon "Close pop-in" at bounding box center [145, 5] width 7 height 7
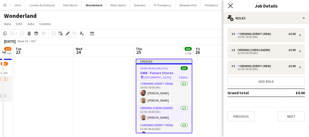
click at [229, 5] on icon "Close pop-in" at bounding box center [230, 5] width 5 height 5
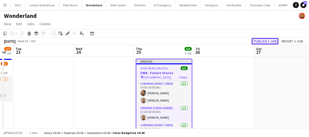
click at [265, 43] on button "Publish 1 job" at bounding box center [265, 41] width 27 height 7
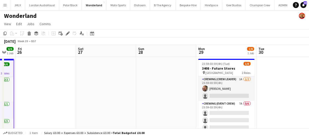
scroll to position [0, 226]
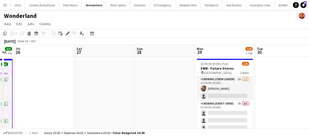
drag, startPoint x: 253, startPoint y: 96, endPoint x: 80, endPoint y: 88, distance: 173.5
click at [80, 88] on app-calendar-viewport "Mon 22 1/2 1 Job Tue 23 Wed 24 Thu 25 6/6 1 Job Fri 26 Sat 27 Sun 28 Mon 29 1/8…" at bounding box center [154, 94] width 309 height 99
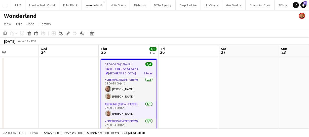
scroll to position [0, 141]
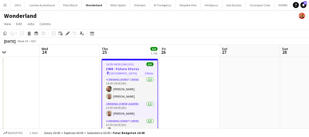
drag, startPoint x: 49, startPoint y: 83, endPoint x: 194, endPoint y: 78, distance: 145.7
click at [194, 78] on app-calendar-viewport "Sun 21 1/2 1 Job Mon 22 1/2 1 Job Tue 23 Wed 24 Thu 25 6/6 1 Job Fri 26 Sat 27 …" at bounding box center [154, 94] width 309 height 99
click at [122, 64] on span "14:00-04:00 (14h) (Fri)" at bounding box center [120, 64] width 28 height 4
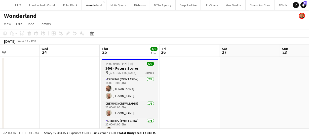
click at [121, 69] on h3 "3408 - Future Stores" at bounding box center [130, 68] width 56 height 5
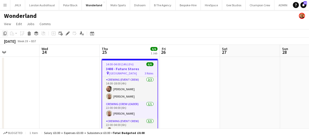
click at [4, 34] on icon at bounding box center [5, 34] width 3 height 4
click at [182, 70] on app-date-cell at bounding box center [190, 100] width 60 height 87
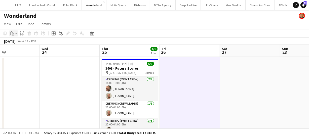
click at [14, 34] on icon at bounding box center [13, 34] width 2 height 2
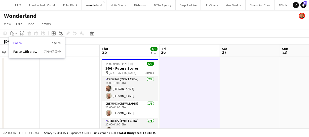
click at [24, 42] on link "Paste Ctrl+V" at bounding box center [36, 43] width 47 height 5
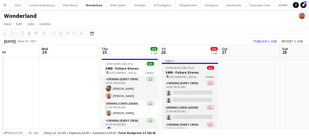
click at [175, 75] on span "Oxford Street" at bounding box center [183, 77] width 28 height 4
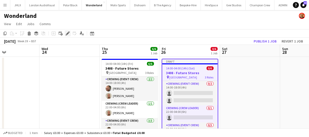
click at [66, 30] on div "Edit" at bounding box center [68, 33] width 6 height 6
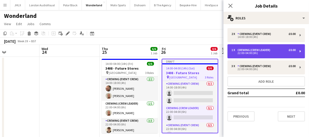
click at [252, 54] on div "22:00-04:00 (6h)" at bounding box center [264, 53] width 64 height 3
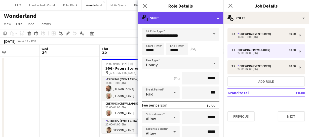
click at [188, 19] on div "multiple-actions-text Shift" at bounding box center [181, 18] width 86 height 12
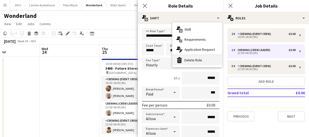
click at [196, 61] on div "bin-2 Delete Role" at bounding box center [198, 60] width 50 height 10
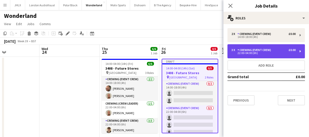
drag, startPoint x: 243, startPoint y: 48, endPoint x: 243, endPoint y: 52, distance: 3.4
click at [243, 50] on div "Crewing (Event Crew)" at bounding box center [256, 50] width 36 height 4
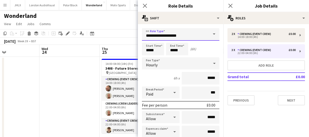
click at [177, 40] on input "**********" at bounding box center [181, 34] width 78 height 13
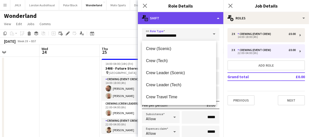
click at [183, 13] on div "multiple-actions-text Shift" at bounding box center [181, 18] width 86 height 12
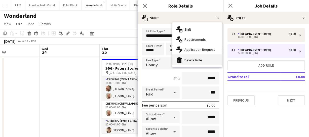
click at [192, 63] on div "bin-2 Delete Role" at bounding box center [198, 60] width 50 height 10
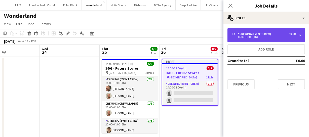
click at [256, 35] on div "Crewing (Event Crew)" at bounding box center [256, 34] width 36 height 4
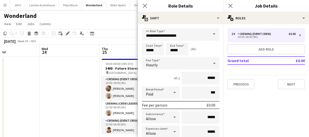
drag, startPoint x: 164, startPoint y: 47, endPoint x: 156, endPoint y: 48, distance: 8.4
click at [160, 48] on div "Start Time ***** End Time ***** (4h)" at bounding box center [181, 49] width 78 height 13
drag, startPoint x: 156, startPoint y: 49, endPoint x: 133, endPoint y: 47, distance: 22.5
click at [135, 47] on body "Menu Boards Boards Boards All jobs Status Workforce Workforce My Workforce Recr…" at bounding box center [154, 76] width 309 height 152
type input "*****"
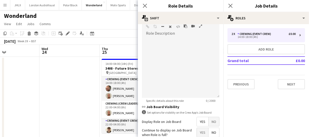
scroll to position [183, 0]
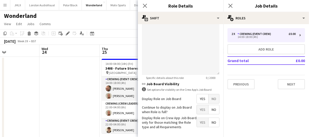
type input "*****"
click at [200, 97] on span "Yes" at bounding box center [203, 98] width 12 height 9
click at [145, 7] on icon "Close pop-in" at bounding box center [145, 5] width 5 height 5
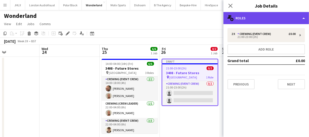
click at [265, 18] on div "multiple-users-add Roles" at bounding box center [267, 18] width 86 height 12
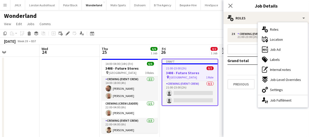
click at [282, 48] on div "ads-window Job Ad" at bounding box center [283, 50] width 50 height 10
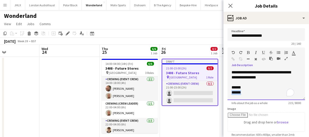
drag, startPoint x: 247, startPoint y: 93, endPoint x: 221, endPoint y: 90, distance: 25.8
click at [221, 90] on body "Menu Boards Boards Boards All jobs Status Workforce Workforce My Workforce Recr…" at bounding box center [154, 76] width 309 height 152
click at [234, 88] on div "******" at bounding box center [263, 87] width 63 height 5
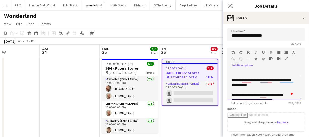
click at [232, 79] on div "**********" at bounding box center [263, 83] width 63 height 10
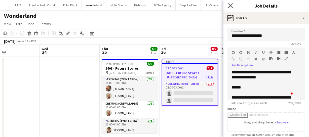
click at [228, 8] on icon "Close pop-in" at bounding box center [230, 5] width 5 height 5
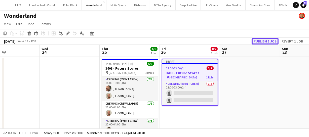
click at [270, 41] on button "Publish 1 job" at bounding box center [265, 41] width 27 height 7
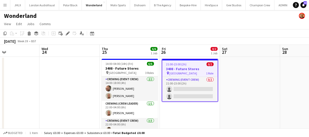
click at [191, 67] on h3 "3408 - Future Stores" at bounding box center [189, 69] width 55 height 5
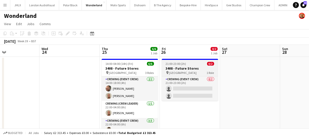
click at [180, 72] on span "Oxford Street" at bounding box center [183, 73] width 28 height 4
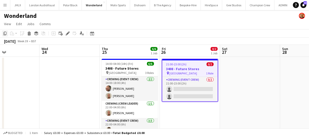
click at [6, 33] on icon at bounding box center [5, 34] width 3 height 4
click at [223, 65] on app-date-cell at bounding box center [250, 100] width 60 height 87
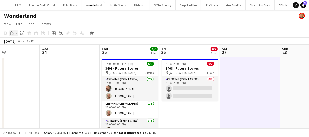
click at [12, 36] on div "Paste" at bounding box center [12, 33] width 6 height 6
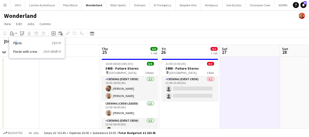
click at [16, 42] on link "Paste Ctrl+V" at bounding box center [36, 43] width 47 height 5
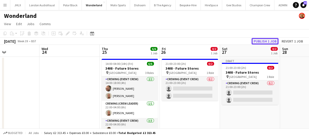
click at [263, 41] on button "Publish 1 job" at bounding box center [265, 41] width 27 height 7
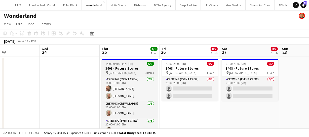
click at [123, 73] on span "Oxford Street" at bounding box center [123, 73] width 28 height 4
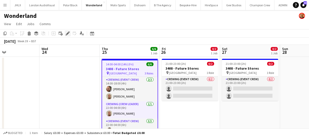
click at [67, 33] on icon at bounding box center [67, 33] width 3 height 3
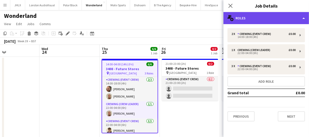
click at [259, 23] on div "multiple-users-add Roles" at bounding box center [267, 18] width 86 height 12
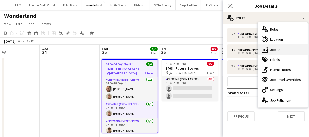
click at [275, 47] on div "ads-window Job Ad" at bounding box center [283, 50] width 50 height 10
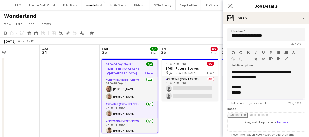
click at [234, 87] on div "******" at bounding box center [263, 87] width 63 height 5
click at [229, 8] on icon "Close pop-in" at bounding box center [230, 5] width 5 height 5
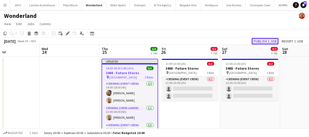
click at [267, 43] on button "Publish 1 job" at bounding box center [265, 41] width 27 height 7
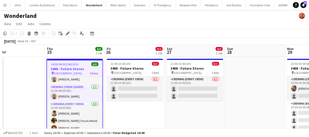
scroll to position [0, 137]
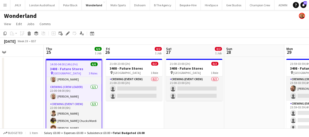
drag, startPoint x: 245, startPoint y: 122, endPoint x: 190, endPoint y: 134, distance: 56.1
click at [190, 93] on app-calendar-viewport "Mon 22 1/2 1 Job Tue 23 Wed 24 Thu 25 6/6 1 Job Fri 26 0/2 1 Job Sat 27 0/2 1 J…" at bounding box center [154, 94] width 309 height 99
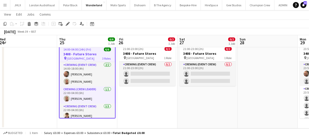
scroll to position [0, 123]
drag, startPoint x: 218, startPoint y: 110, endPoint x: 230, endPoint y: 91, distance: 22.0
click at [230, 91] on app-calendar-viewport "Mon 22 1/2 1 Job Tue 23 Wed 24 Thu 25 6/6 1 Job Fri 26 0/2 1 Job Sat 27 0/2 1 J…" at bounding box center [154, 66] width 309 height 123
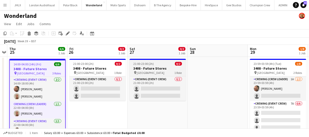
scroll to position [0, 225]
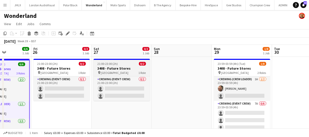
drag, startPoint x: 256, startPoint y: 110, endPoint x: 134, endPoint y: 67, distance: 129.4
click at [173, 85] on app-calendar-viewport "Mon 22 1/2 1 Job Tue 23 Wed 24 Thu 25 6/6 1 Job Fri 26 0/2 1 Job Sat 27 0/2 1 J…" at bounding box center [154, 94] width 309 height 99
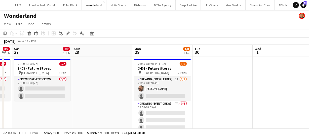
scroll to position [0, 155]
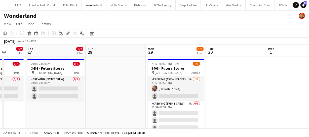
drag, startPoint x: 288, startPoint y: 90, endPoint x: 237, endPoint y: 77, distance: 52.5
click at [237, 77] on app-calendar-viewport "Wed 24 Thu 25 6/6 1 Job Fri 26 0/2 1 Job Sat 27 0/2 1 Job Sun 28 Mon 29 1/8 1 J…" at bounding box center [154, 94] width 309 height 99
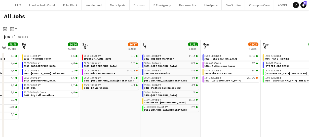
scroll to position [0, 164]
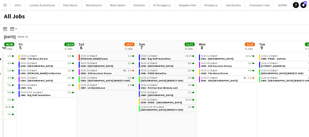
drag, startPoint x: 249, startPoint y: 107, endPoint x: 84, endPoint y: 115, distance: 164.5
click at [84, 115] on app-calendar-viewport "Tue 2 11/11 6 Jobs Wed 3 20/21 8 Jobs Thu 4 46/46 9 Jobs Fri 5 24/24 6 Jobs Sat…" at bounding box center [154, 92] width 309 height 104
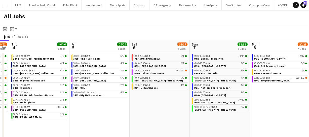
drag, startPoint x: 255, startPoint y: 104, endPoint x: 336, endPoint y: 94, distance: 80.6
click at [309, 94] on html "Menu Boards Boards Boards All jobs Status Workforce Workforce My Workforce Recr…" at bounding box center [154, 72] width 309 height 144
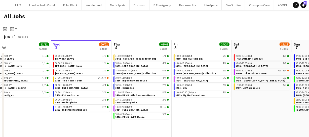
scroll to position [0, 116]
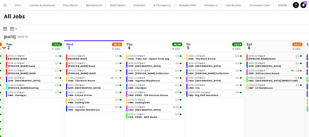
drag, startPoint x: 148, startPoint y: 97, endPoint x: 262, endPoint y: 98, distance: 113.6
click at [262, 98] on app-calendar-viewport "Sun 31 21/21 8 Jobs Mon 1 50/51 12 Jobs Tue 2 11/11 6 Jobs Wed 3 20/21 8 Jobs T…" at bounding box center [154, 92] width 309 height 104
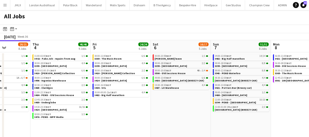
scroll to position [0, 211]
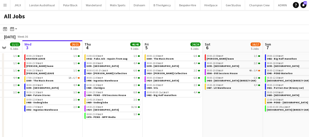
drag, startPoint x: 234, startPoint y: 101, endPoint x: 72, endPoint y: 108, distance: 162.4
click at [72, 108] on app-calendar-viewport "Sun 31 21/21 8 Jobs Mon 1 50/51 12 Jobs Tue 2 11/11 6 Jobs Wed 3 20/21 8 Jobs T…" at bounding box center [154, 92] width 309 height 104
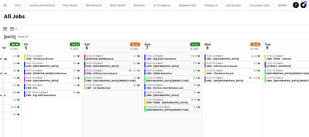
scroll to position [0, 138]
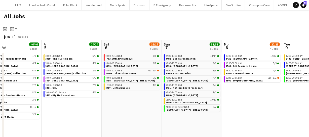
drag, startPoint x: 126, startPoint y: 99, endPoint x: 135, endPoint y: 100, distance: 9.2
click at [129, 98] on app-calendar-viewport "Tue 2 11/11 6 Jobs Wed 3 20/21 8 Jobs Thu 4 46/46 9 Jobs Fri 5 24/24 6 Jobs Sat…" at bounding box center [154, 92] width 309 height 104
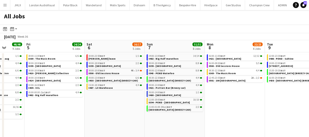
drag, startPoint x: 69, startPoint y: 104, endPoint x: 121, endPoint y: 107, distance: 51.7
click at [115, 107] on app-calendar-viewport "Tue 2 11/11 6 Jobs Wed 3 20/21 8 Jobs Thu 4 46/46 9 Jobs Fri 5 24/24 6 Jobs Sat…" at bounding box center [154, 92] width 309 height 104
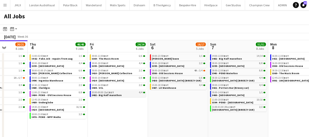
click at [121, 92] on div "20:00-00:00 (Sat) BST 4/4" at bounding box center [118, 92] width 53 height 3
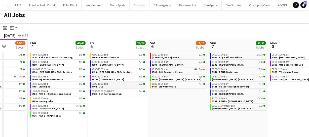
scroll to position [0, 0]
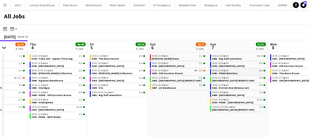
click at [239, 73] on link "08:00-12:00 BST 8/8 3943 - [GEOGRAPHIC_DATA]" at bounding box center [238, 72] width 53 height 6
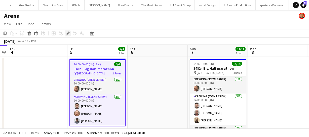
click at [66, 34] on icon "Edit" at bounding box center [68, 33] width 4 height 4
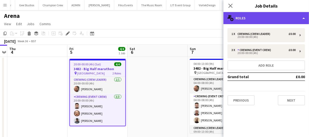
click at [250, 20] on div "multiple-users-add Roles" at bounding box center [267, 18] width 86 height 12
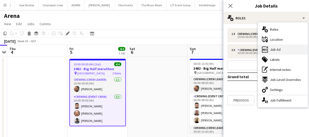
click at [275, 51] on span "Job Ad" at bounding box center [275, 49] width 11 height 5
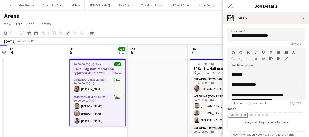
scroll to position [6, 0]
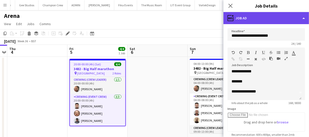
click at [255, 21] on div "ads-window Job Ad" at bounding box center [267, 18] width 86 height 12
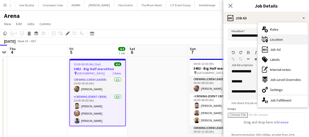
click at [276, 35] on div "maps-pin-1 Location" at bounding box center [283, 40] width 50 height 10
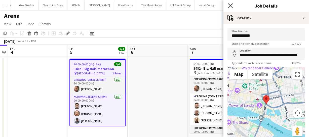
click at [231, 7] on icon "Close pop-in" at bounding box center [230, 5] width 5 height 5
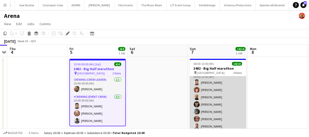
scroll to position [84, 0]
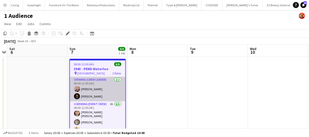
scroll to position [0, 1770]
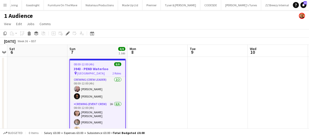
click at [100, 73] on div "pin Waterloo 2 Roles" at bounding box center [97, 73] width 55 height 4
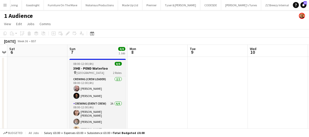
click at [99, 73] on div "pin Waterloo 2 Roles" at bounding box center [98, 73] width 56 height 4
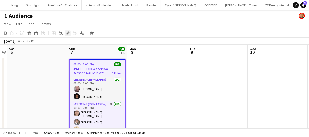
click at [66, 33] on icon "Edit" at bounding box center [68, 33] width 4 height 4
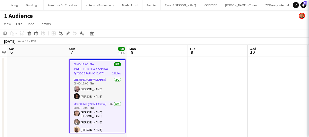
type input "*******"
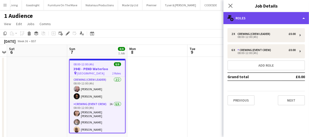
click at [247, 20] on div "multiple-users-add Roles" at bounding box center [267, 18] width 86 height 12
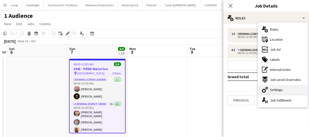
click at [273, 86] on div "cog-double-3 Settings" at bounding box center [283, 90] width 50 height 10
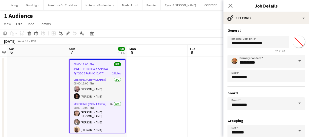
click at [252, 44] on input "**********" at bounding box center [258, 42] width 61 height 13
drag, startPoint x: 244, startPoint y: 43, endPoint x: 270, endPoint y: 42, distance: 26.2
click at [270, 42] on input "**********" at bounding box center [258, 42] width 61 height 13
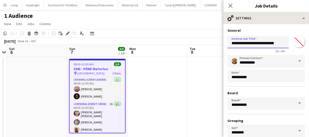
type input "**********"
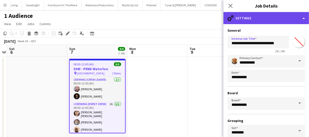
click at [270, 17] on div "cog-double-3 Settings" at bounding box center [267, 18] width 86 height 12
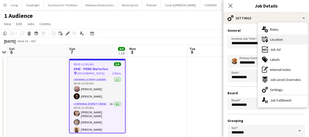
click at [283, 42] on div "maps-pin-1 Location" at bounding box center [283, 40] width 50 height 10
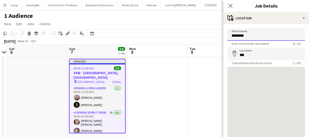
click at [250, 33] on input "********" at bounding box center [267, 34] width 78 height 13
drag, startPoint x: 248, startPoint y: 35, endPoint x: 223, endPoint y: 38, distance: 25.3
click at [223, 38] on body "Menu Boards Boards Boards All jobs Status Workforce Workforce My Workforce Recr…" at bounding box center [154, 76] width 309 height 152
type input "**********"
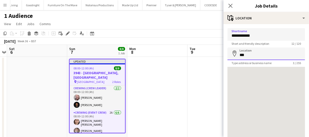
click at [253, 52] on input "***" at bounding box center [267, 54] width 78 height 13
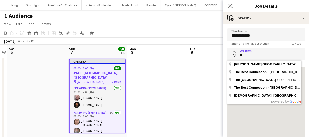
type input "*"
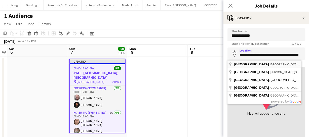
type input "**********"
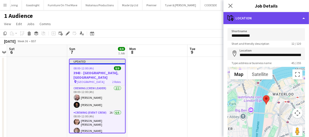
click at [277, 22] on div "maps-pin-1 Location" at bounding box center [267, 18] width 86 height 12
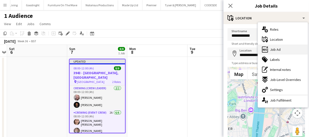
click at [280, 46] on div "ads-window Job Ad" at bounding box center [283, 50] width 50 height 10
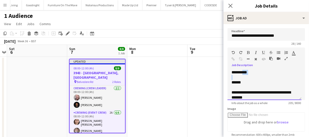
drag, startPoint x: 244, startPoint y: 73, endPoint x: 267, endPoint y: 77, distance: 23.6
click at [267, 77] on div "**********" at bounding box center [265, 85] width 74 height 30
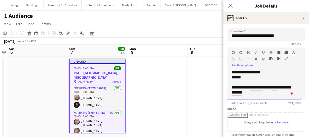
click at [267, 72] on div "**********" at bounding box center [265, 85] width 74 height 30
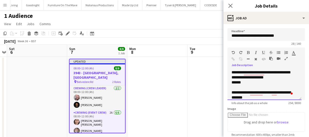
click at [291, 71] on div "**********" at bounding box center [265, 85] width 74 height 30
click at [230, 82] on div "**********" at bounding box center [265, 85] width 74 height 30
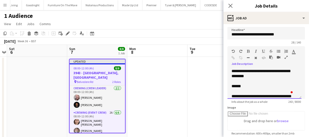
scroll to position [0, 0]
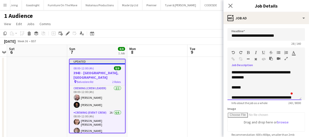
click at [244, 73] on div "**********" at bounding box center [265, 85] width 74 height 30
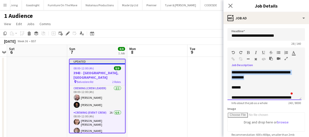
drag, startPoint x: 229, startPoint y: 73, endPoint x: 262, endPoint y: 76, distance: 33.2
click at [262, 76] on div "**********" at bounding box center [265, 85] width 74 height 30
copy div "**********"
click at [183, 82] on app-date-cell at bounding box center [157, 100] width 60 height 87
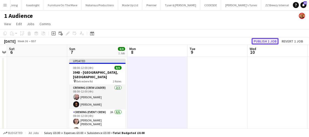
click at [256, 39] on button "Publish 1 job" at bounding box center [265, 41] width 27 height 7
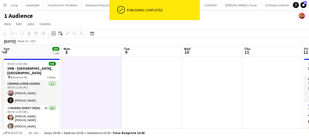
drag, startPoint x: 242, startPoint y: 77, endPoint x: 173, endPoint y: 74, distance: 69.6
click at [174, 74] on app-calendar-viewport "Wed 3 Thu 4 Fri 5 Sat 6 Sun 7 8/8 1 Job Mon 8 Tue 9 Wed 10 Thu 11 Fri 12 7/8 1 …" at bounding box center [154, 94] width 309 height 99
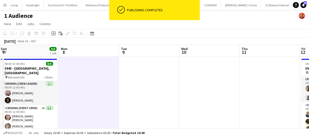
drag, startPoint x: 230, startPoint y: 82, endPoint x: 215, endPoint y: 86, distance: 15.8
click at [201, 79] on app-calendar-viewport "Wed 3 Thu 4 Fri 5 Sat 6 Sun 7 8/8 1 Job Mon 8 Tue 9 Wed 10 Thu 11 Fri 12 7/8 1 …" at bounding box center [154, 94] width 309 height 99
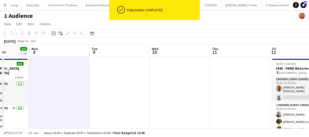
click at [212, 85] on app-calendar-viewport "Fri 5 Sat 6 Sun 7 8/8 1 Job Mon 8 Tue 9 Wed 10 Thu 11 Fri 12 7/8 1 Job Sat 13 S…" at bounding box center [154, 94] width 309 height 99
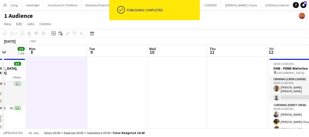
drag, startPoint x: 214, startPoint y: 86, endPoint x: 144, endPoint y: 80, distance: 70.6
click at [139, 78] on app-calendar-viewport "Fri 5 Sat 6 Sun 7 8/8 1 Job Mon 8 Tue 9 Wed 10 Thu 11 Fri 12 7/8 1 Job Sat 13 S…" at bounding box center [154, 94] width 309 height 99
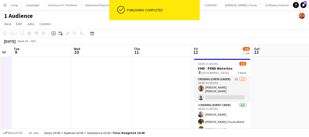
drag, startPoint x: 172, startPoint y: 84, endPoint x: 140, endPoint y: 86, distance: 32.8
click at [140, 85] on app-calendar-viewport "Fri 5 Sat 6 Sun 7 8/8 1 Job Mon 8 Tue 9 Wed 10 Thu 11 Fri 12 7/8 1 Job Sat 13 S…" at bounding box center [154, 94] width 309 height 99
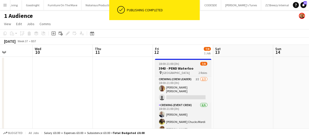
click at [173, 67] on h3 "3943 - PEND Waterloo" at bounding box center [183, 68] width 56 height 5
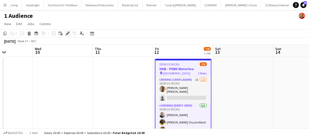
click at [68, 33] on icon at bounding box center [67, 33] width 3 height 3
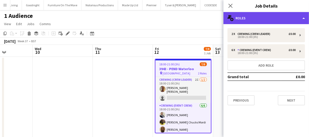
click at [242, 21] on div "multiple-users-add Roles" at bounding box center [267, 18] width 86 height 12
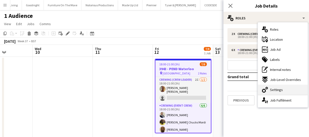
click at [274, 93] on div "cog-double-3 Settings" at bounding box center [283, 90] width 50 height 10
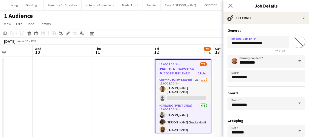
click at [253, 45] on input "**********" at bounding box center [258, 42] width 61 height 13
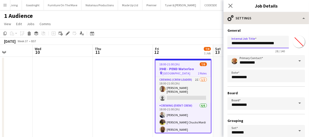
type input "**********"
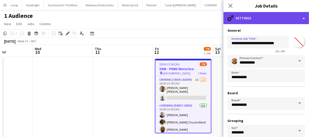
click at [251, 22] on div "cog-double-3 Settings" at bounding box center [267, 18] width 86 height 12
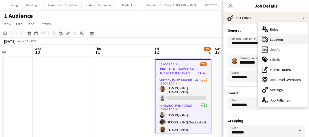
click at [277, 37] on div "maps-pin-1 Location" at bounding box center [283, 40] width 50 height 10
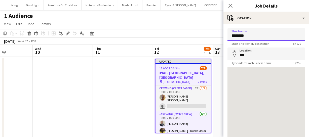
drag, startPoint x: 249, startPoint y: 37, endPoint x: 199, endPoint y: 24, distance: 51.3
click at [198, 25] on body "Menu Boards Boards Boards All jobs Status Workforce Workforce My Workforce Recr…" at bounding box center [154, 76] width 309 height 152
type input "**********"
click at [249, 58] on input "***" at bounding box center [267, 54] width 78 height 13
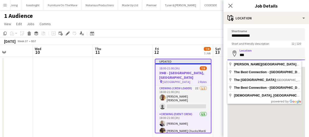
drag, startPoint x: 249, startPoint y: 57, endPoint x: 216, endPoint y: 49, distance: 34.0
click at [217, 49] on body "Menu Boards Boards Boards All jobs Status Workforce Workforce My Workforce Recr…" at bounding box center [154, 76] width 309 height 152
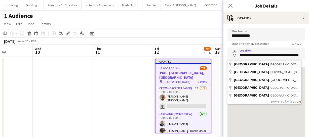
type input "**********"
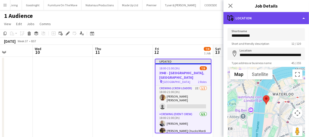
click at [274, 22] on div "maps-pin-1 Location" at bounding box center [267, 18] width 86 height 12
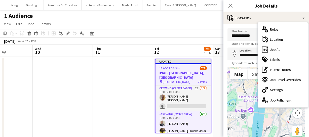
click at [282, 48] on div "ads-window Job Ad" at bounding box center [283, 50] width 50 height 10
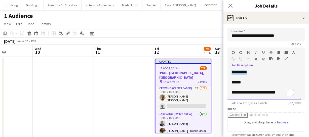
drag, startPoint x: 231, startPoint y: 71, endPoint x: 275, endPoint y: 73, distance: 44.4
click at [275, 73] on div "**********" at bounding box center [265, 85] width 74 height 30
paste div "To enrich screen reader interactions, please activate Accessibility in Grammarl…"
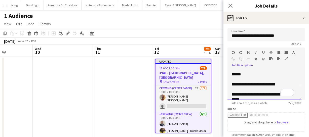
scroll to position [23, 0]
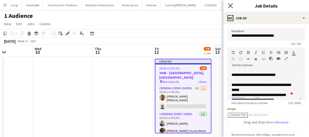
click at [231, 5] on icon at bounding box center [230, 5] width 5 height 5
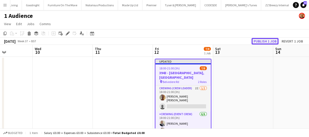
click at [264, 42] on button "Publish 1 job" at bounding box center [265, 41] width 27 height 7
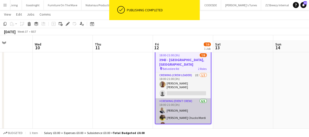
scroll to position [0, 0]
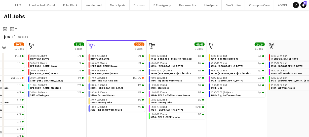
scroll to position [0, 218]
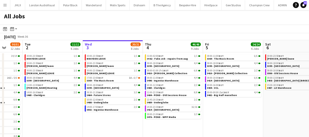
drag, startPoint x: 100, startPoint y: 119, endPoint x: 123, endPoint y: 125, distance: 23.3
click at [123, 125] on app-calendar-viewport "Fri 29 39/39 12 Jobs Sat 30 24/24 8 Jobs Sun 31 21/21 8 Jobs Mon 1 50/51 12 Job…" at bounding box center [154, 92] width 309 height 104
click at [113, 80] on link "07:00-13:00 BST 1A • 6/7 3369 - The Music Room" at bounding box center [113, 79] width 53 height 6
drag, startPoint x: 245, startPoint y: 112, endPoint x: 164, endPoint y: 117, distance: 80.6
click at [173, 117] on app-calendar-viewport "Fri 29 39/39 12 Jobs Sat 30 24/24 8 Jobs Sun 31 21/21 8 Jobs Mon 1 50/51 12 Job…" at bounding box center [154, 92] width 309 height 104
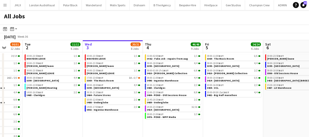
scroll to position [0, 171]
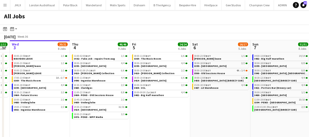
drag, startPoint x: 239, startPoint y: 121, endPoint x: 194, endPoint y: 121, distance: 45.3
click at [198, 121] on app-calendar-viewport "Sun 31 21/21 8 Jobs Mon 1 50/51 12 Jobs Tue 2 11/11 6 Jobs Wed 3 20/21 8 Jobs T…" at bounding box center [154, 92] width 309 height 104
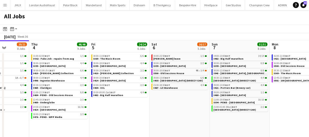
drag, startPoint x: 213, startPoint y: 124, endPoint x: 160, endPoint y: 119, distance: 52.9
click at [170, 120] on app-calendar-viewport "Sun 31 21/21 8 Jobs Mon 1 50/51 12 Jobs Tue 2 11/11 6 Jobs Wed 3 20/21 8 Jobs T…" at bounding box center [154, 92] width 309 height 104
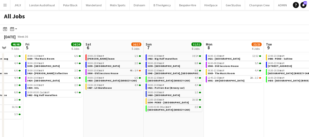
click at [218, 125] on app-calendar-viewport "Tue 2 11/11 6 Jobs Wed 3 20/21 8 Jobs Thu 4 46/46 9 Jobs Fri 5 24/24 6 Jobs Sat…" at bounding box center [154, 92] width 309 height 104
click at [220, 113] on app-calendar-viewport "Tue 2 11/11 6 Jobs Wed 3 20/21 8 Jobs Thu 4 46/46 9 Jobs Fri 5 24/24 6 Jobs Sat…" at bounding box center [154, 92] width 309 height 104
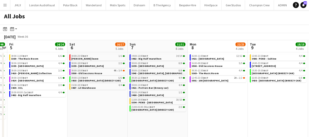
click at [185, 109] on app-calendar-viewport "Tue 2 11/11 6 Jobs Wed 3 20/21 8 Jobs Thu 4 46/46 9 Jobs Fri 5 24/24 6 Jobs Sat…" at bounding box center [154, 92] width 309 height 104
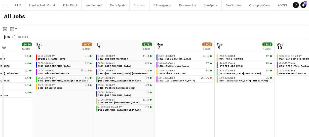
click at [156, 103] on app-all-jobs "All Jobs Date picker [DATE] [DATE] [DATE] M [DATE] T [DATE] W [DATE] T [DATE] F…" at bounding box center [154, 77] width 309 height 134
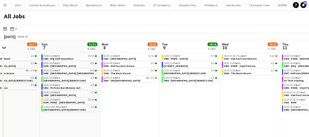
click at [191, 107] on app-date-cell "12:00-23:30 BST 4/4 3486 - PEND - Saltine 14:00-22:00 BST 4/4 3494 - [GEOGRAPHI…" at bounding box center [190, 98] width 60 height 92
click at [209, 114] on app-calendar-viewport "Thu 4 46/46 9 Jobs Fri 5 24/24 6 Jobs Sat 6 16/17 5 Jobs Sun 7 51/51 8 Jobs Mon…" at bounding box center [154, 92] width 309 height 104
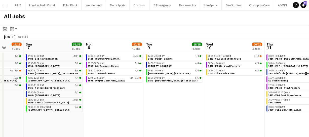
drag, startPoint x: 209, startPoint y: 113, endPoint x: 180, endPoint y: 114, distance: 28.5
click at [181, 113] on app-calendar-viewport "Thu 4 46/46 9 Jobs Fri 5 24/24 6 Jobs Sat 6 16/17 5 Jobs Sun 7 51/51 8 Jobs Mon…" at bounding box center [154, 92] width 309 height 104
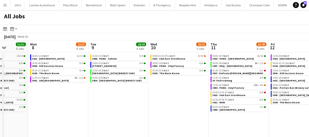
scroll to position [0, 216]
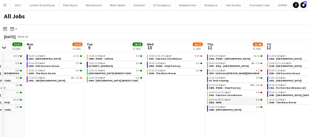
drag, startPoint x: 212, startPoint y: 114, endPoint x: 212, endPoint y: 104, distance: 10.4
click at [181, 111] on app-calendar-viewport "Thu 4 46/46 9 Jobs Fri 5 24/24 6 Jobs Sat 6 16/17 5 Jobs Sun 7 51/51 8 Jobs Mon…" at bounding box center [154, 92] width 309 height 104
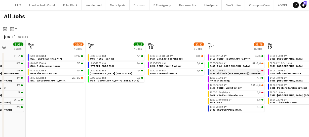
click at [226, 73] on span "3507 -Sinfonia [PERSON_NAME][GEOGRAPHIC_DATA]" at bounding box center [241, 73] width 63 height 3
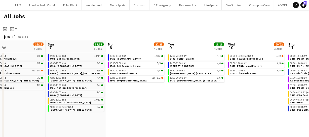
drag, startPoint x: 126, startPoint y: 105, endPoint x: 230, endPoint y: 96, distance: 104.2
click at [223, 98] on app-calendar-viewport "Thu 4 46/46 9 Jobs Fri 5 24/24 6 Jobs Sat 6 16/17 5 Jobs Sun 7 51/51 8 Jobs Mon…" at bounding box center [154, 92] width 309 height 104
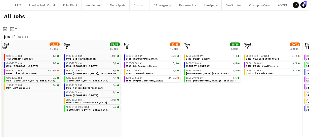
drag, startPoint x: 186, startPoint y: 98, endPoint x: 248, endPoint y: 101, distance: 61.8
click at [215, 99] on app-calendar-viewport "Thu 4 46/46 9 Jobs Fri 5 24/24 6 Jobs Sat 6 16/17 5 Jobs Sun 7 51/51 8 Jobs Mon…" at bounding box center [154, 92] width 309 height 104
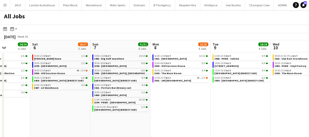
drag, startPoint x: 177, startPoint y: 103, endPoint x: 208, endPoint y: 102, distance: 31.3
click at [183, 102] on app-calendar-viewport "Wed 3 20/21 8 Jobs Thu 4 46/46 9 Jobs Fri 5 24/24 6 Jobs Sat 6 16/17 5 Jobs Sun…" at bounding box center [154, 92] width 309 height 104
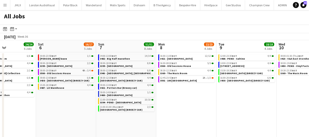
click at [231, 98] on app-calendar-viewport "Wed 3 20/21 8 Jobs Thu 4 46/46 9 Jobs Fri 5 24/24 6 Jobs Sat 6 16/17 5 Jobs Sun…" at bounding box center [154, 92] width 309 height 104
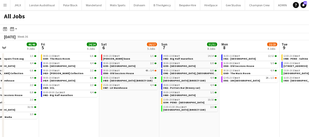
drag, startPoint x: 146, startPoint y: 100, endPoint x: 188, endPoint y: 101, distance: 42.8
click at [181, 100] on app-calendar-viewport "Tue 2 11/11 6 Jobs Wed 3 20/21 8 Jobs Thu 4 46/46 9 Jobs Fri 5 24/24 6 Jobs Sat…" at bounding box center [154, 92] width 309 height 104
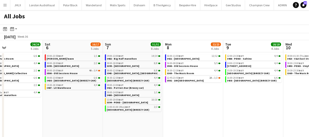
scroll to position [0, 169]
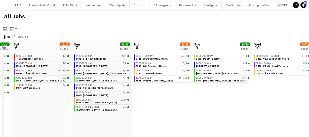
drag, startPoint x: 298, startPoint y: 112, endPoint x: 147, endPoint y: 104, distance: 151.6
click at [147, 104] on app-calendar-viewport "Wed 3 20/21 8 Jobs Thu 4 46/46 9 Jobs Fri 5 24/24 6 Jobs Sat 6 16/17 5 Jobs Sun…" at bounding box center [154, 92] width 309 height 104
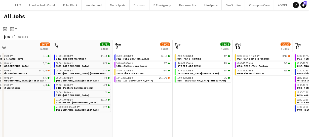
drag, startPoint x: 195, startPoint y: 103, endPoint x: 176, endPoint y: 103, distance: 19.7
click at [176, 103] on app-calendar-viewport "Wed 3 20/21 8 Jobs Thu 4 46/46 9 Jobs Fri 5 24/24 6 Jobs Sat 6 16/17 5 Jobs Sun…" at bounding box center [154, 92] width 309 height 104
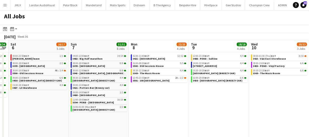
scroll to position [0, 170]
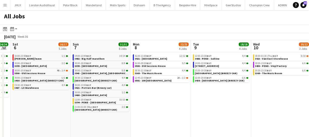
drag, startPoint x: 216, startPoint y: 101, endPoint x: 234, endPoint y: 100, distance: 17.7
click at [234, 100] on app-calendar-viewport "Wed 3 20/21 8 Jobs Thu 4 46/46 9 Jobs Fri 5 24/24 6 Jobs Sat 6 16/17 5 Jobs Sun…" at bounding box center [154, 92] width 309 height 104
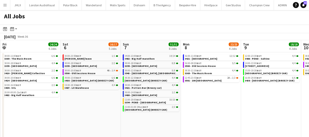
drag, startPoint x: 184, startPoint y: 110, endPoint x: 241, endPoint y: 111, distance: 57.0
click at [235, 112] on app-calendar-viewport "Wed 3 20/21 8 Jobs Thu 4 46/46 9 Jobs Fri 5 24/24 6 Jobs Sat 6 16/17 5 Jobs Sun…" at bounding box center [154, 92] width 309 height 104
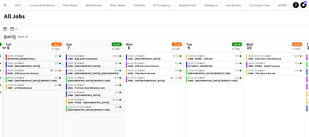
scroll to position [0, 177]
drag, startPoint x: 250, startPoint y: 108, endPoint x: 192, endPoint y: 101, distance: 58.1
click at [192, 101] on app-calendar-viewport "Wed 3 20/21 8 Jobs Thu 4 46/46 9 Jobs Fri 5 24/24 6 Jobs Sat 6 16/17 5 Jobs Sun…" at bounding box center [154, 92] width 309 height 104
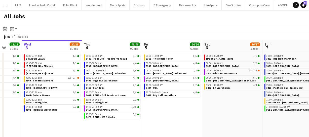
scroll to position [0, 157]
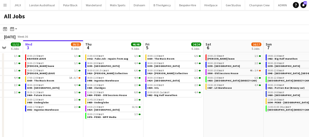
drag, startPoint x: 52, startPoint y: 95, endPoint x: 252, endPoint y: 87, distance: 199.9
click at [252, 87] on app-calendar-viewport "Sun 31 21/21 8 Jobs Mon 1 50/51 12 Jobs Tue 2 11/11 6 Jobs Wed 3 20/21 8 Jobs T…" at bounding box center [154, 92] width 309 height 104
click at [164, 94] on span "3482 - Big Half marathon" at bounding box center [163, 95] width 30 height 3
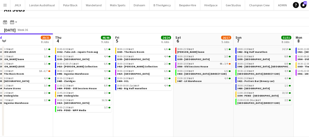
scroll to position [0, 190]
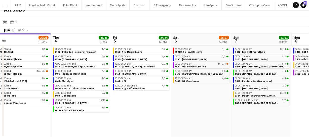
drag, startPoint x: 254, startPoint y: 106, endPoint x: 222, endPoint y: 114, distance: 33.3
click at [222, 114] on app-calendar-viewport "Sun 31 21/21 8 Jobs Mon 1 50/51 12 Jobs Tue 2 11/11 6 Jobs Wed 3 20/21 8 Jobs T…" at bounding box center [154, 86] width 309 height 104
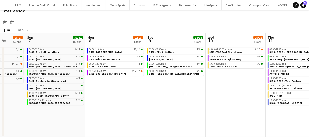
scroll to position [0, 165]
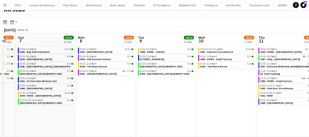
drag, startPoint x: 222, startPoint y: 114, endPoint x: 11, endPoint y: 90, distance: 212.9
click at [8, 92] on app-calendar-viewport "Thu 4 46/46 9 Jobs Fri 5 24/24 6 Jobs Sat 6 16/17 5 Jobs Sun 7 51/51 8 Jobs Mon…" at bounding box center [154, 86] width 309 height 104
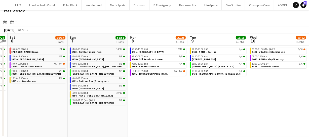
drag, startPoint x: 148, startPoint y: 111, endPoint x: 181, endPoint y: 107, distance: 32.4
click at [179, 107] on app-calendar-viewport "Thu 4 46/46 9 Jobs Fri 5 24/24 6 Jobs Sat 6 16/17 5 Jobs Sun 7 51/51 8 Jobs Mon…" at bounding box center [154, 86] width 309 height 104
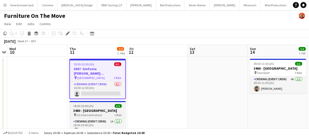
scroll to position [0, 1461]
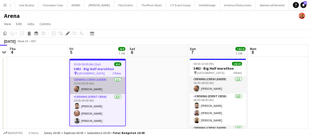
click at [82, 89] on app-card-role "Crewing (Crew Leader) [DATE] 20:00-00:00 (4h) [PERSON_NAME]" at bounding box center [97, 85] width 55 height 17
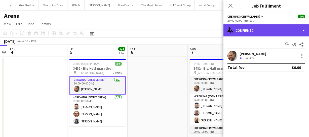
click at [254, 35] on div "single-neutral-actions-check-2 Confirmed" at bounding box center [267, 30] width 86 height 12
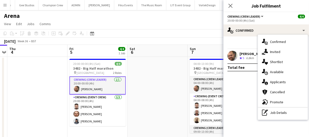
click at [231, 56] on app-user-avatar at bounding box center [233, 56] width 10 height 10
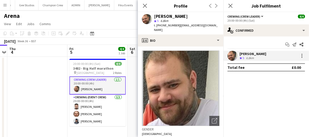
click at [154, 15] on div "[PERSON_NAME] star 5 6.8km t. [PHONE_NUMBER] | [EMAIL_ADDRESS][DOMAIN_NAME]" at bounding box center [181, 23] width 86 height 22
drag, startPoint x: 155, startPoint y: 15, endPoint x: 177, endPoint y: 26, distance: 24.5
click at [177, 26] on div "[PERSON_NAME] star 5 6.8km t. [PHONE_NUMBER] | [EMAIL_ADDRESS][DOMAIN_NAME]" at bounding box center [186, 23] width 65 height 18
copy div "[PERSON_NAME] star 5 6.8km t. [PHONE_NUMBER]"
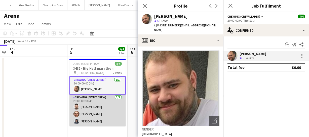
click at [91, 110] on app-card-role "Crewing (Event Crew) [DATE] 20:00-00:00 (4h) [PERSON_NAME] [PERSON_NAME] Kaine …" at bounding box center [98, 111] width 56 height 32
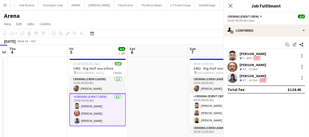
scroll to position [0, 174]
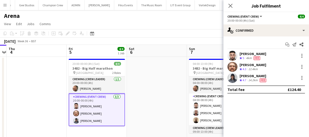
click at [233, 71] on app-user-avatar at bounding box center [233, 67] width 10 height 10
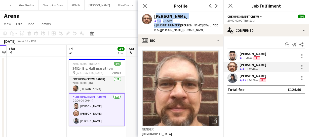
drag, startPoint x: 154, startPoint y: 14, endPoint x: 176, endPoint y: 25, distance: 24.0
click at [176, 25] on div "[PERSON_NAME] star 4.3 12.4km t. [PHONE_NUMBER] | [PERSON_NAME][EMAIL_ADDRESS][…" at bounding box center [186, 23] width 65 height 18
copy div "[PERSON_NAME] star 4.3 12.4km t. [PHONE_NUMBER]"
click at [233, 78] on app-user-avatar at bounding box center [233, 78] width 10 height 10
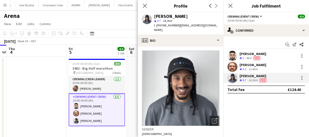
drag, startPoint x: 154, startPoint y: 15, endPoint x: 177, endPoint y: 28, distance: 26.0
click at [177, 28] on div "Kaine [PERSON_NAME] star 4.7 14.2km t. [PHONE_NUMBER] | [EMAIL_ADDRESS][DOMAIN_…" at bounding box center [181, 23] width 86 height 22
copy div "Kaine [PERSON_NAME] star 4.7 14.2km t. [PHONE_NUMBER]"
click at [232, 59] on app-user-avatar at bounding box center [233, 56] width 10 height 10
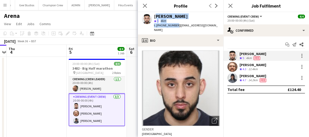
drag, startPoint x: 155, startPoint y: 13, endPoint x: 174, endPoint y: 26, distance: 23.0
click at [174, 26] on div "[PERSON_NAME] star 5 4km t. [PHONE_NUMBER] | [EMAIL_ADDRESS][DOMAIN_NAME]" at bounding box center [186, 23] width 65 height 18
click at [174, 26] on span "t. [PHONE_NUMBER]" at bounding box center [167, 25] width 26 height 4
drag, startPoint x: 154, startPoint y: 16, endPoint x: 175, endPoint y: 26, distance: 23.0
click at [175, 26] on div "[PERSON_NAME] star 5 4km t. [PHONE_NUMBER] | [EMAIL_ADDRESS][DOMAIN_NAME]" at bounding box center [186, 23] width 65 height 18
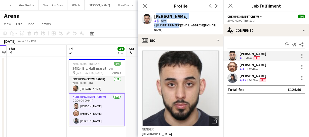
copy div "[PERSON_NAME] star 5 4km t. [PHONE_NUMBER]"
click at [145, 6] on icon "Close pop-in" at bounding box center [145, 5] width 5 height 5
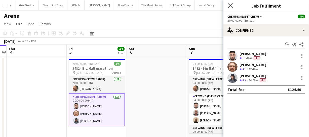
click at [230, 5] on icon "Close pop-in" at bounding box center [230, 5] width 5 height 5
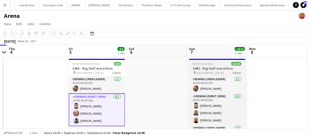
scroll to position [0, 174]
click at [222, 68] on h3 "3482 - Big Half marathon" at bounding box center [217, 68] width 56 height 5
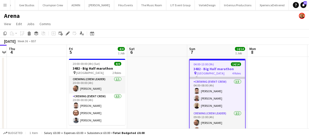
scroll to position [23, 0]
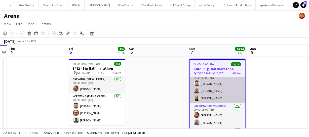
click at [197, 90] on app-user-avatar at bounding box center [197, 91] width 6 height 6
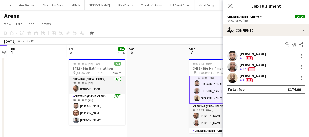
scroll to position [23, 0]
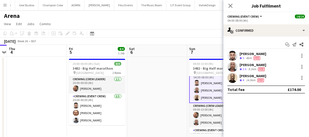
click at [231, 70] on app-user-avatar at bounding box center [233, 67] width 10 height 10
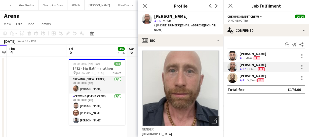
drag, startPoint x: 154, startPoint y: 15, endPoint x: 176, endPoint y: 25, distance: 24.5
click at [176, 25] on div "[PERSON_NAME] star 3.6 9.1km t. [PHONE_NUMBER] | [PERSON_NAME][EMAIL_ADDRESS][D…" at bounding box center [186, 23] width 65 height 18
copy div "[PERSON_NAME] star 3.6 9.1km t. [PHONE_NUMBER]"
click at [234, 81] on app-user-avatar at bounding box center [233, 78] width 10 height 10
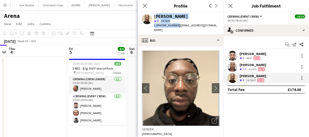
drag, startPoint x: 155, startPoint y: 16, endPoint x: 176, endPoint y: 23, distance: 21.7
click at [176, 23] on div "[PERSON_NAME] Okandju star 4 14.5km t. [PHONE_NUMBER] | [EMAIL_ADDRESS][DOMAIN_…" at bounding box center [186, 23] width 65 height 18
copy div "[PERSON_NAME] Okandju star 4 14.5km t. [PHONE_NUMBER]"
click at [144, 8] on icon "Close pop-in" at bounding box center [145, 5] width 5 height 5
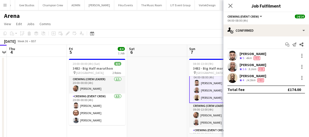
click at [232, 7] on icon "Close pop-in" at bounding box center [231, 6] width 4 height 4
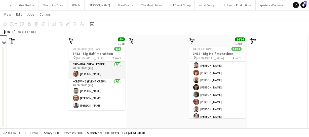
scroll to position [85, 0]
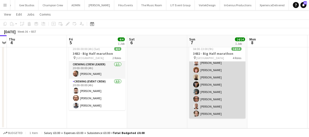
click at [200, 68] on app-card-role "Crewing (Event Crew) [DATE] 09:00-13:00 (4h) [PERSON_NAME] [PERSON_NAME] [PERSO…" at bounding box center [217, 85] width 56 height 68
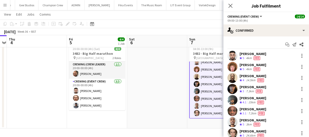
scroll to position [85, 0]
click at [234, 63] on app-user-avatar at bounding box center [233, 67] width 10 height 10
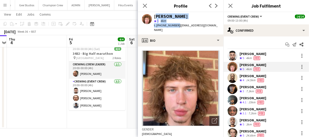
drag, startPoint x: 155, startPoint y: 15, endPoint x: 176, endPoint y: 24, distance: 22.9
click at [176, 24] on div "[PERSON_NAME] star 5 4km t. [PHONE_NUMBER] | [EMAIL_ADDRESS][DOMAIN_NAME]" at bounding box center [186, 23] width 65 height 18
copy div "[PERSON_NAME] star 5 4km t. [PHONE_NUMBER]"
click at [235, 89] on app-user-avatar at bounding box center [233, 89] width 10 height 10
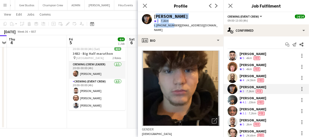
drag, startPoint x: 155, startPoint y: 17, endPoint x: 172, endPoint y: 23, distance: 18.7
click at [172, 23] on div "[PERSON_NAME] star 3 7.3km t. [PHONE_NUMBER] | [EMAIL_ADDRESS][DOMAIN_NAME]" at bounding box center [186, 23] width 65 height 18
click at [170, 18] on div "[PERSON_NAME]" at bounding box center [171, 16] width 34 height 5
drag, startPoint x: 154, startPoint y: 15, endPoint x: 176, endPoint y: 25, distance: 23.3
click at [176, 25] on div "[PERSON_NAME] star 3 7.3km t. [PHONE_NUMBER] | [EMAIL_ADDRESS][DOMAIN_NAME]" at bounding box center [186, 23] width 65 height 18
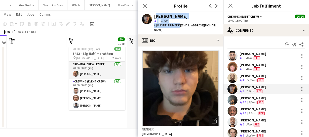
copy div "[PERSON_NAME] star 3 7.3km t. [PHONE_NUMBER]"
click at [234, 101] on app-user-avatar at bounding box center [233, 100] width 10 height 10
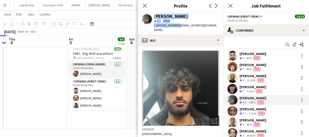
drag, startPoint x: 154, startPoint y: 15, endPoint x: 176, endPoint y: 27, distance: 25.2
click at [176, 27] on div "[PERSON_NAME] star 4.1 15km t. [PHONE_NUMBER] | [EMAIL_ADDRESS][DOMAIN_NAME]" at bounding box center [186, 23] width 65 height 18
copy div "[PERSON_NAME] star 4.1 15km t. [PHONE_NUMBER]"
click at [235, 112] on app-user-avatar at bounding box center [233, 111] width 10 height 10
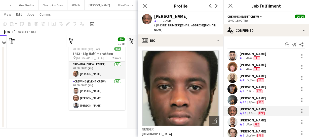
drag, startPoint x: 154, startPoint y: 17, endPoint x: 177, endPoint y: 28, distance: 25.8
click at [177, 28] on div "[PERSON_NAME] star 3.1 7.2km t. [PHONE_NUMBER] | [EMAIL_ADDRESS][DOMAIN_NAME]" at bounding box center [181, 23] width 86 height 22
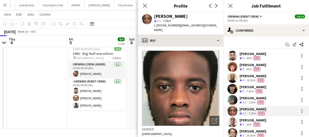
copy div "[PERSON_NAME] star 3.1 7.2km t. [PHONE_NUMBER]"
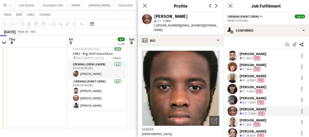
click at [233, 122] on app-user-avatar at bounding box center [233, 122] width 10 height 10
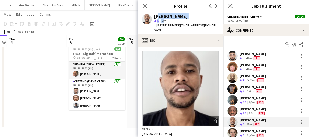
drag, startPoint x: 156, startPoint y: 15, endPoint x: 164, endPoint y: 22, distance: 10.4
click at [164, 22] on div "[PERSON_NAME] star 5 3km t. [PHONE_NUMBER] | [EMAIL_ADDRESS][DOMAIN_NAME]" at bounding box center [186, 23] width 65 height 18
drag, startPoint x: 153, startPoint y: 13, endPoint x: 176, endPoint y: 25, distance: 26.4
click at [176, 25] on div "[PERSON_NAME] star 5 3km t. [PHONE_NUMBER] | [EMAIL_ADDRESS][DOMAIN_NAME]" at bounding box center [181, 23] width 86 height 22
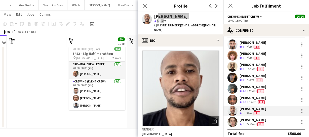
scroll to position [16, 0]
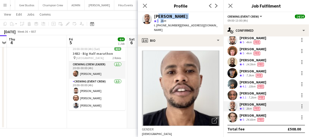
click at [230, 120] on app-user-avatar at bounding box center [233, 118] width 10 height 10
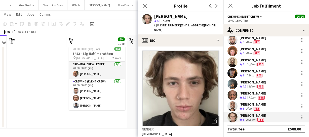
drag, startPoint x: 155, startPoint y: 15, endPoint x: 178, endPoint y: 27, distance: 25.6
click at [178, 27] on div "[PERSON_NAME] star 5 24.6km t. [PHONE_NUMBER] | [EMAIL_ADDRESS][DOMAIN_NAME]" at bounding box center [186, 23] width 65 height 18
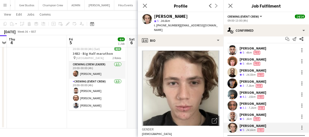
scroll to position [0, 0]
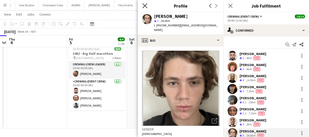
click at [145, 4] on icon "Close pop-in" at bounding box center [145, 5] width 5 height 5
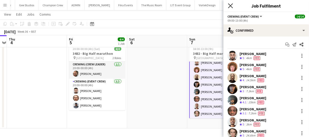
click at [231, 7] on icon at bounding box center [230, 5] width 5 height 5
